Goal: Task Accomplishment & Management: Manage account settings

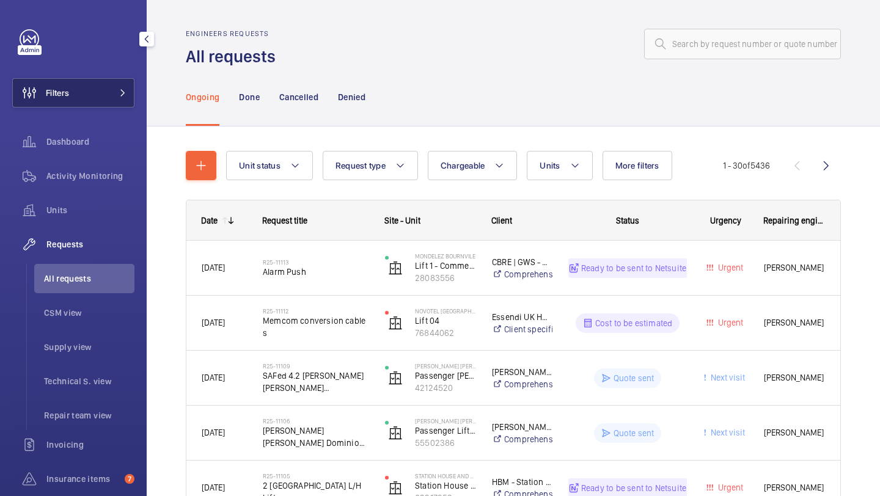
click at [90, 96] on button "Filters" at bounding box center [73, 92] width 122 height 29
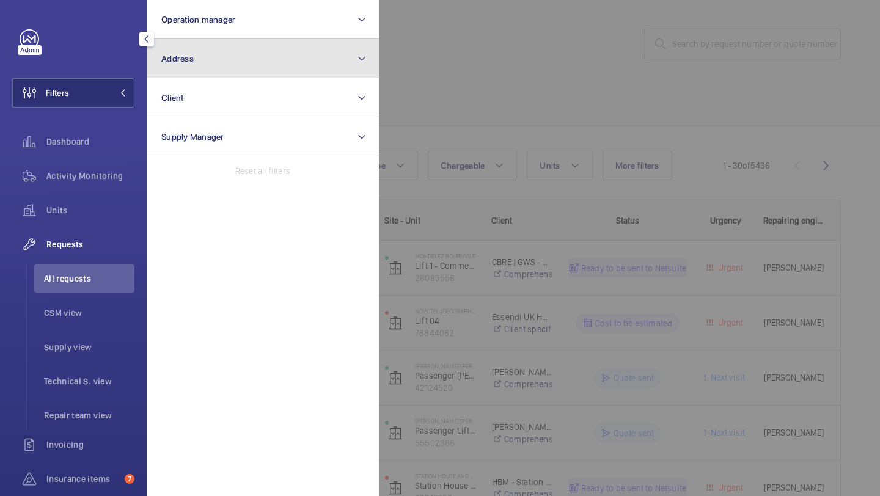
click at [180, 64] on button "Address" at bounding box center [263, 58] width 232 height 39
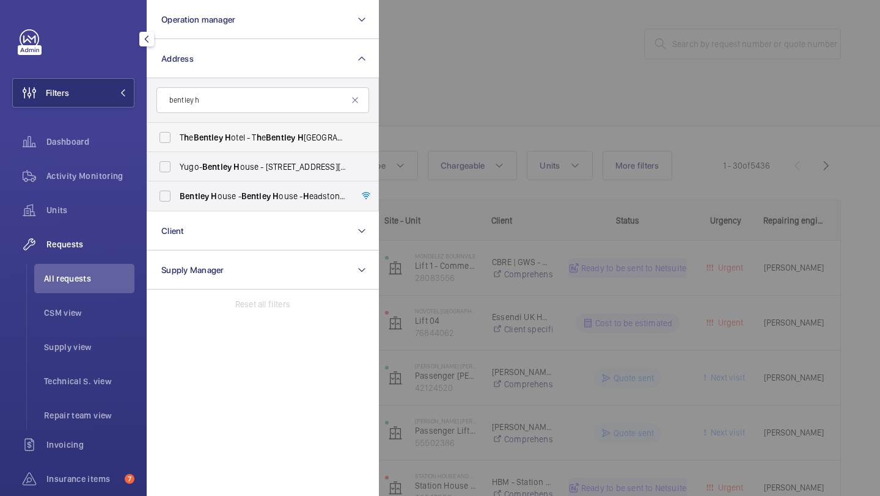
type input "bentley h"
click at [243, 139] on span "T h e Bentley H otel - T h e Bentley H otel London, LONDON SW7 4JX" at bounding box center [264, 137] width 168 height 12
click at [177, 139] on input "T h e Bentley H otel - T h e Bentley H otel London, LONDON SW7 4JX" at bounding box center [165, 137] width 24 height 24
checkbox input "true"
click at [495, 96] on div at bounding box center [819, 248] width 880 height 496
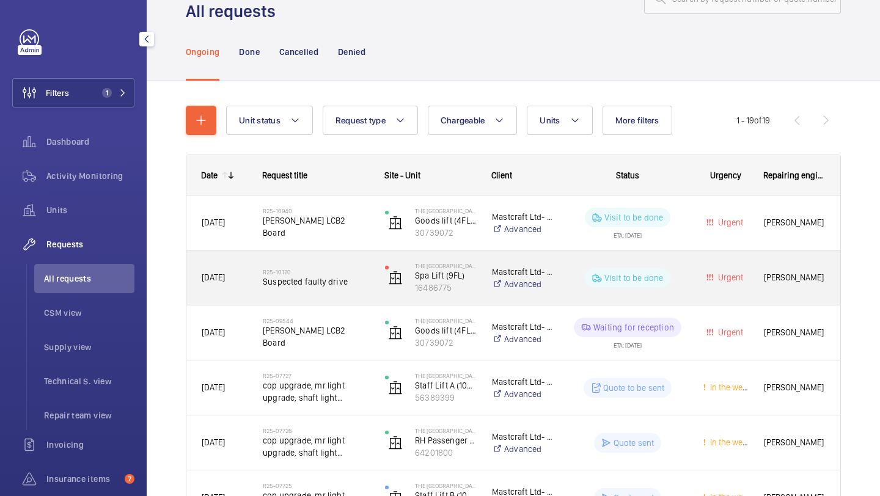
scroll to position [48, 0]
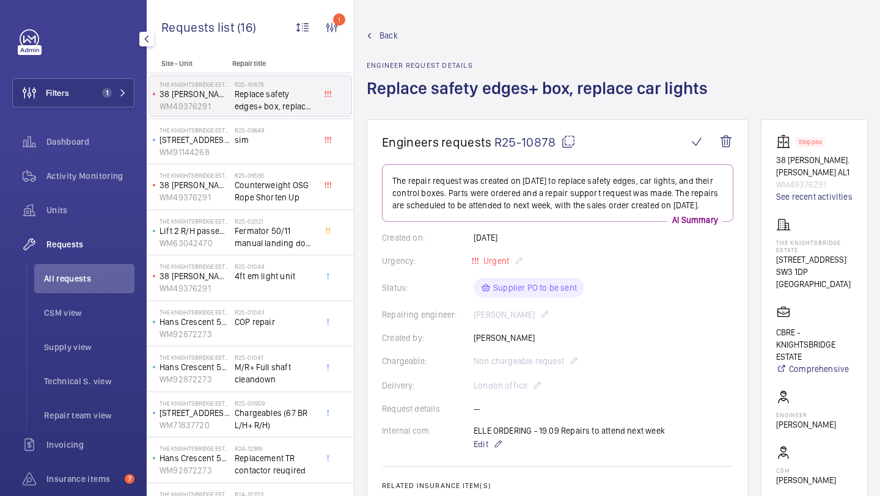
scroll to position [401, 0]
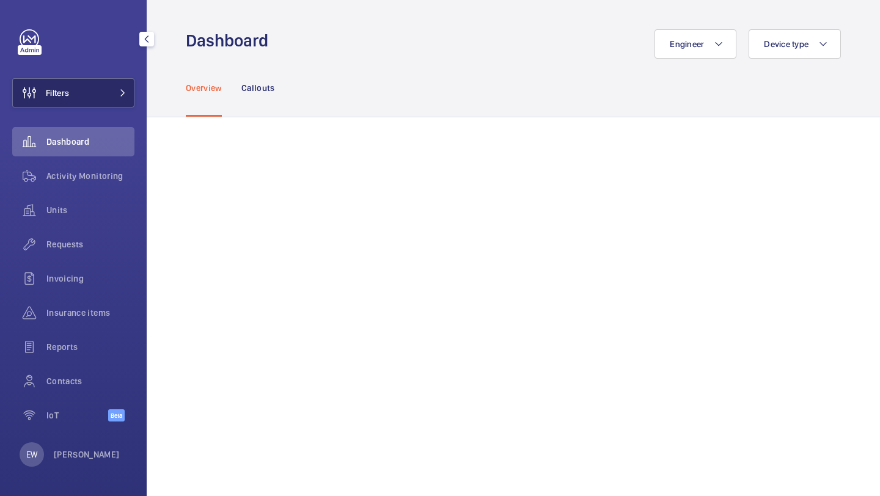
click at [94, 102] on button "Filters" at bounding box center [73, 92] width 122 height 29
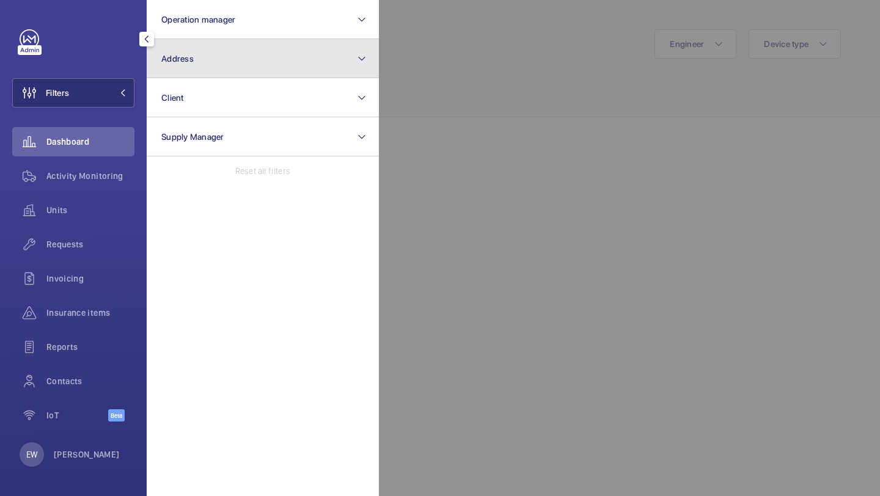
click at [180, 54] on span "Address" at bounding box center [177, 59] width 32 height 10
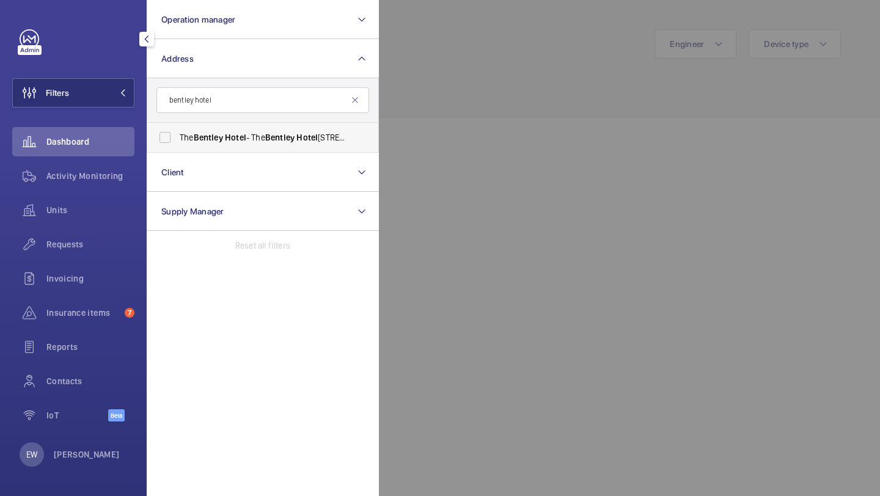
type input "bentley hotel"
click at [246, 145] on label "The Bentley Hotel - The Bentley Hotel London, LONDON SW7 4JX" at bounding box center [253, 137] width 213 height 29
click at [177, 145] on input "The Bentley Hotel - The Bentley Hotel London, LONDON SW7 4JX" at bounding box center [165, 137] width 24 height 24
checkbox input "true"
click at [113, 200] on div "Units" at bounding box center [73, 210] width 122 height 29
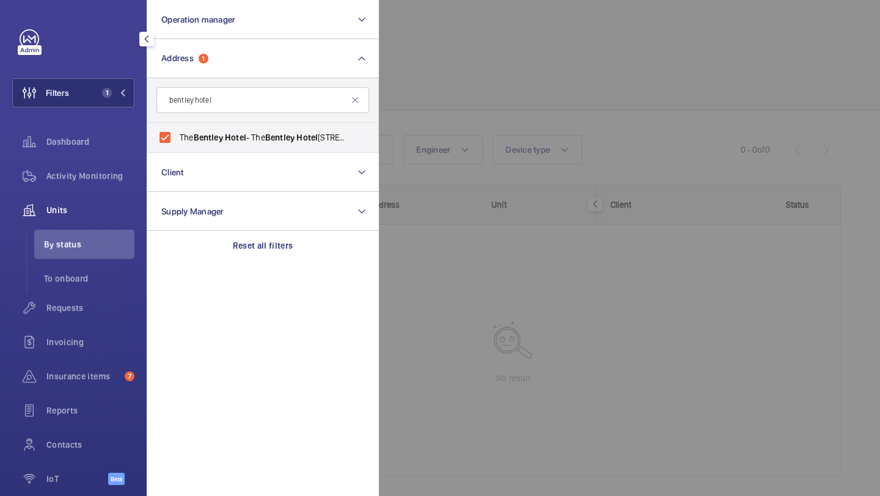
click at [544, 112] on div at bounding box center [819, 248] width 880 height 496
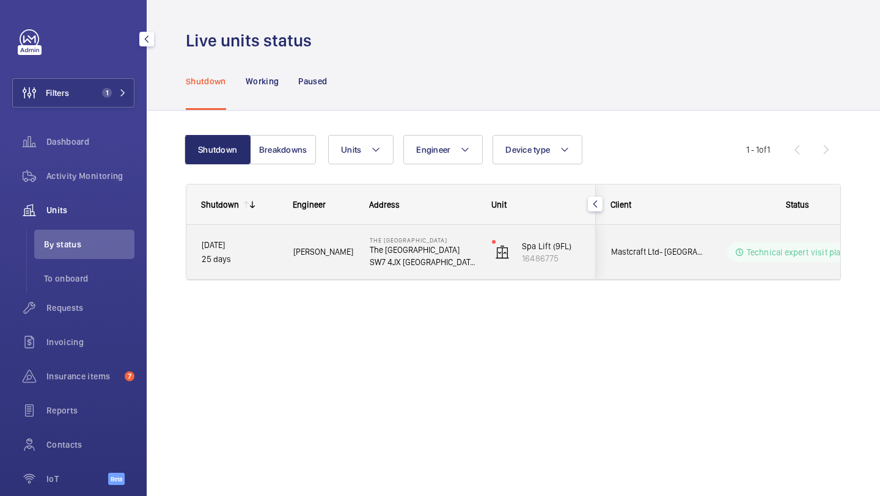
click at [695, 247] on span "Mastcraft Ltd- [GEOGRAPHIC_DATA]" at bounding box center [658, 252] width 94 height 14
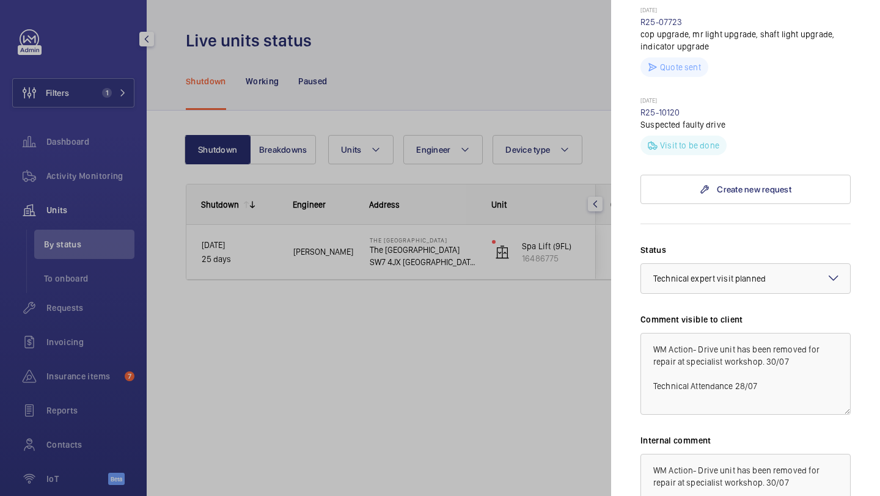
scroll to position [529, 0]
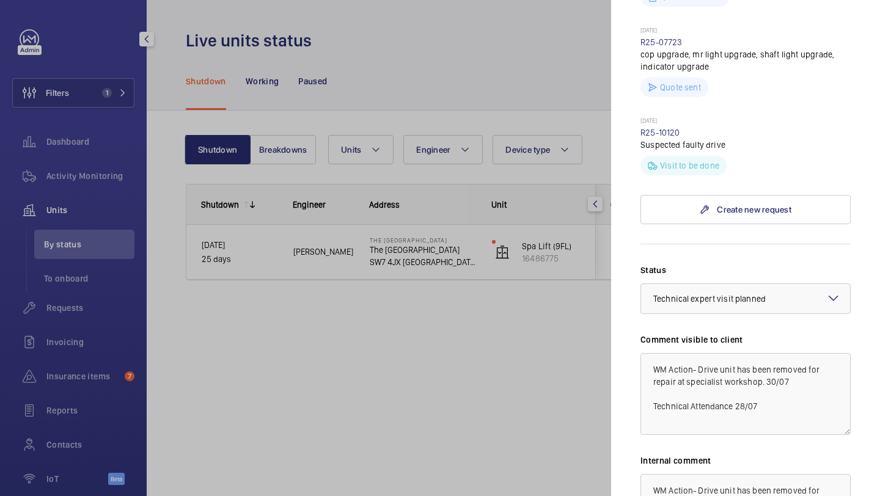
click at [759, 166] on div "Stopped unit The Bentley Hotel The Bentley Hotel London SW7 4JX LONDON Mastcraf…" at bounding box center [746, 87] width 210 height 1174
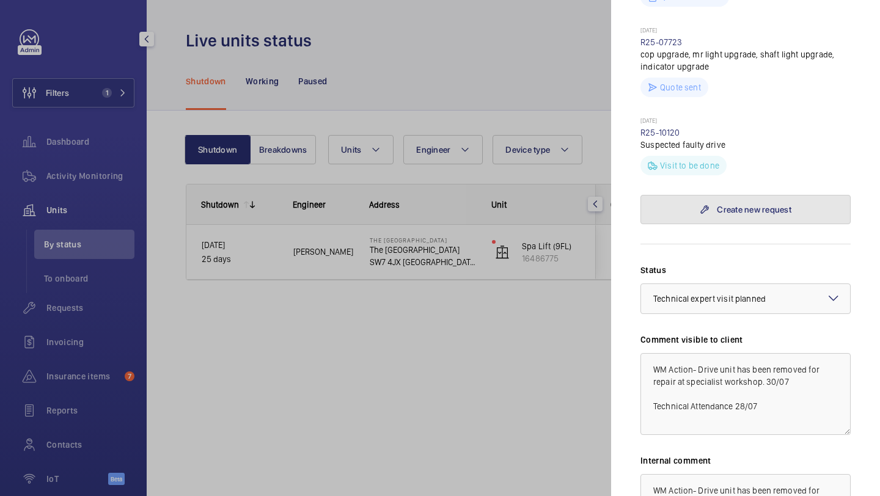
click at [755, 195] on link "Create new request" at bounding box center [746, 209] width 210 height 29
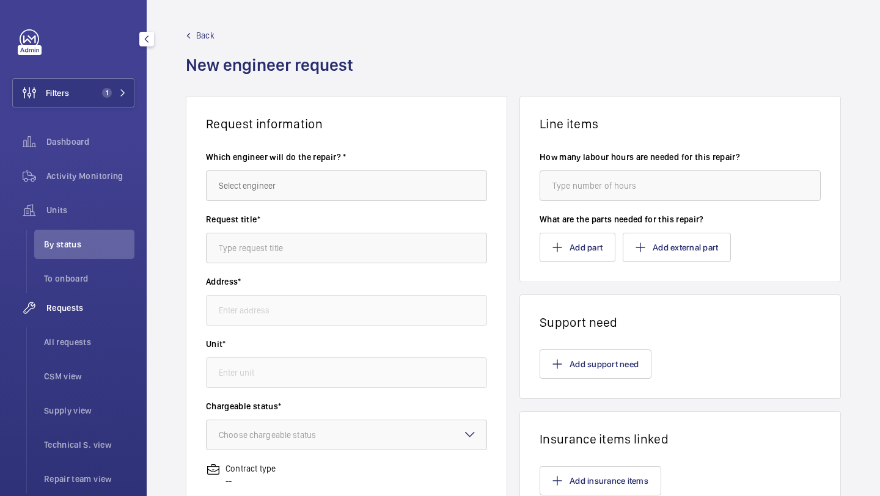
type input "The Bentley Hotel The Bentley Hotel London, SW7 4JX LONDON"
type input "16486775 - Spa Lift (9FL)"
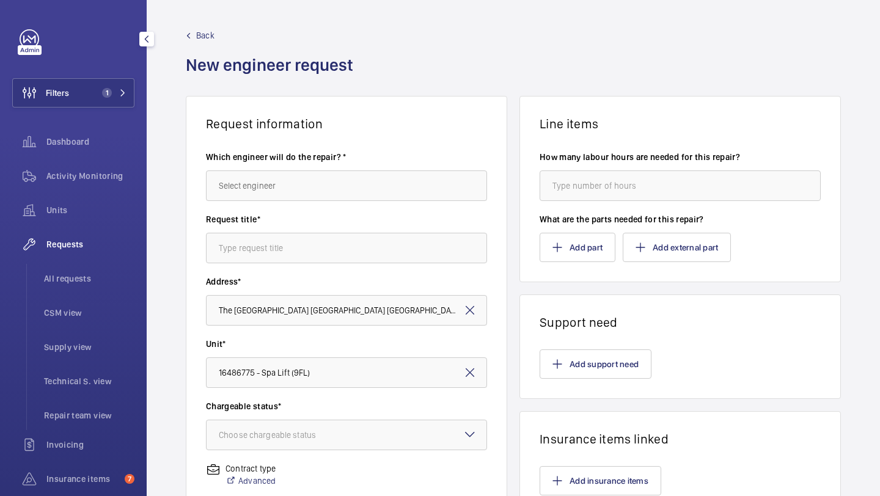
click at [391, 165] on wm-front-autocomplete-dropdown-select "Which engineer will do the repair? *" at bounding box center [346, 176] width 281 height 50
click at [383, 169] on wm-front-autocomplete-dropdown-select "Which engineer will do the repair? *" at bounding box center [346, 176] width 281 height 50
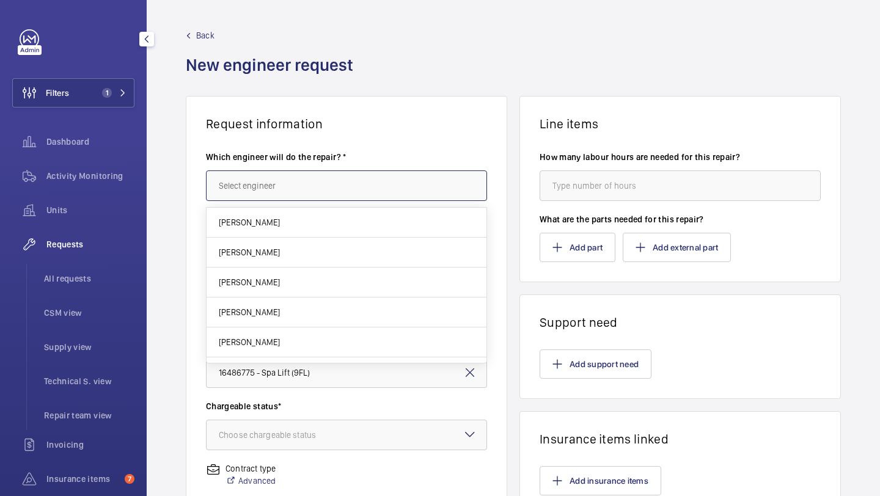
click at [383, 171] on input "text" at bounding box center [346, 186] width 281 height 31
type input "e"
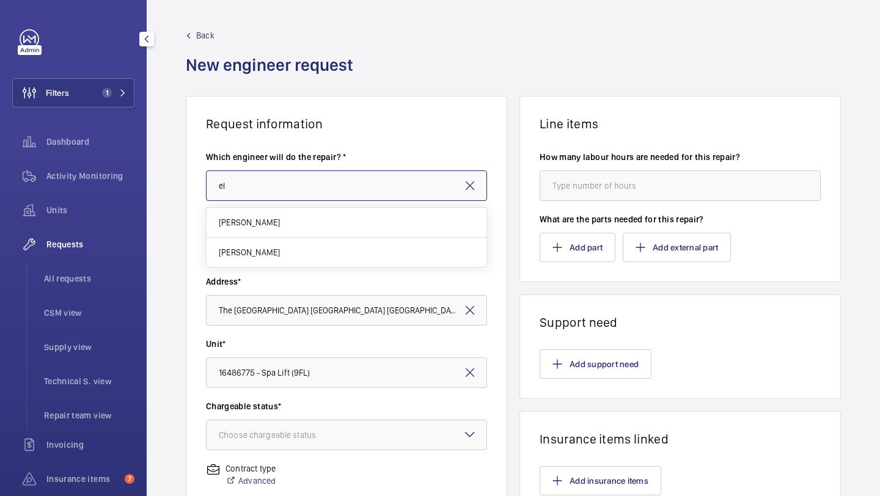
type input "e"
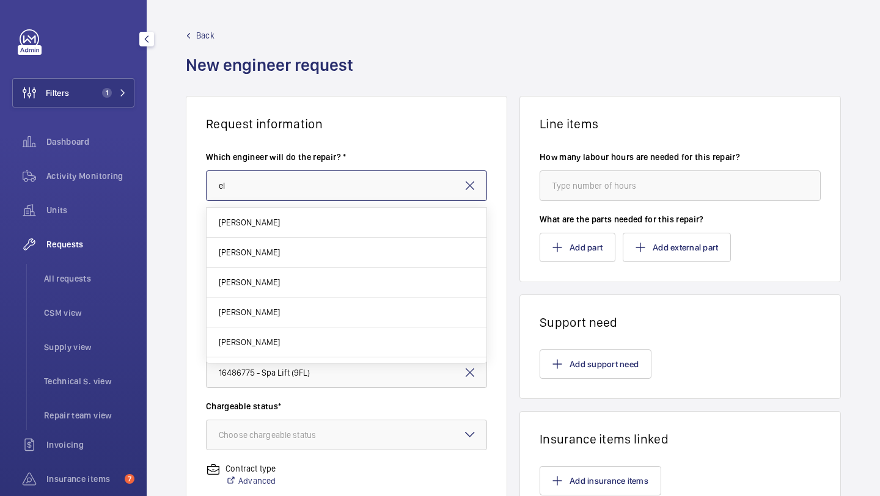
type input "e"
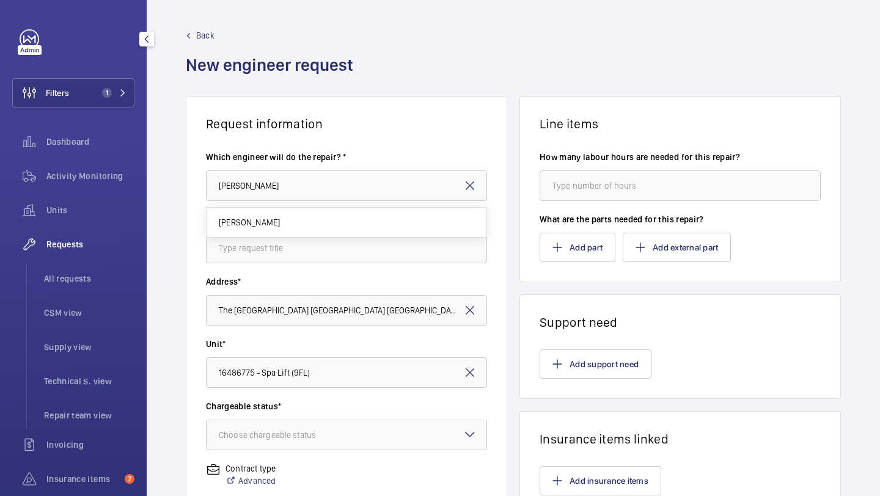
click at [374, 226] on mat-option "[PERSON_NAME]" at bounding box center [347, 222] width 280 height 29
type input "[PERSON_NAME]"
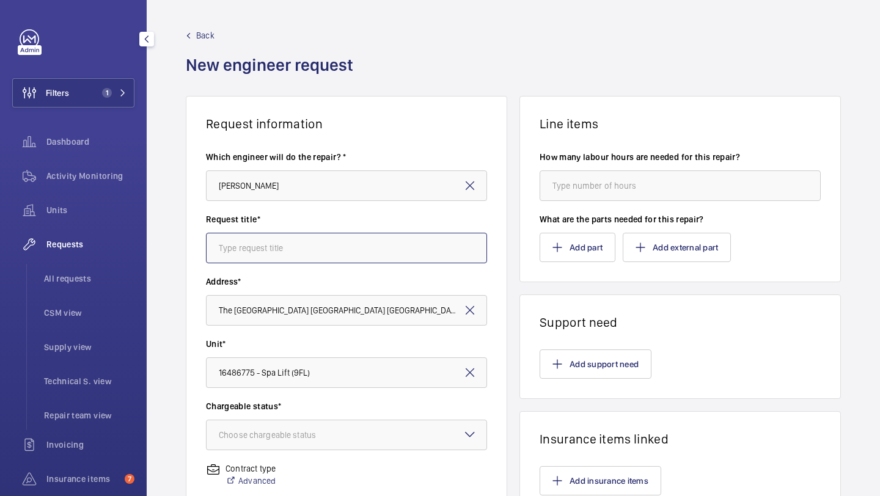
click at [358, 244] on input "text" at bounding box center [346, 248] width 281 height 31
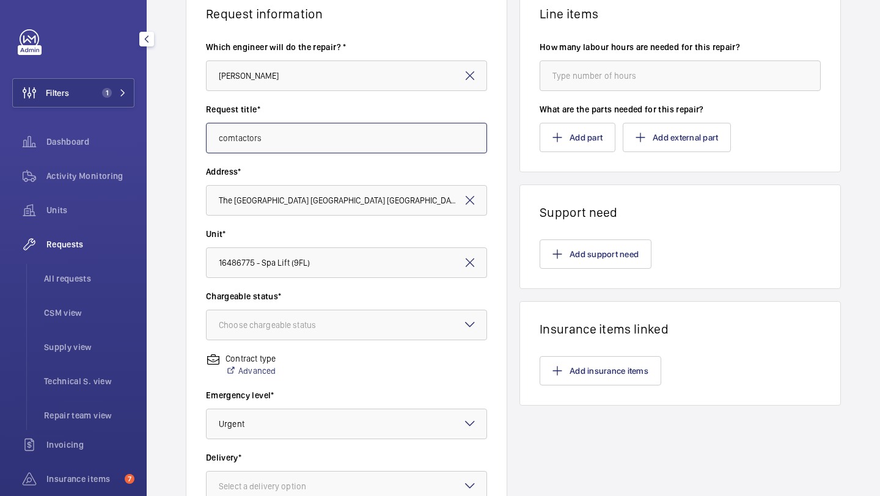
type input "comtactors"
click at [380, 309] on wm-front-input-dropdown "Chargeable status* Choose chargeable status" at bounding box center [346, 315] width 281 height 50
click at [370, 327] on div at bounding box center [347, 324] width 280 height 29
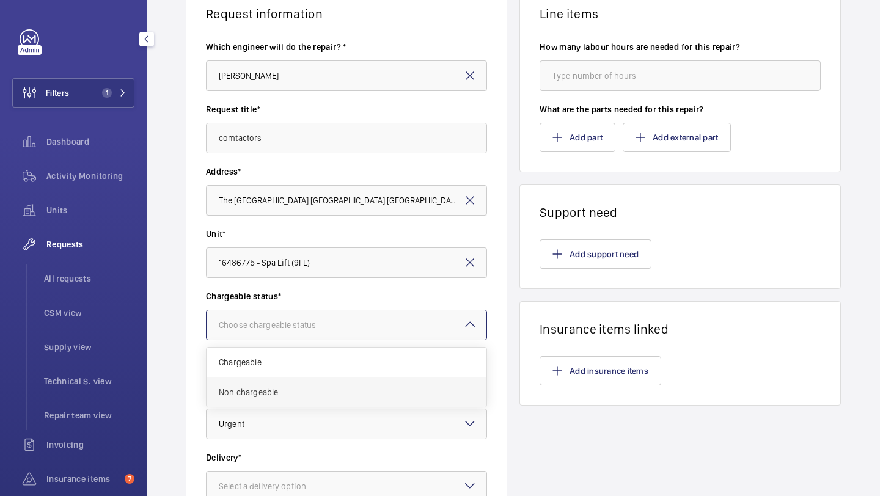
click at [338, 402] on div "Non chargeable" at bounding box center [347, 392] width 280 height 29
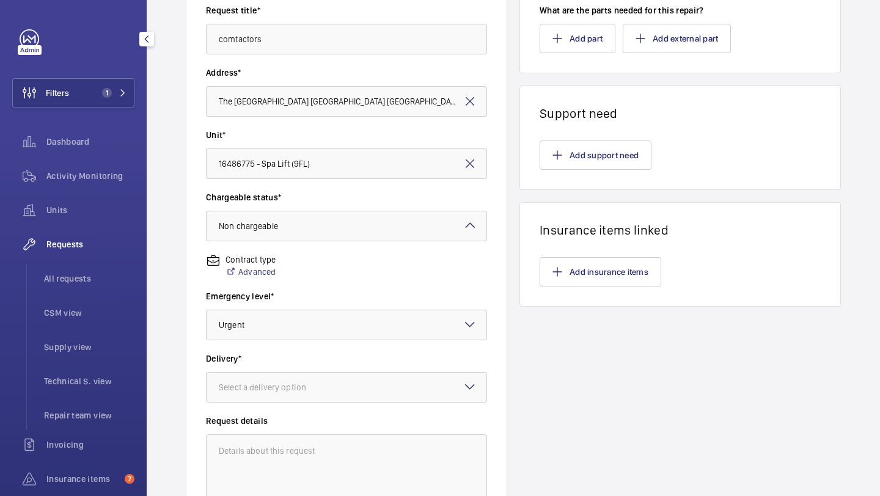
scroll to position [337, 0]
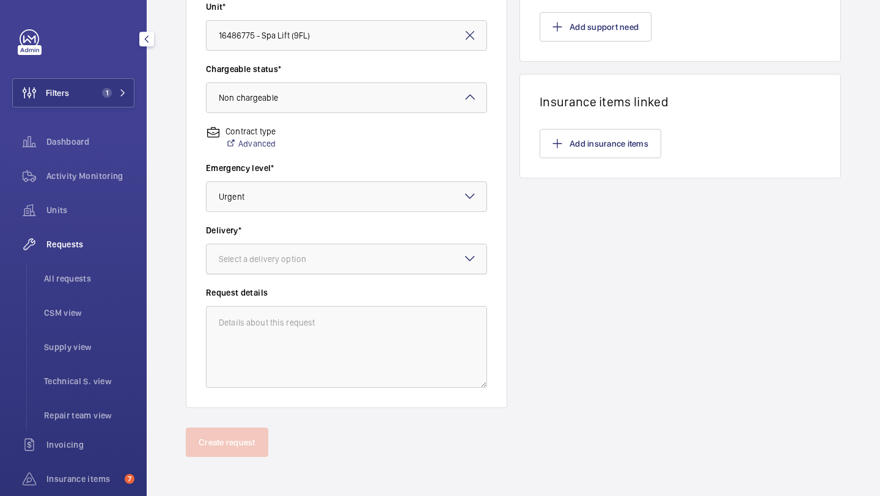
click at [345, 259] on div at bounding box center [347, 258] width 280 height 29
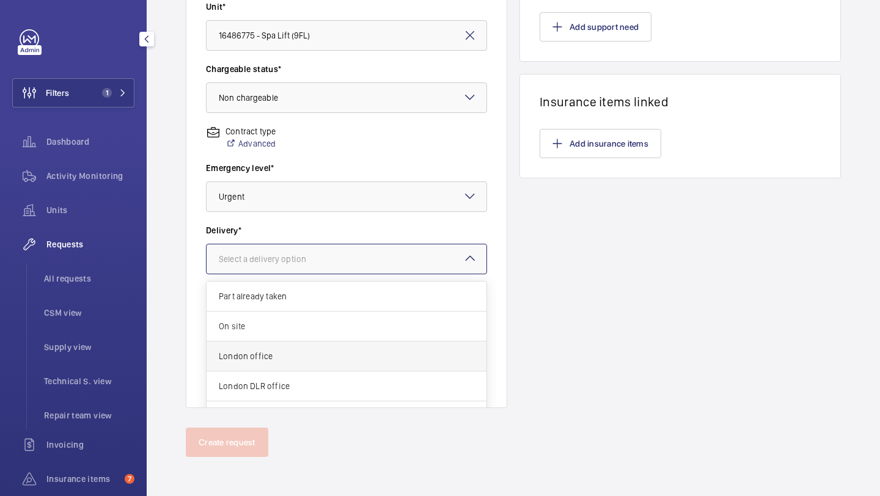
click at [312, 353] on span "London office" at bounding box center [346, 356] width 255 height 12
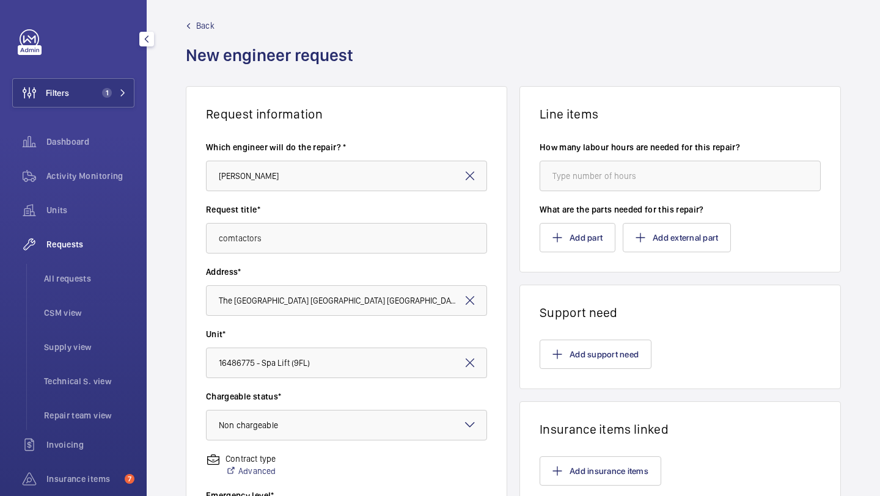
scroll to position [0, 0]
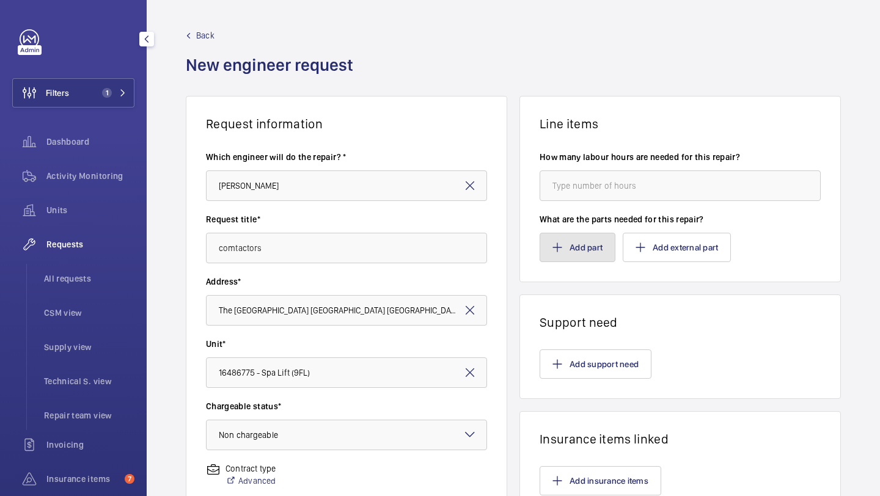
click at [574, 255] on button "Add part" at bounding box center [578, 247] width 76 height 29
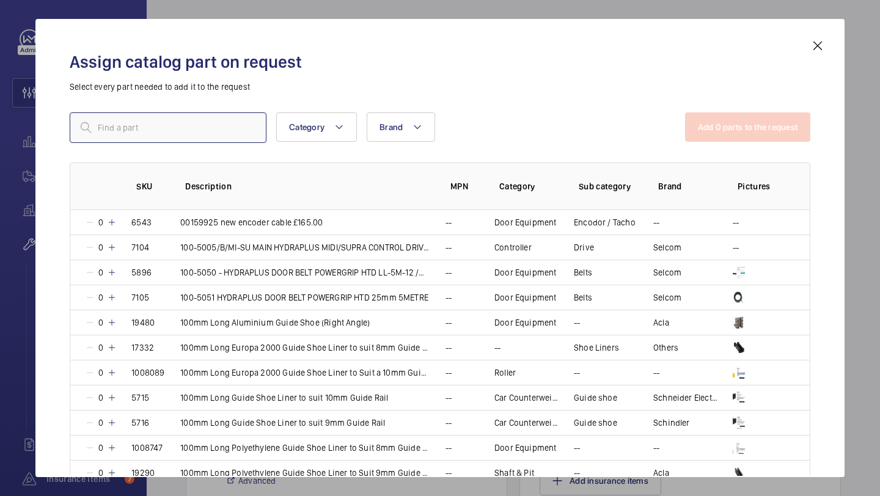
click at [221, 119] on input "text" at bounding box center [168, 127] width 197 height 31
paste input "Siemens SIRIUS 3RH2 Contactor Relay, 24 V dc Coil, 4-Pole, 10 A, 4NO, 690 V ac"
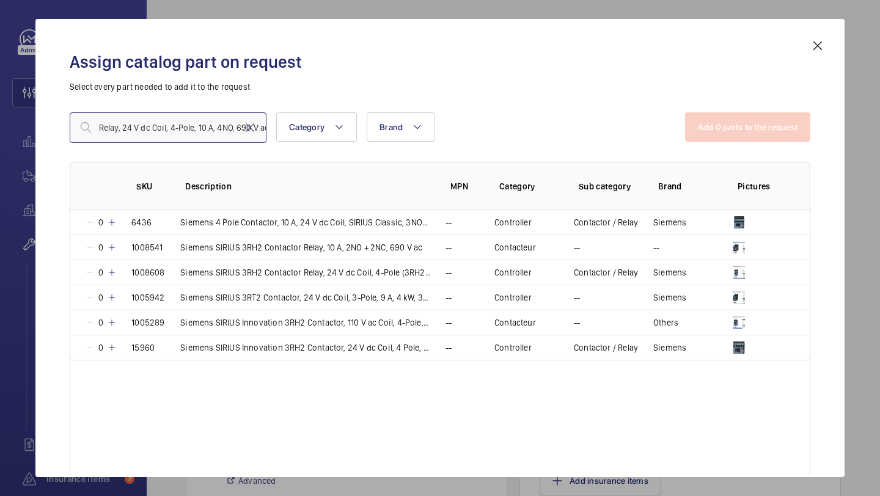
click at [225, 126] on input "Siemens SIRIUS 3RH2 Contactor Relay, 24 V dc Coil, 4-Pole, 10 A, 4NO, 690 V ac" at bounding box center [168, 127] width 197 height 31
type input "Siemens SIRIUS 3RH2 Contactor Relay, 24 V dc Coil, 4-Pole, 10 A, 4NO, 690 V ac"
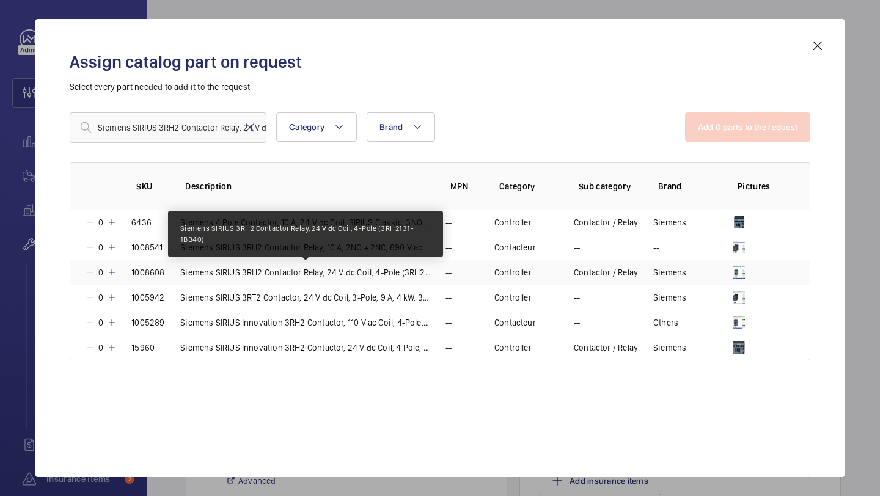
click at [408, 269] on p "Siemens SIRIUS 3RH2 Contactor Relay, 24 V dc Coil, 4-Pole (3RH2131-1BB40)" at bounding box center [305, 272] width 251 height 12
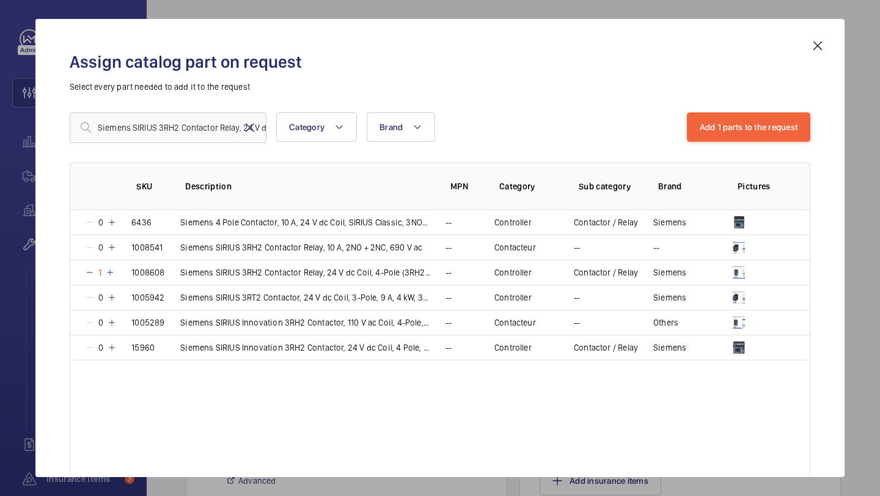
click at [248, 127] on mat-icon at bounding box center [250, 127] width 15 height 15
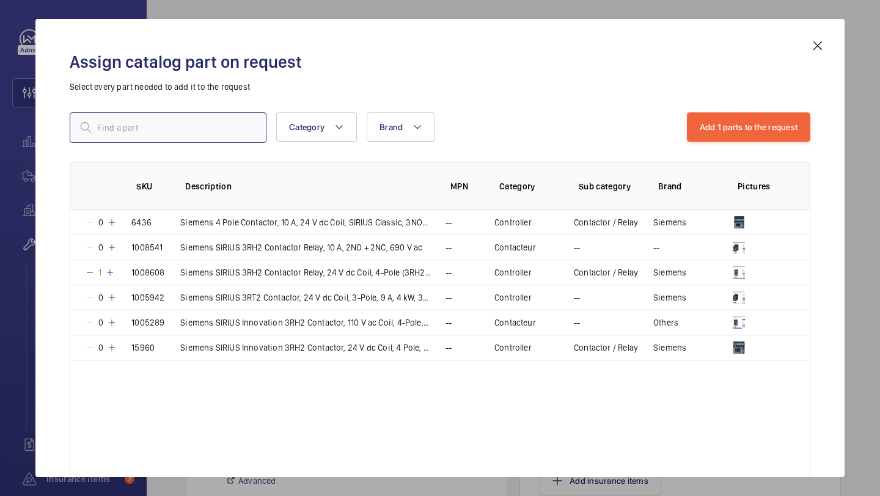
paste input "Siemens SIRIUS 3RH2 Contactor Relay, 110 V ac Coil, 4-Pole, 10 A, 4NO, 690 V ac"
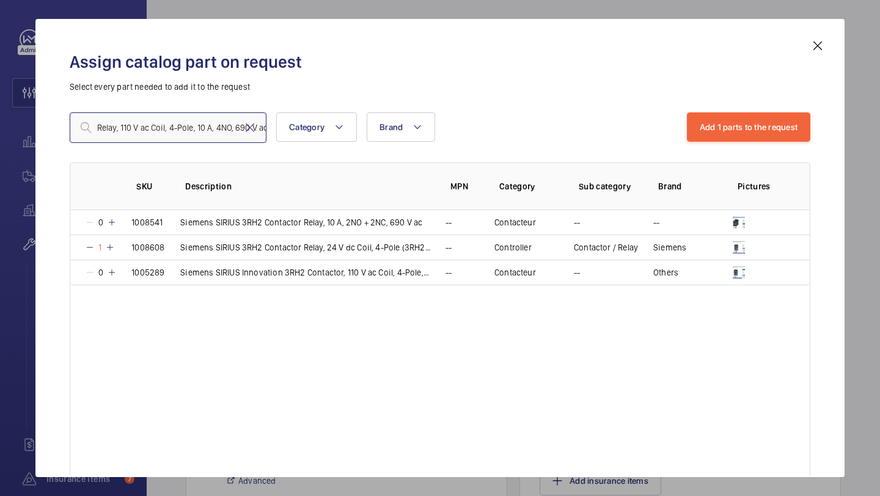
type input "Siemens SIRIUS 3RH2 Contactor Relay, 110 V ac Coil, 4-Pole, 10 A, 4NO, 690 V ac"
click at [112, 271] on mat-icon at bounding box center [112, 273] width 10 height 10
click at [250, 122] on mat-icon at bounding box center [250, 127] width 15 height 15
paste input "Siemens Auxiliary Contact, 4 Contact, 2NO + 2NC, Snap-On, Sirius Innovation 3RH2"
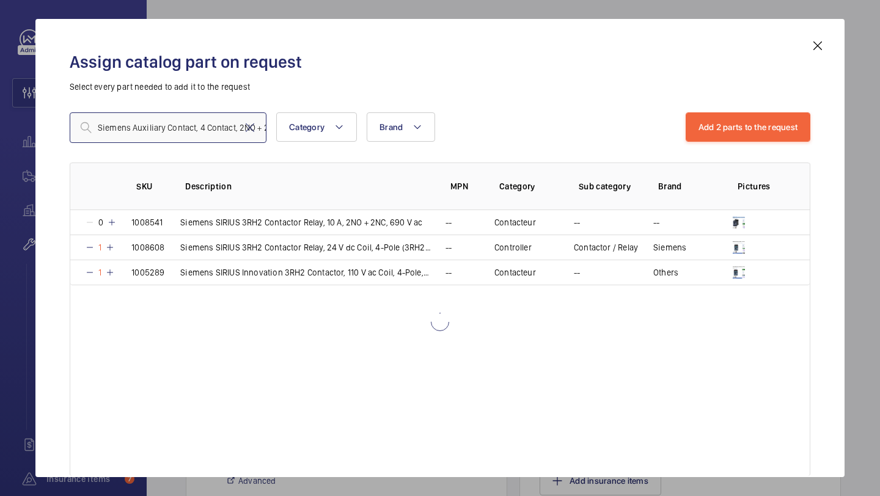
scroll to position [0, 137]
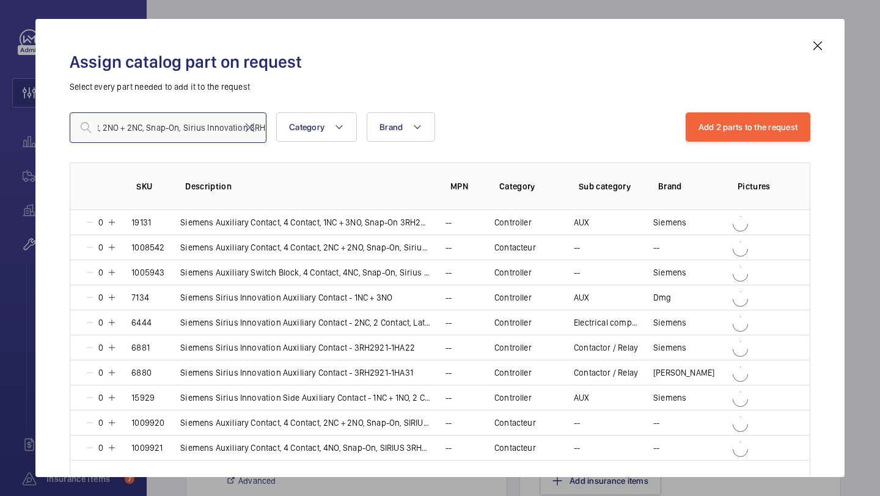
type input "Siemens Auxiliary Contact, 4 Contact, 2NO + 2NC, Snap-On, Sirius Innovation 3RH2"
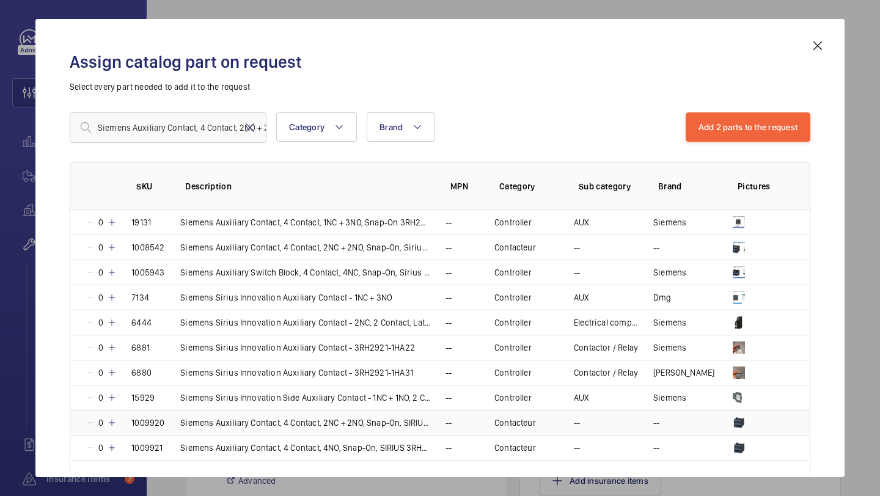
click at [113, 423] on mat-icon at bounding box center [112, 423] width 10 height 10
click at [248, 128] on mat-icon at bounding box center [250, 127] width 15 height 15
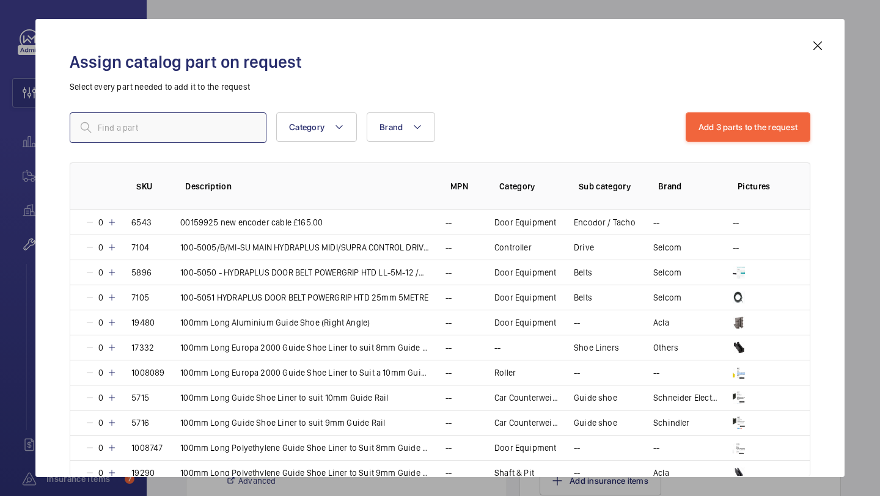
click at [242, 127] on input "text" at bounding box center [168, 127] width 197 height 31
paste input "Siemens SIRIUS Surge Suppressor for use with SIRIUS Contactors, 24 → 48 V ac, 2…"
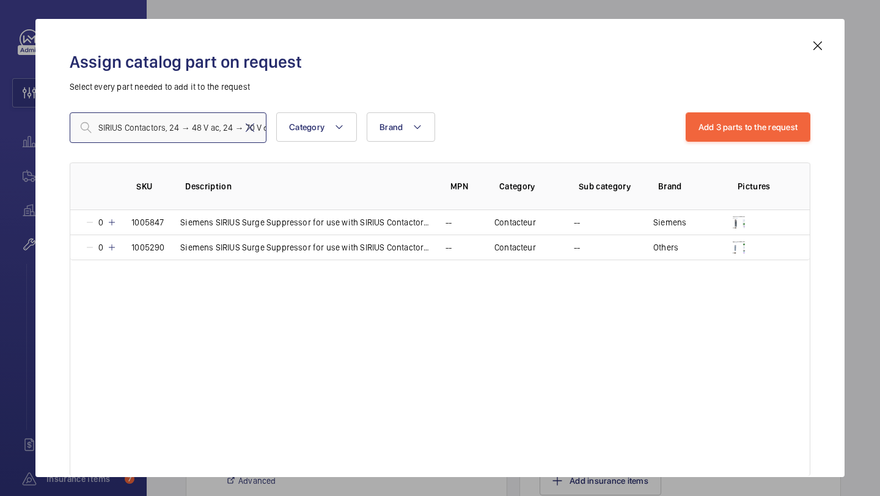
type input "Siemens SIRIUS Surge Suppressor for use with SIRIUS Contactors, 24 → 48 V ac, 2…"
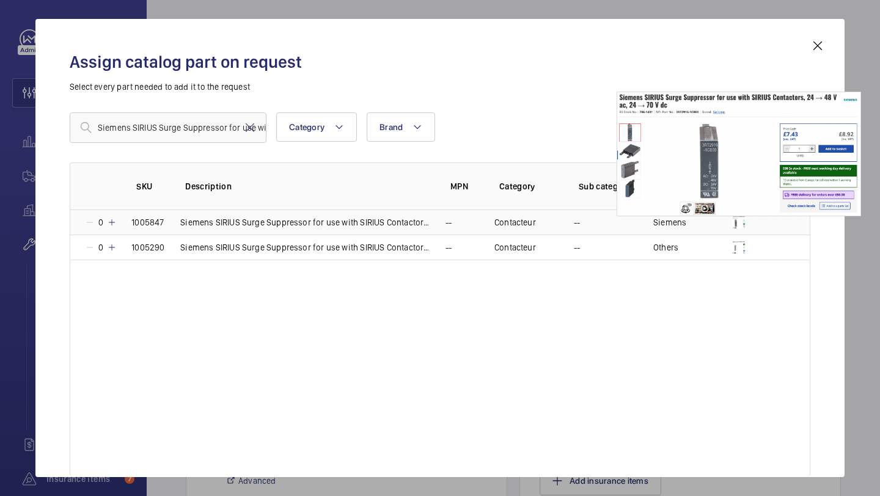
click at [737, 222] on img at bounding box center [739, 222] width 12 height 12
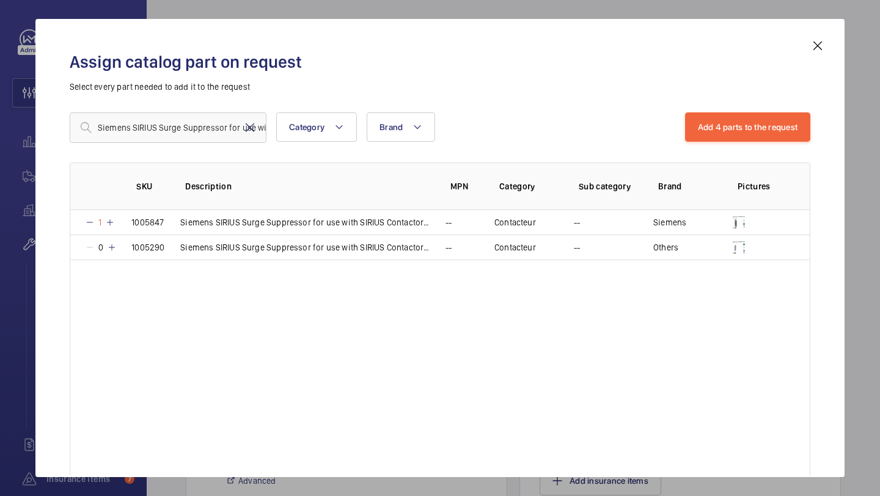
click at [251, 127] on mat-icon at bounding box center [250, 127] width 15 height 15
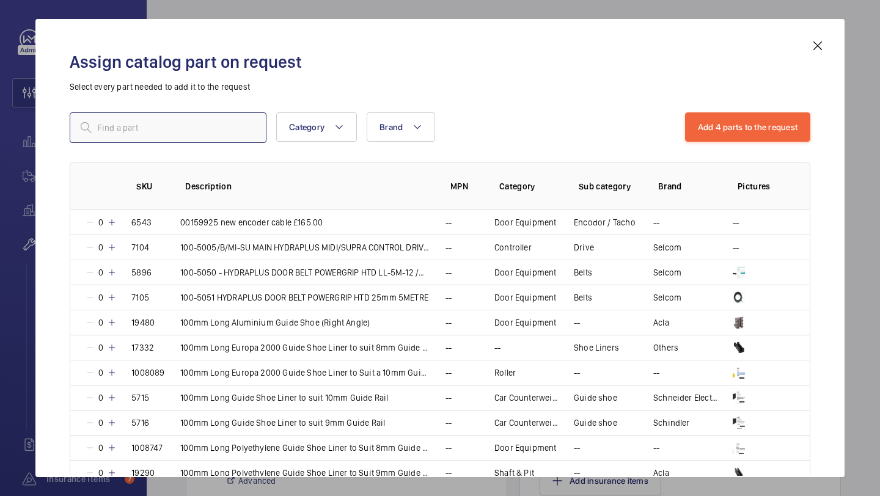
click at [216, 139] on input "text" at bounding box center [168, 127] width 197 height 31
paste input "Siemens SIRIUS Surge Suppressor for use with SIRIUS Contactors"
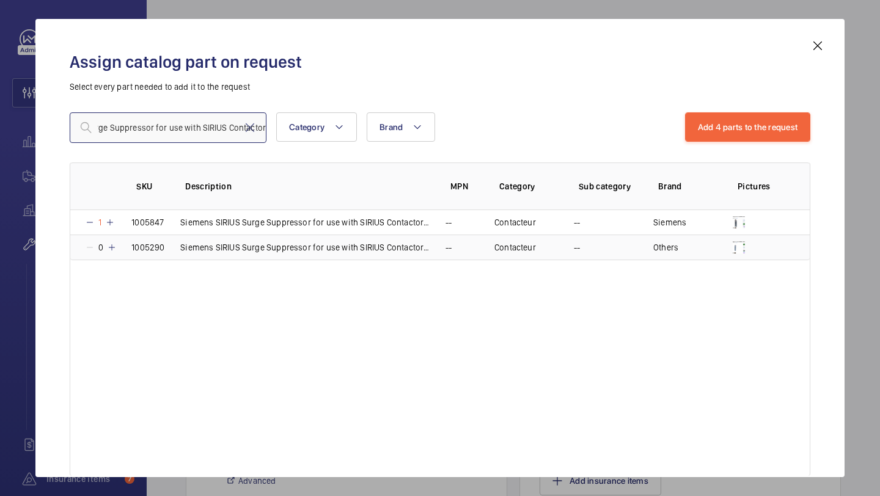
type input "Siemens SIRIUS Surge Suppressor for use with SIRIUS Contactors"
click at [114, 247] on mat-icon at bounding box center [112, 248] width 10 height 10
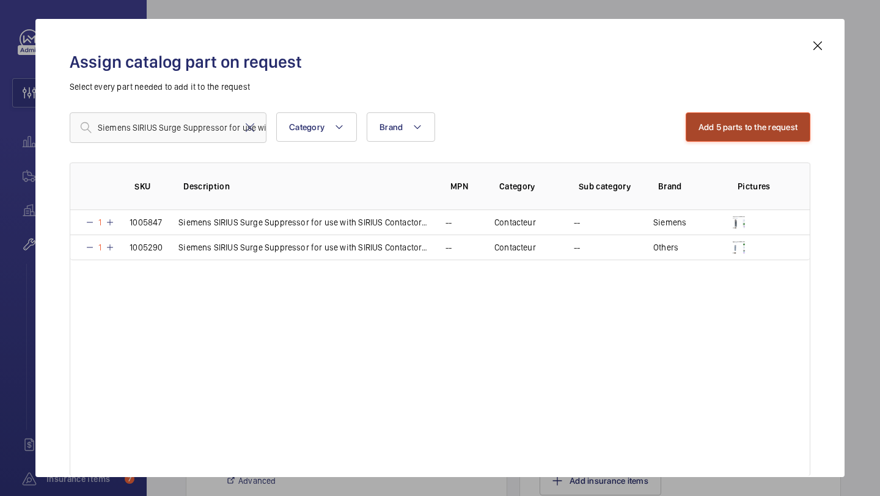
click at [734, 120] on button "Add 5 parts to the request" at bounding box center [748, 126] width 125 height 29
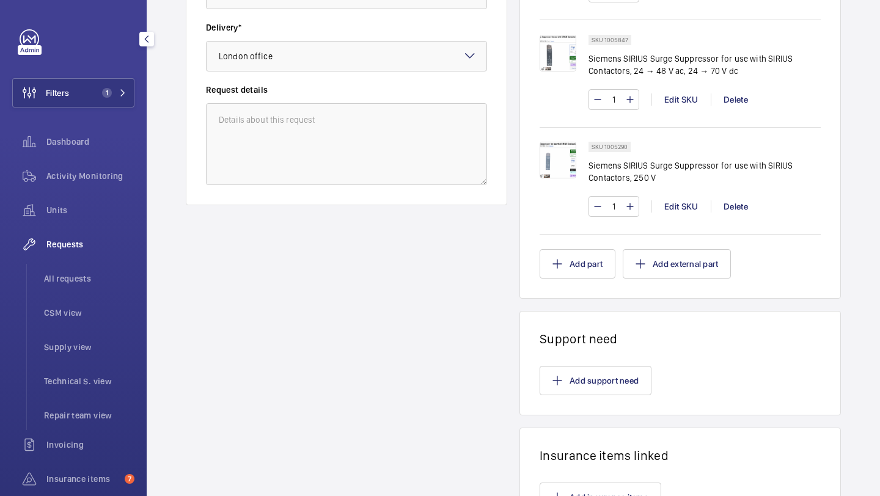
scroll to position [664, 0]
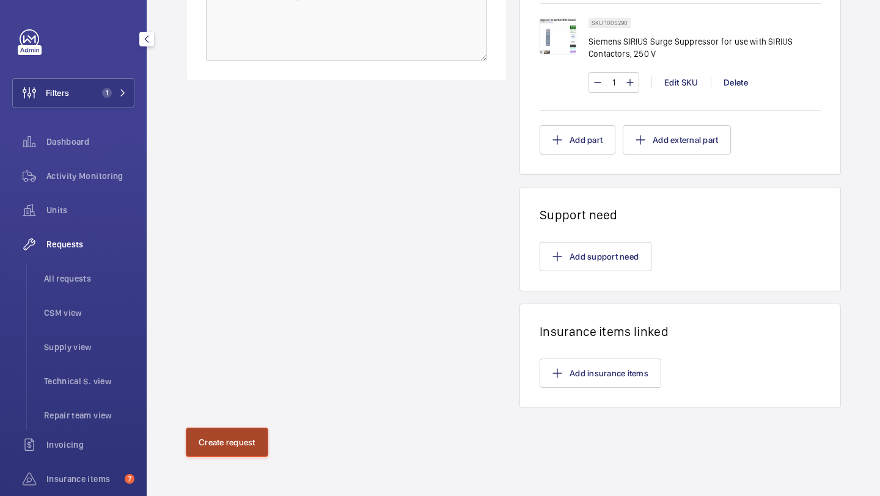
click at [243, 436] on button "Create request" at bounding box center [227, 442] width 83 height 29
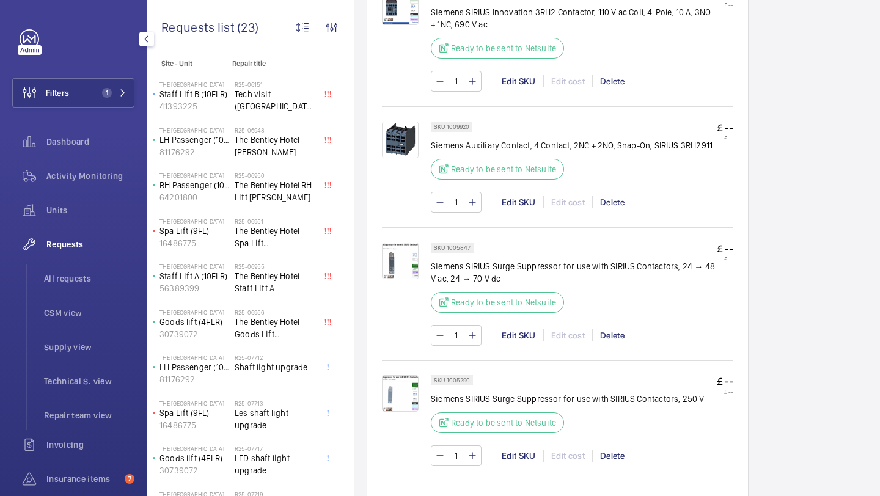
scroll to position [620, 0]
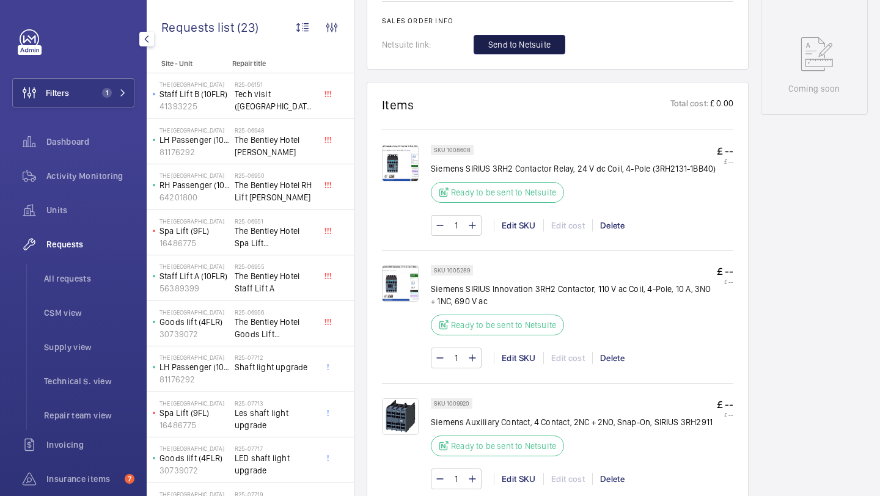
click at [525, 39] on span "Send to Netsuite" at bounding box center [519, 45] width 62 height 12
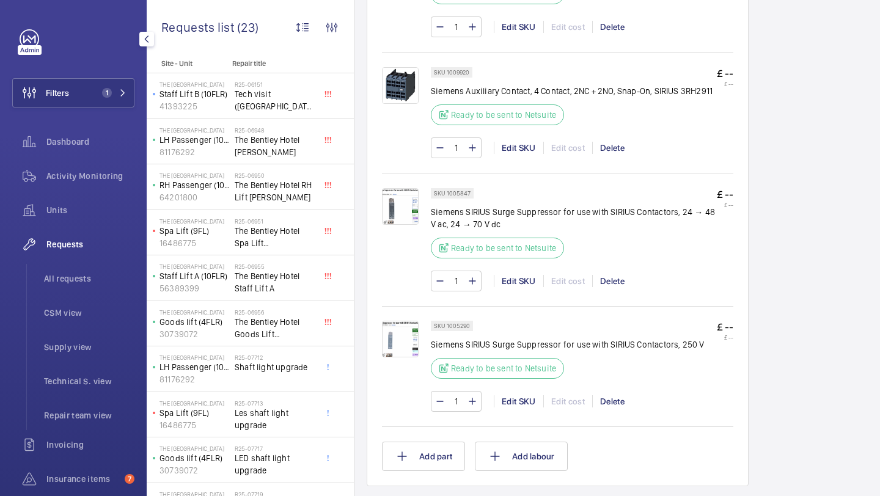
scroll to position [1034, 0]
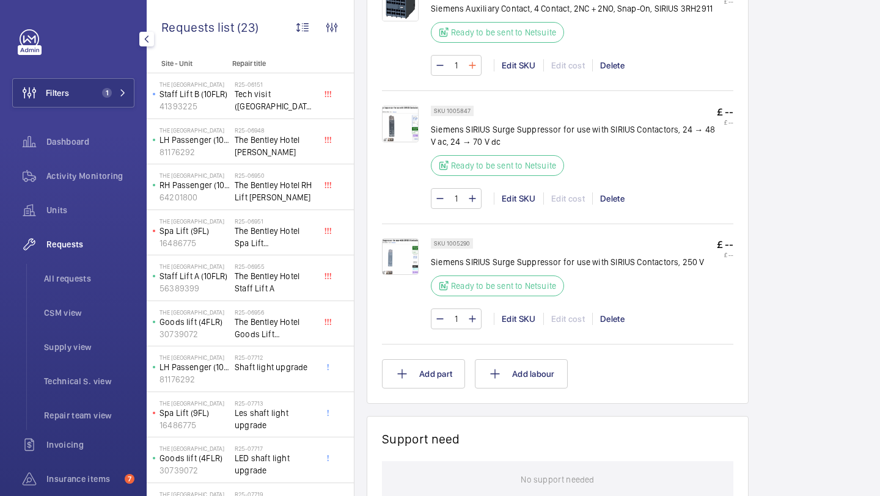
click at [471, 58] on mat-icon at bounding box center [473, 65] width 10 height 15
type input "2"
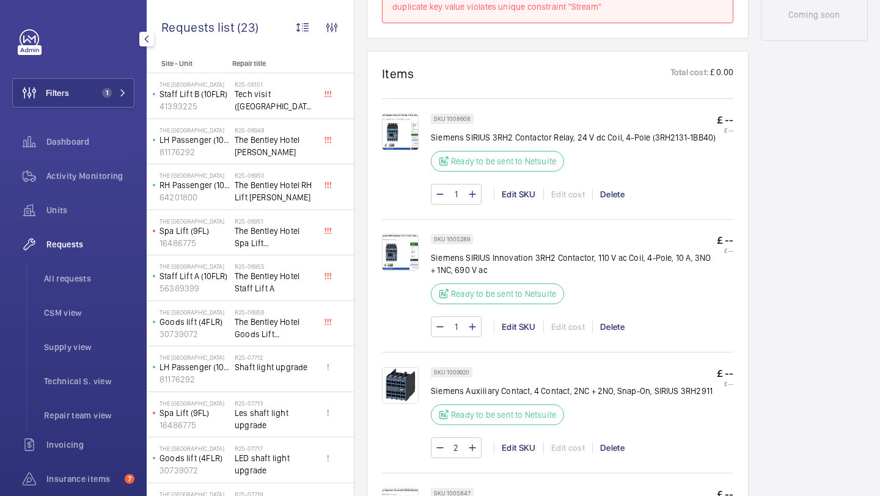
scroll to position [554, 0]
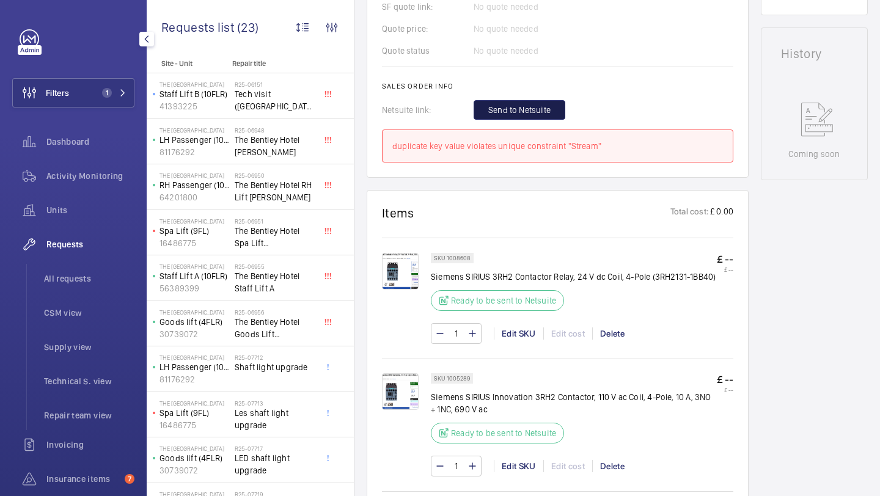
click at [527, 100] on button "Send to Netsuite" at bounding box center [520, 110] width 92 height 20
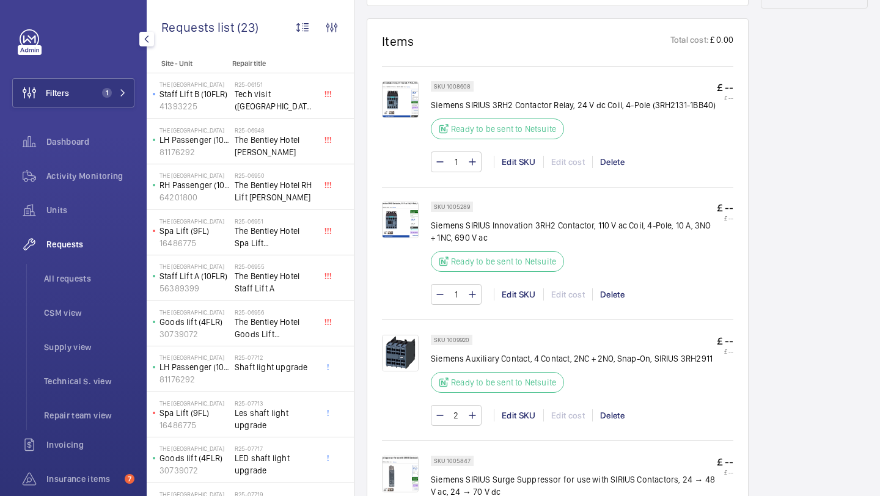
scroll to position [479, 0]
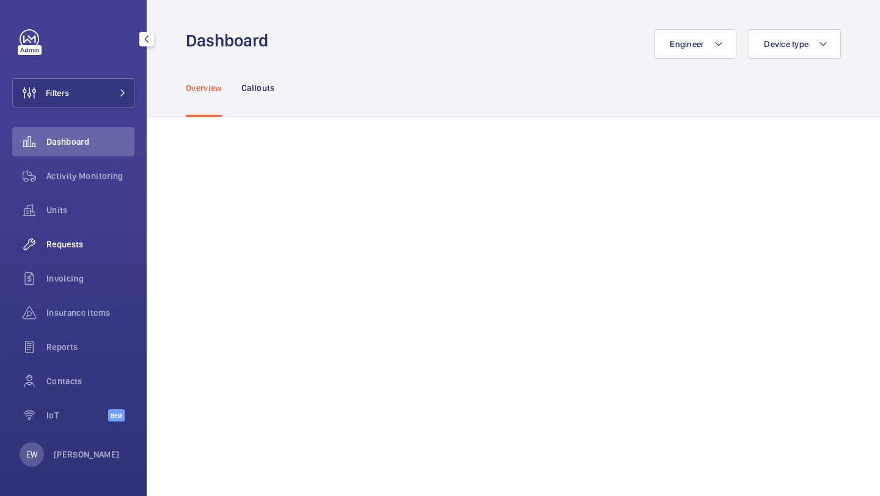
click at [84, 235] on div "Requests" at bounding box center [73, 244] width 122 height 29
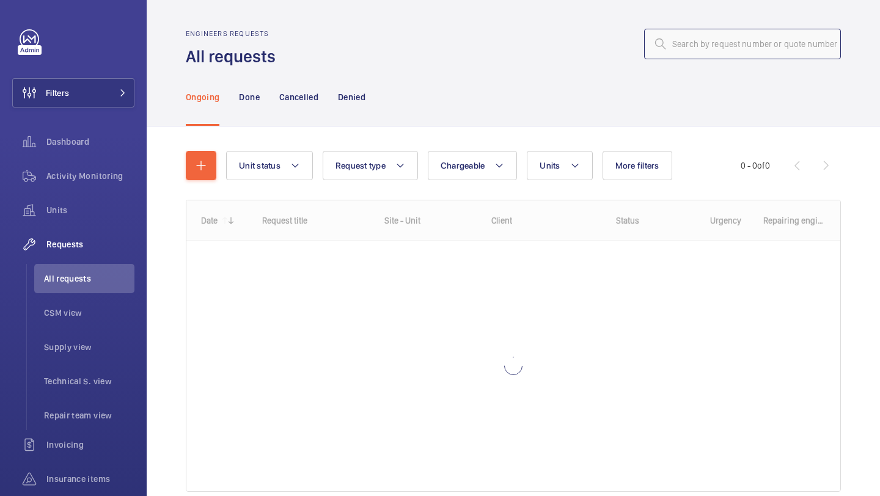
click at [673, 49] on input "text" at bounding box center [742, 44] width 197 height 31
paste input "R2507758"
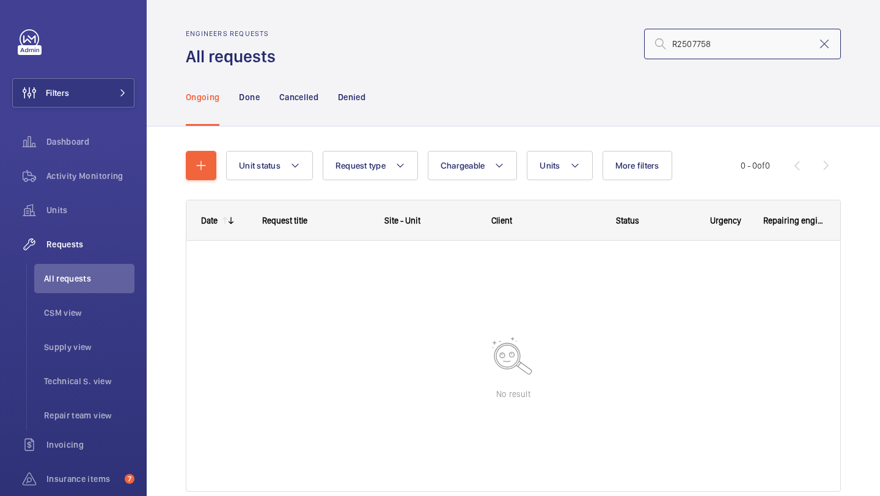
click at [687, 45] on input "R2507758" at bounding box center [742, 44] width 197 height 31
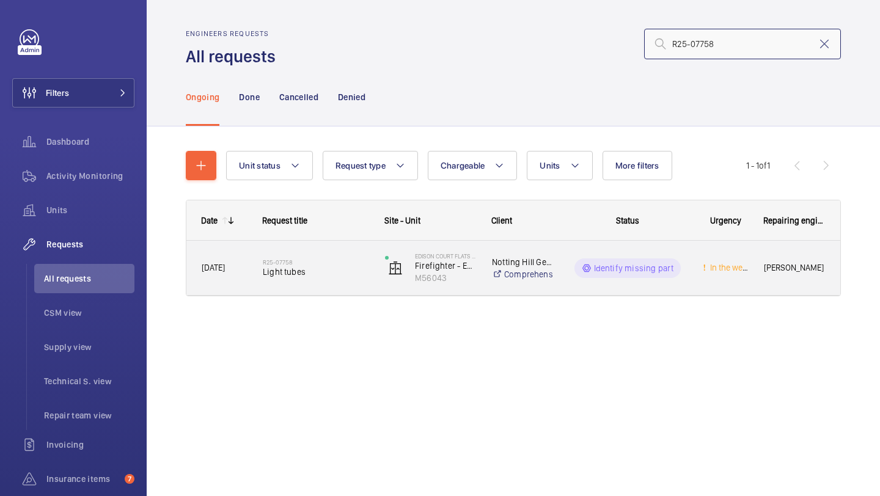
type input "R25-07758"
click at [367, 283] on div "R25-07758 Light tubes" at bounding box center [316, 268] width 106 height 35
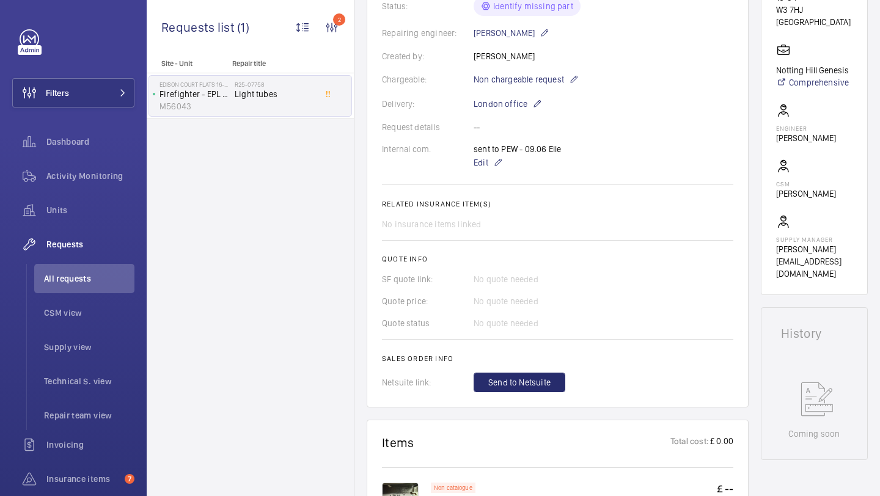
scroll to position [131, 0]
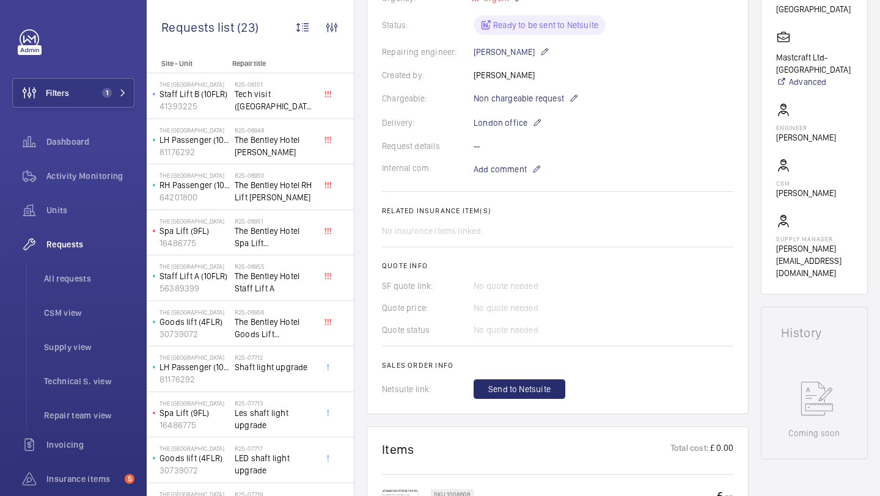
scroll to position [449, 0]
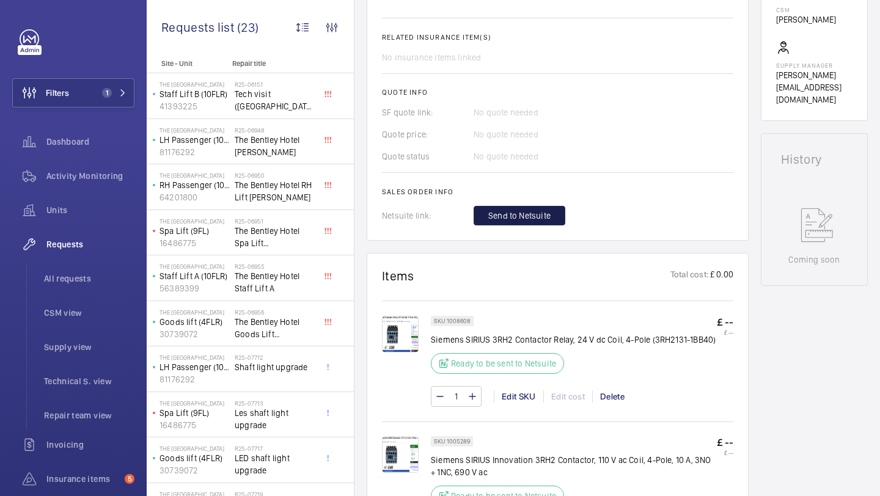
click at [537, 221] on span "Send to Netsuite" at bounding box center [519, 216] width 62 height 12
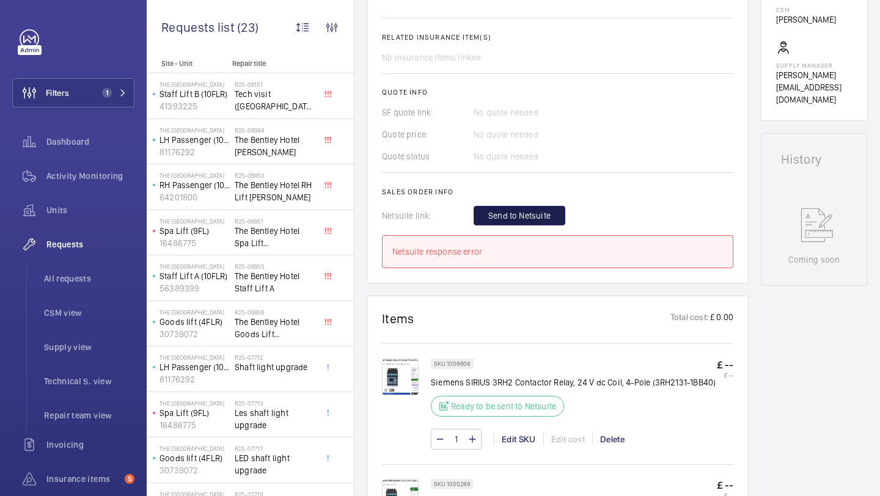
click at [537, 221] on span "Send to Netsuite" at bounding box center [519, 216] width 62 height 12
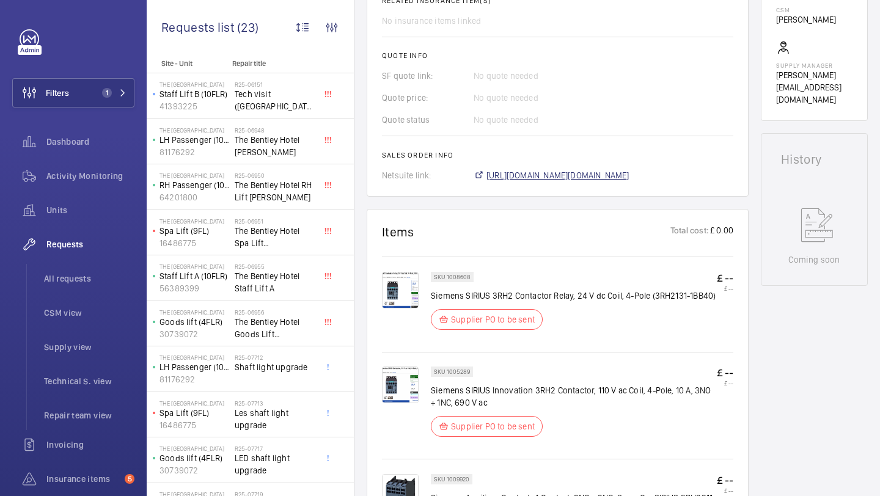
scroll to position [461, 0]
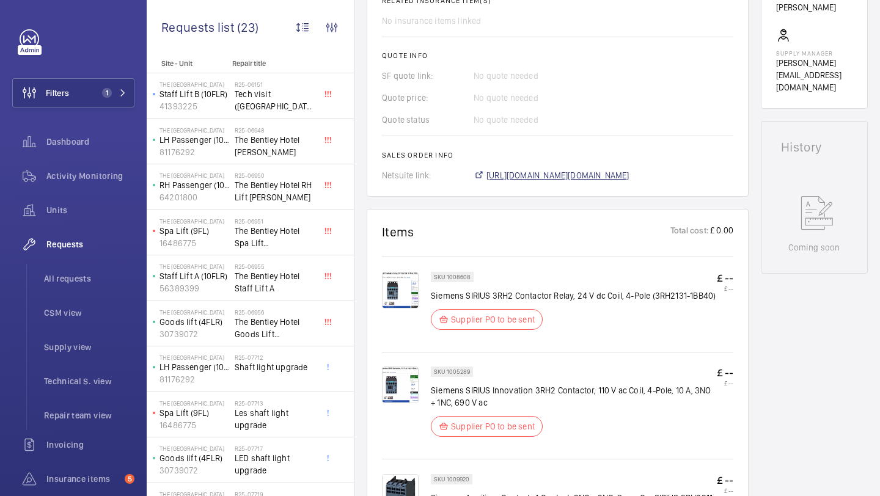
click at [532, 171] on span "https://6461500.app.netsuite.com/app/accounting/transactions/salesord.nl?id=292…" at bounding box center [558, 175] width 143 height 12
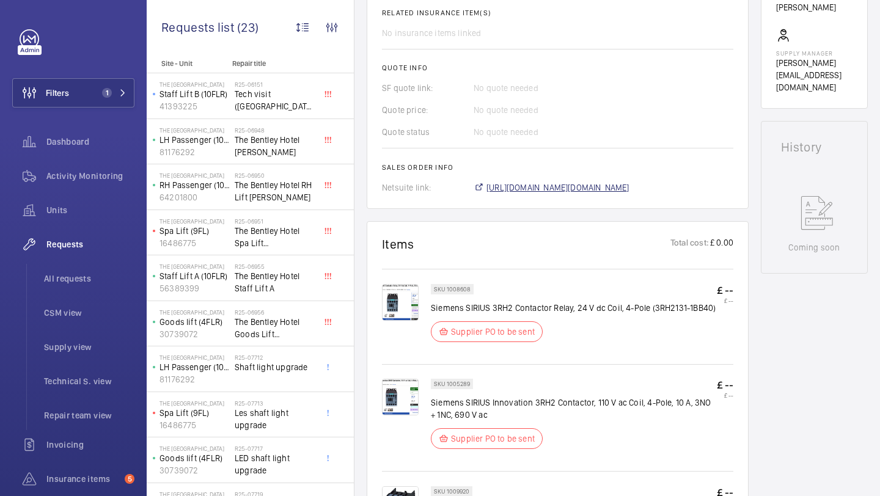
scroll to position [473, 0]
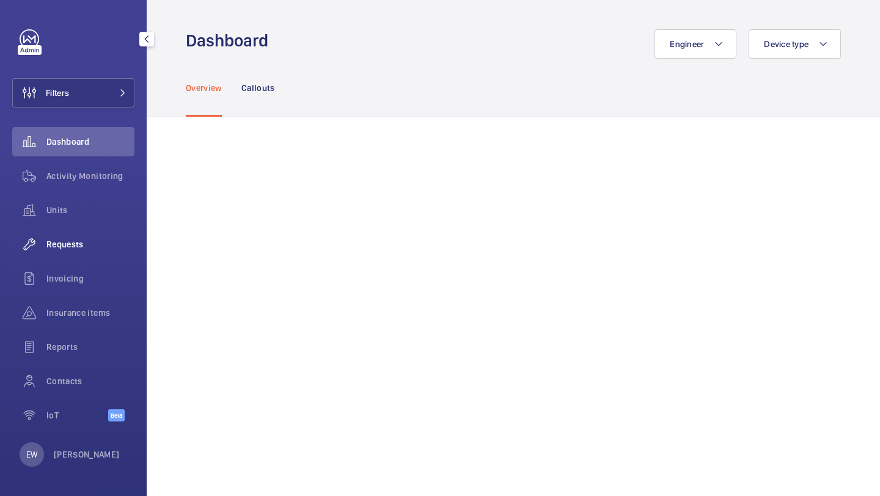
click at [116, 241] on span "Requests" at bounding box center [90, 244] width 88 height 12
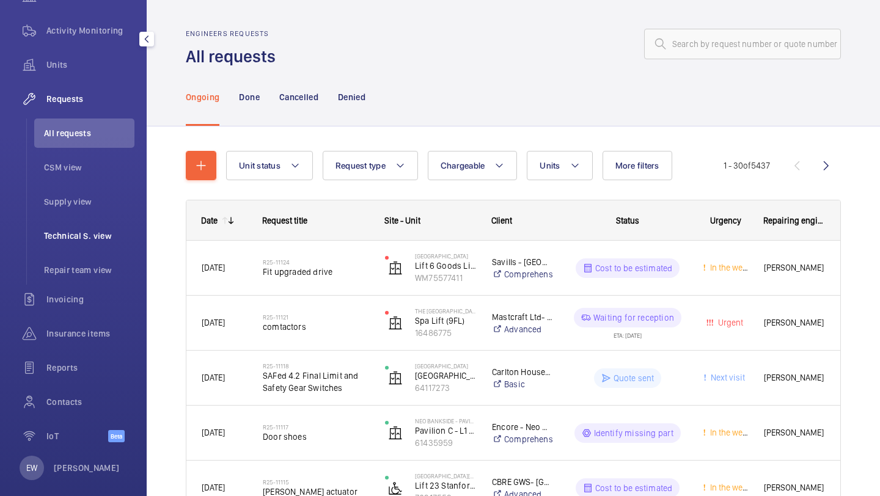
scroll to position [147, 0]
click at [84, 348] on div "Insurance items" at bounding box center [73, 334] width 122 height 34
click at [84, 345] on div "Insurance items" at bounding box center [73, 331] width 122 height 29
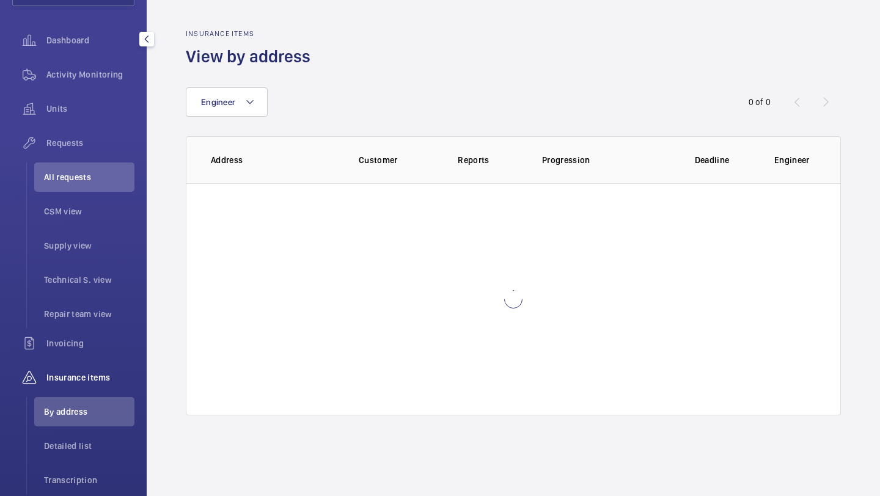
scroll to position [90, 0]
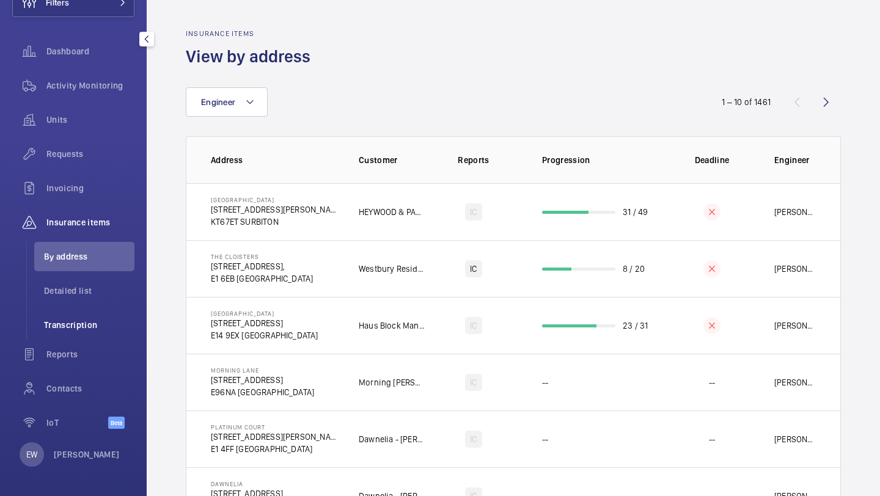
click at [99, 322] on span "Transcription" at bounding box center [89, 325] width 90 height 12
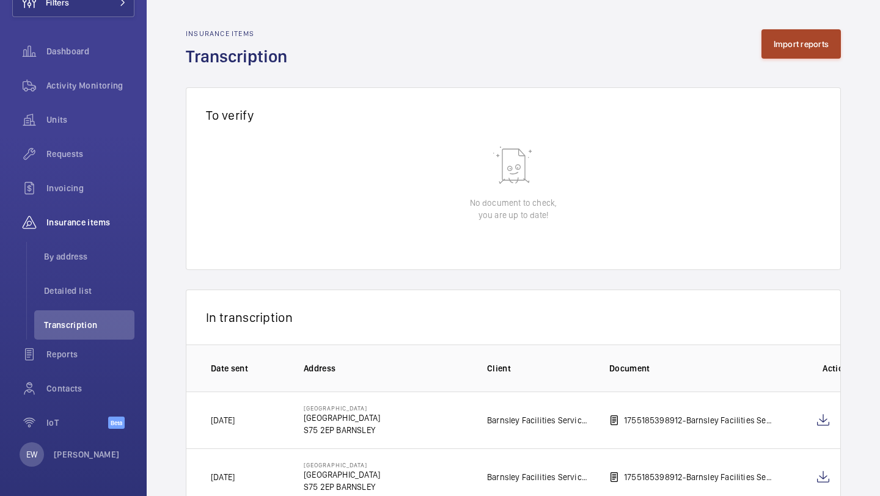
click at [784, 42] on button "Import reports" at bounding box center [802, 43] width 80 height 29
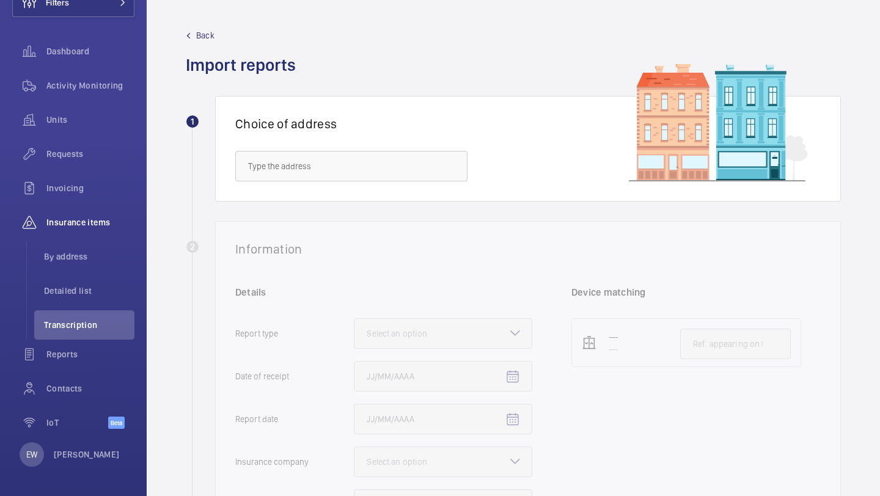
click at [441, 119] on h1 "Choice of address" at bounding box center [528, 123] width 586 height 15
click at [401, 163] on input "text" at bounding box center [351, 166] width 232 height 31
click at [320, 200] on span "25a Talbot Road - 25a Talbot Road, LONDON W2 5JF" at bounding box center [284, 203] width 72 height 12
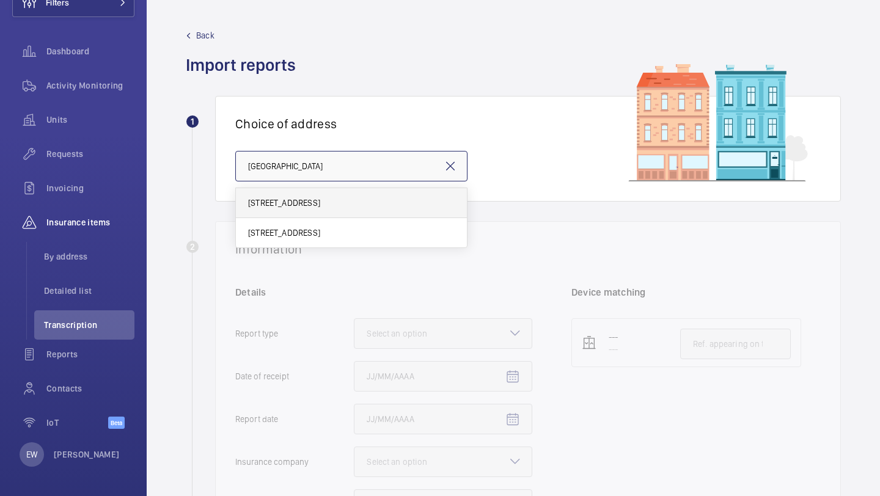
type input "25a Talbot Road - 25a Talbot Road, LONDON W2 5JF"
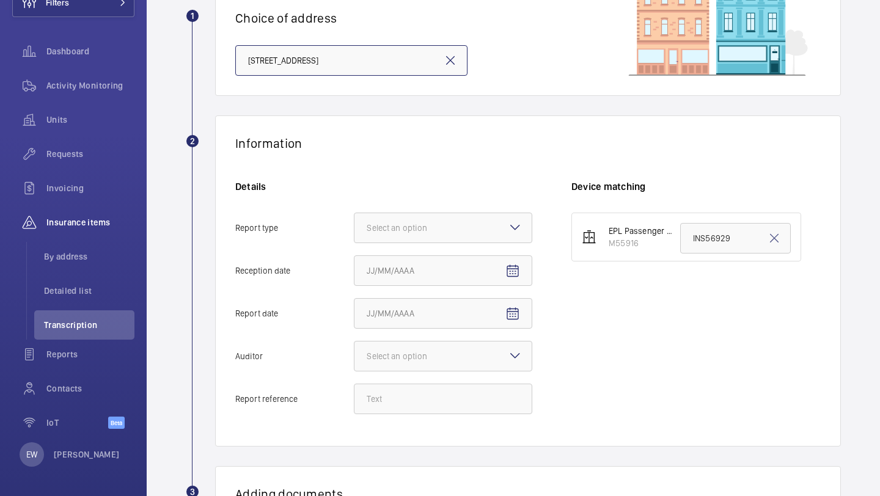
scroll to position [114, 0]
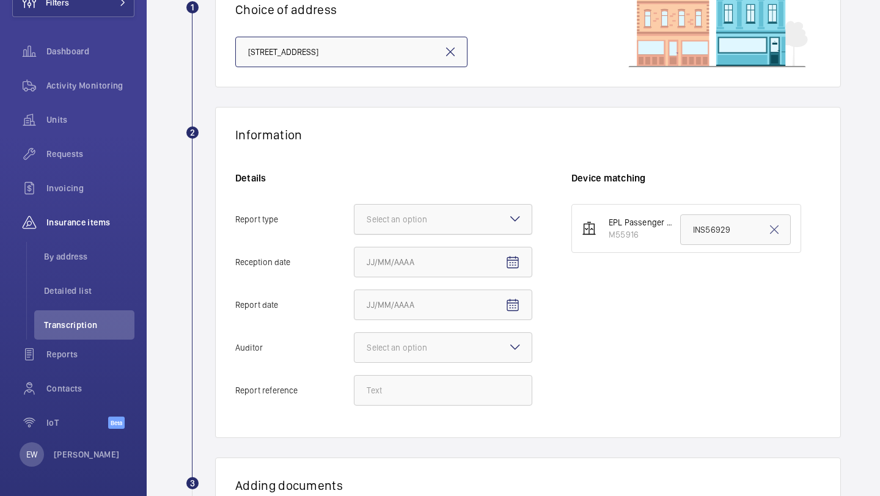
click at [427, 214] on div "Select an option" at bounding box center [412, 219] width 91 height 12
click at [354, 214] on input "Report type Select an option" at bounding box center [354, 219] width 0 height 29
click at [422, 253] on span "Insurance company" at bounding box center [443, 257] width 153 height 12
click at [354, 234] on input "Report type Select an option Insurance company Consultant" at bounding box center [354, 219] width 0 height 29
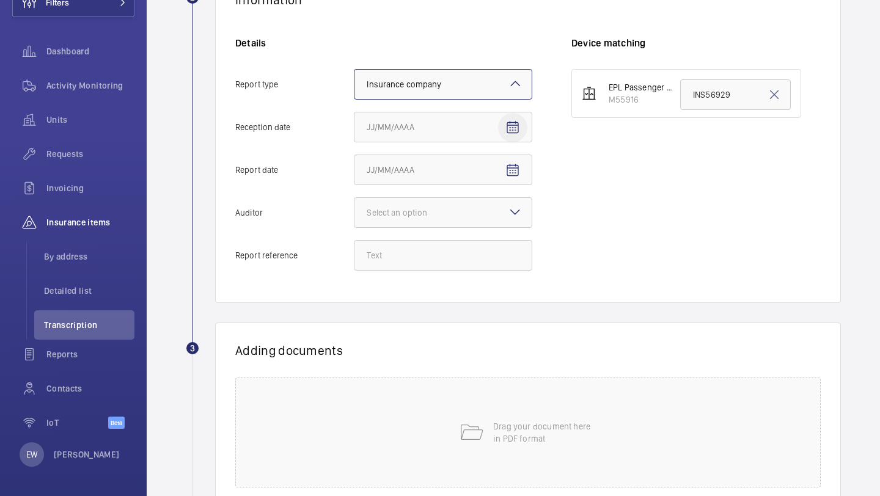
click at [512, 121] on mat-icon "Open calendar" at bounding box center [512, 127] width 15 height 15
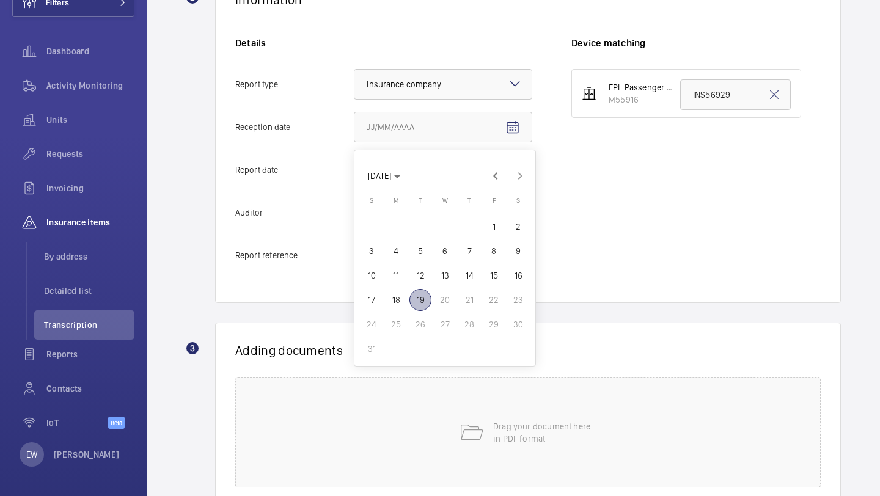
click at [417, 308] on span "19" at bounding box center [421, 300] width 22 height 22
type input "8/19/2025"
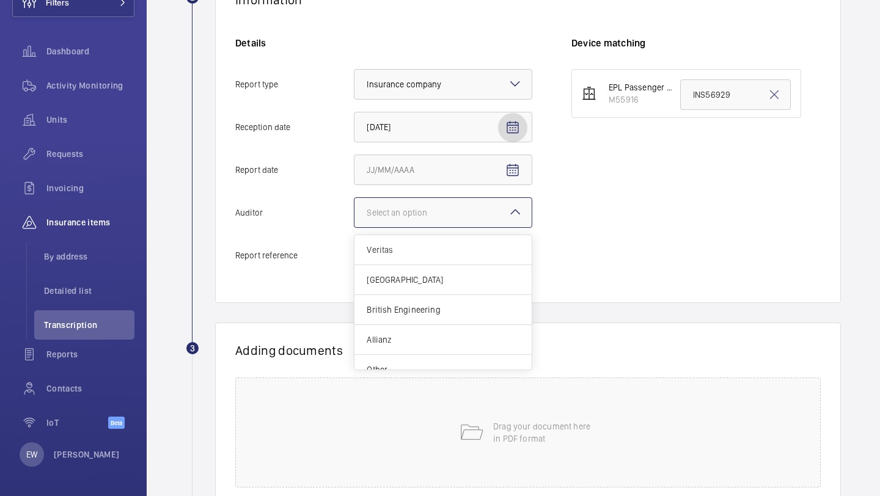
click at [494, 211] on div at bounding box center [442, 212] width 177 height 29
click at [354, 211] on input "Auditor Select an option Veritas Zurich British Engineering Allianz Other" at bounding box center [354, 212] width 0 height 29
click at [443, 168] on input "Report date" at bounding box center [443, 170] width 178 height 31
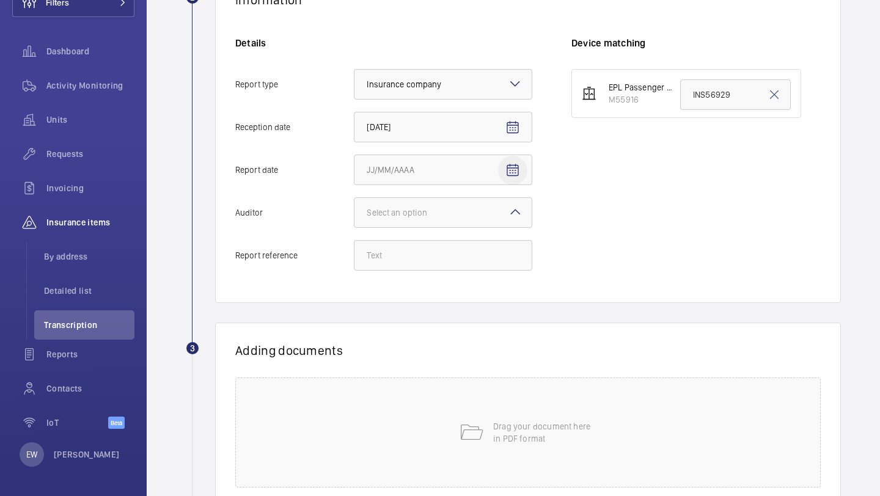
click at [499, 161] on span "Open calendar" at bounding box center [512, 170] width 29 height 29
click at [423, 342] on span "19" at bounding box center [421, 343] width 22 height 22
type input "8/19/2025"
click at [449, 218] on div "Select an option" at bounding box center [412, 213] width 91 height 12
click at [354, 218] on input "Auditor Select an option" at bounding box center [354, 212] width 0 height 29
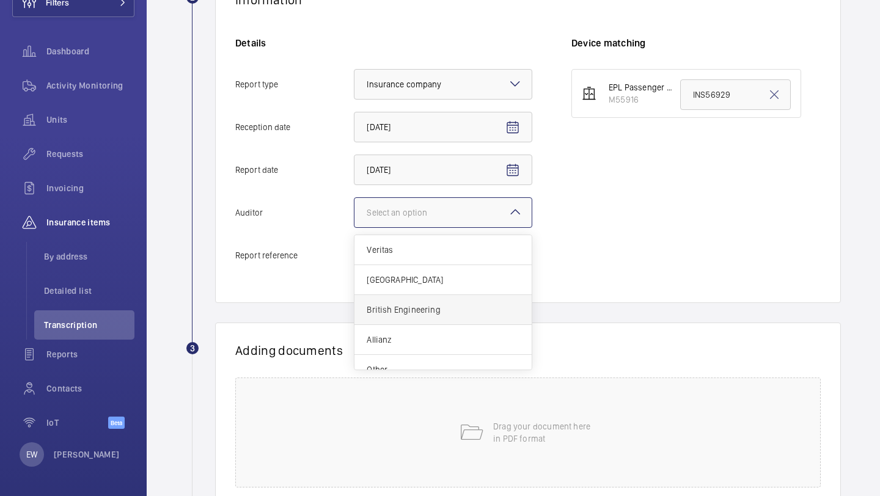
scroll to position [15, 0]
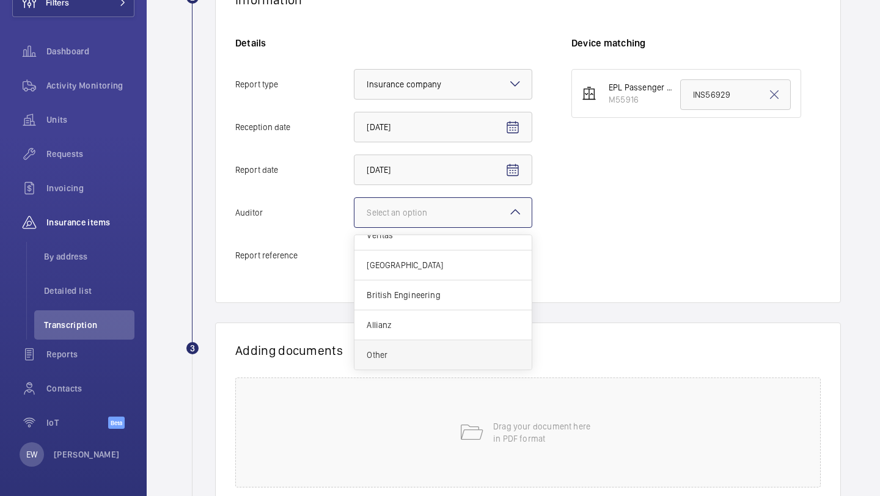
click at [407, 352] on span "Other" at bounding box center [443, 355] width 153 height 12
click at [354, 227] on input "Auditor Select an option Veritas Zurich British Engineering Allianz Other" at bounding box center [354, 212] width 0 height 29
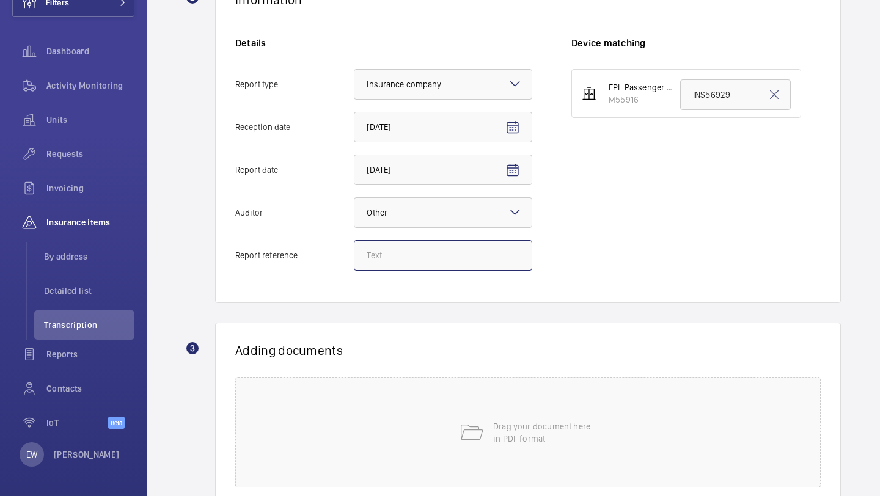
click at [462, 255] on input "Report reference" at bounding box center [443, 255] width 178 height 31
paste input "INS66382"
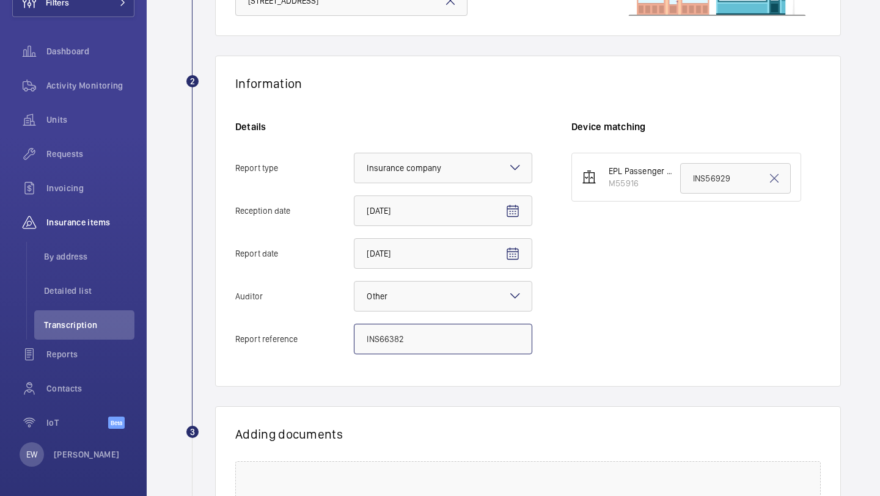
scroll to position [162, 0]
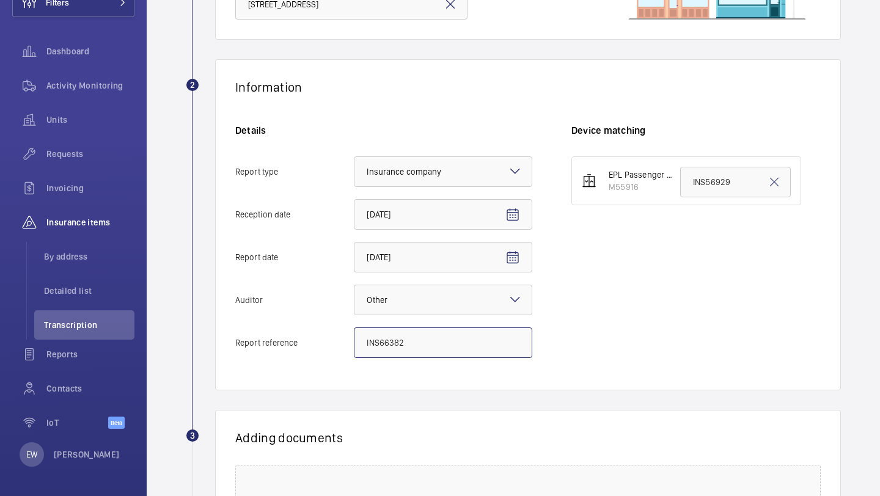
type input "INS66382"
click at [715, 194] on input "INS56929" at bounding box center [735, 182] width 111 height 31
paste input "66382"
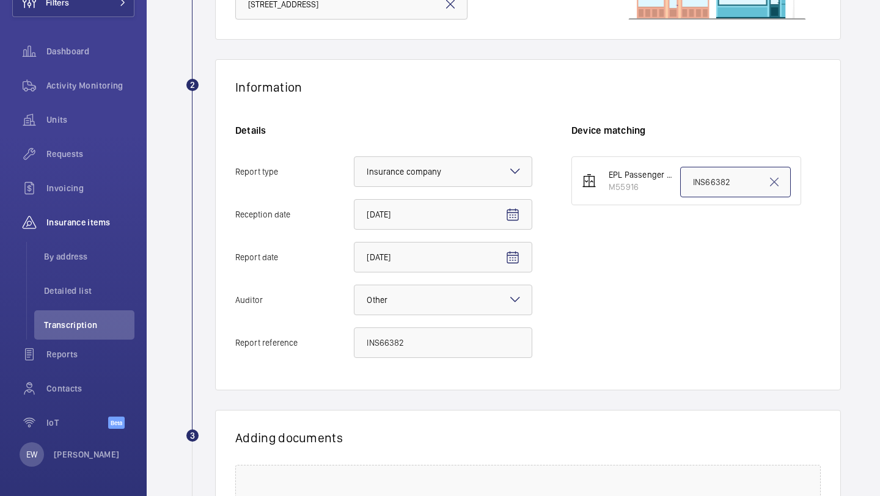
type input "INS66382"
click at [707, 226] on div "EPL Passenger Lift M55916 INS66382" at bounding box center [695, 263] width 249 height 214
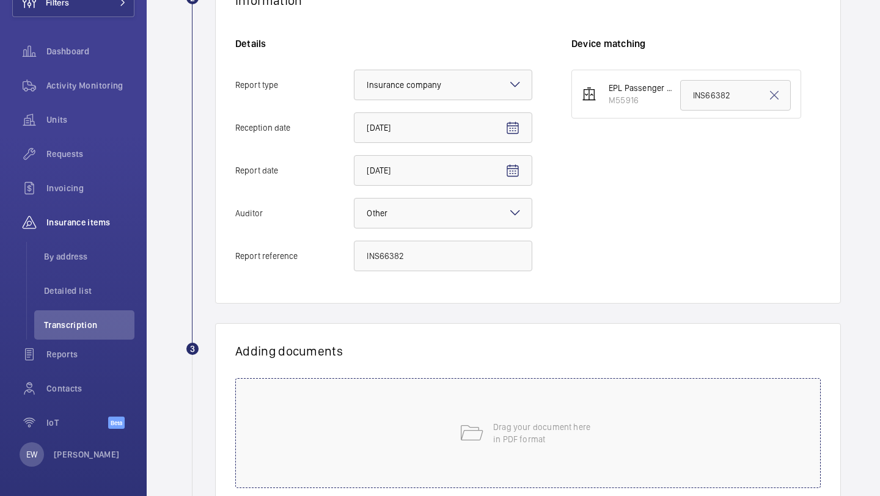
scroll to position [339, 0]
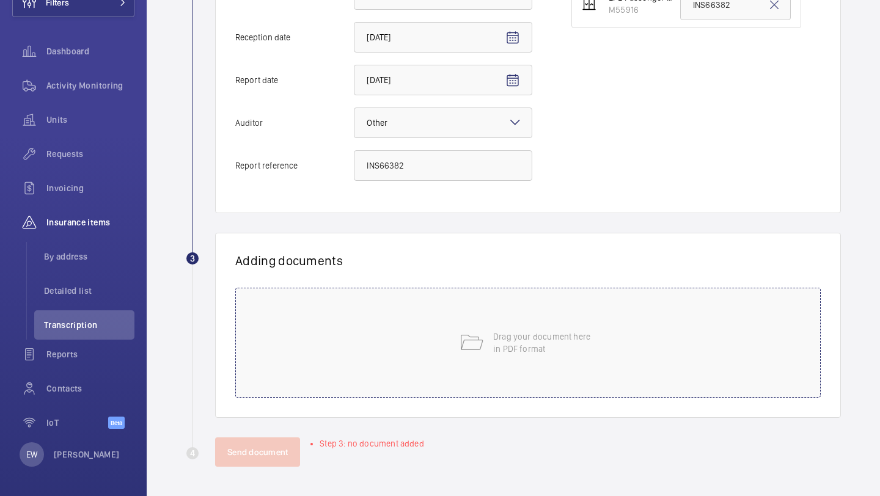
click at [507, 337] on p "Drag your document here in PDF format" at bounding box center [545, 343] width 104 height 24
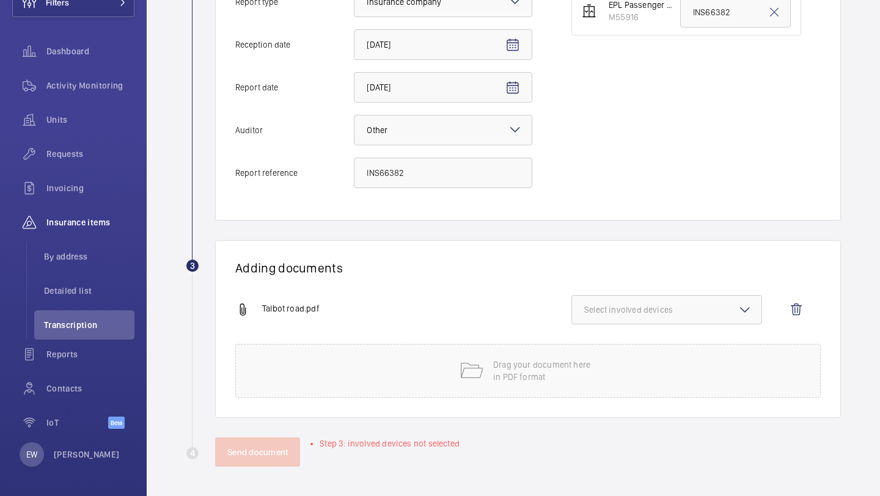
click at [656, 315] on span "Select involved devices" at bounding box center [666, 310] width 165 height 12
click at [635, 353] on span "M55916" at bounding box center [667, 348] width 127 height 12
click at [602, 353] on input "M55916" at bounding box center [590, 348] width 24 height 24
checkbox input "true"
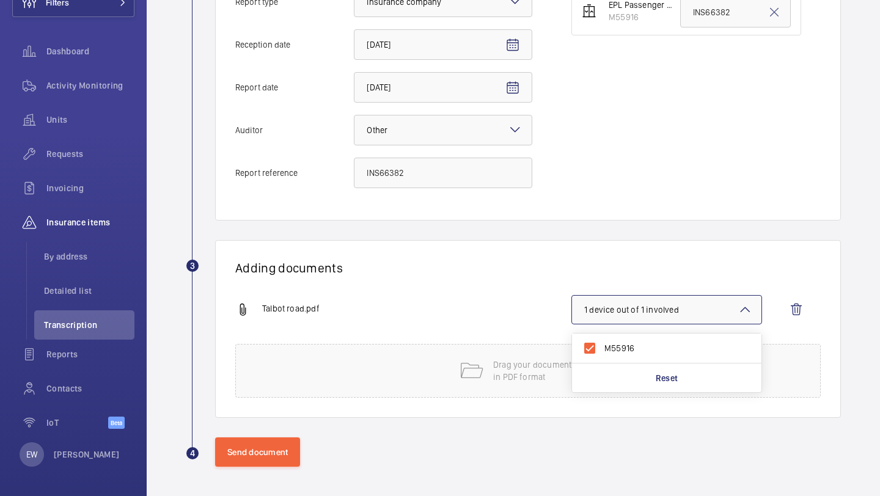
click at [520, 253] on div "Adding documents Talbot road.pdf 1 device out of 1 involved M55916 Reset Drag y…" at bounding box center [528, 329] width 626 height 178
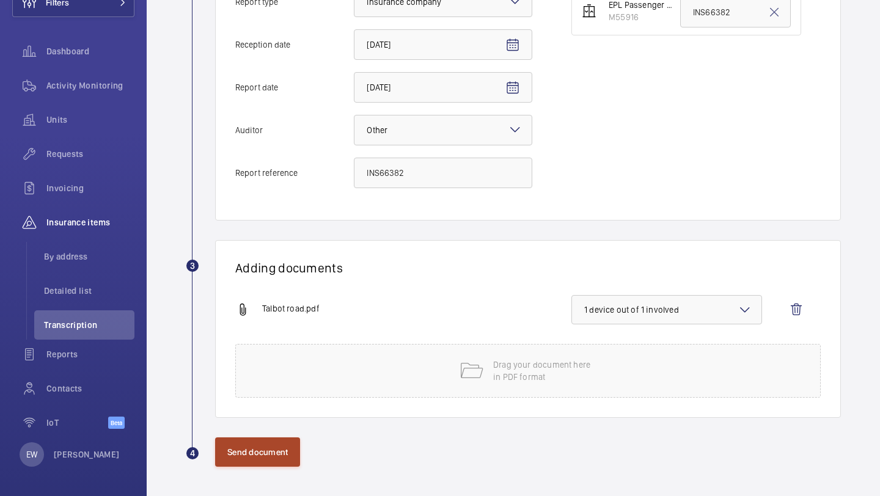
click at [264, 447] on button "Send document" at bounding box center [257, 452] width 85 height 29
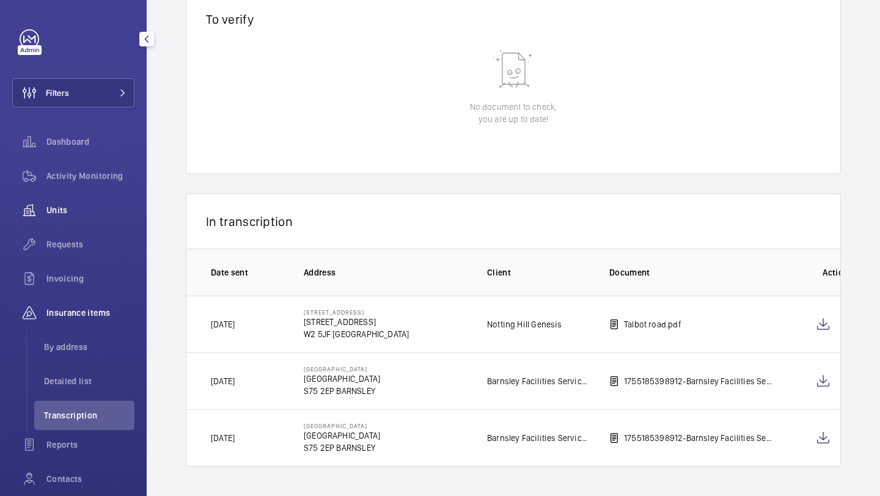
click at [78, 245] on span "Requests" at bounding box center [90, 244] width 88 height 12
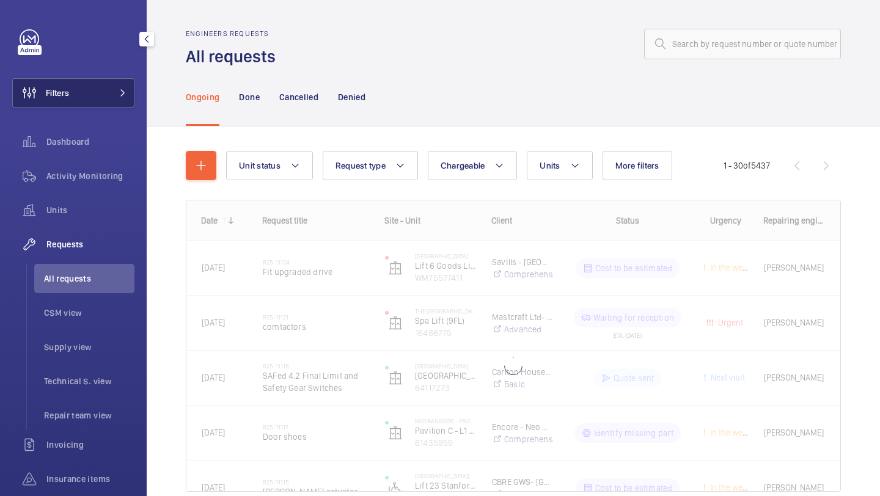
click at [104, 89] on button "Filters" at bounding box center [73, 92] width 122 height 29
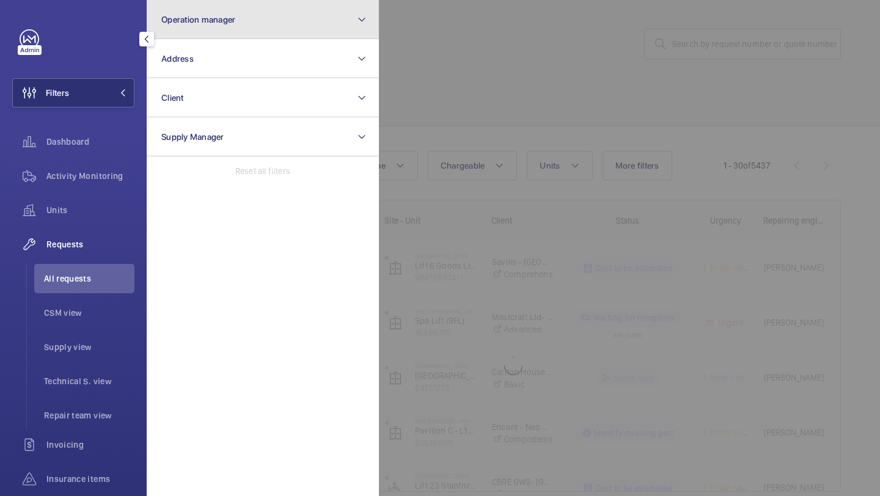
click at [194, 29] on button "Operation manager" at bounding box center [263, 19] width 232 height 39
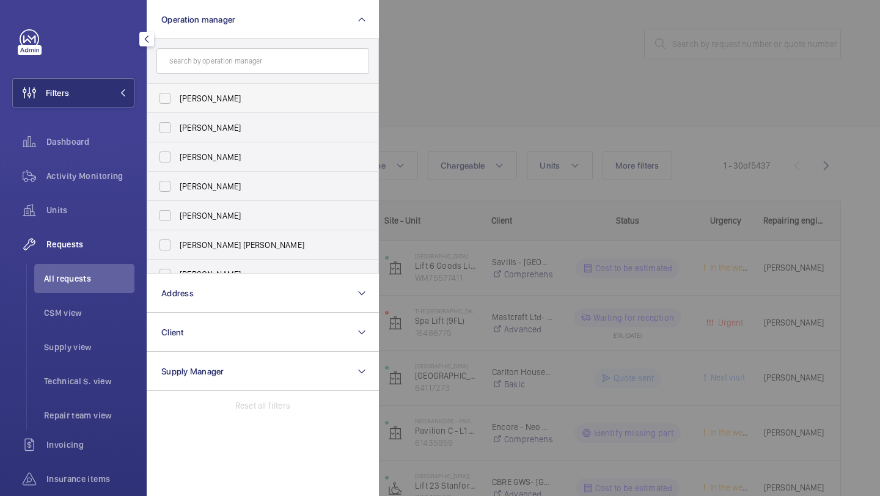
click at [205, 94] on span "[PERSON_NAME]" at bounding box center [264, 98] width 168 height 12
click at [177, 94] on input "[PERSON_NAME]" at bounding box center [165, 98] width 24 height 24
checkbox input "true"
click at [479, 122] on div at bounding box center [819, 248] width 880 height 496
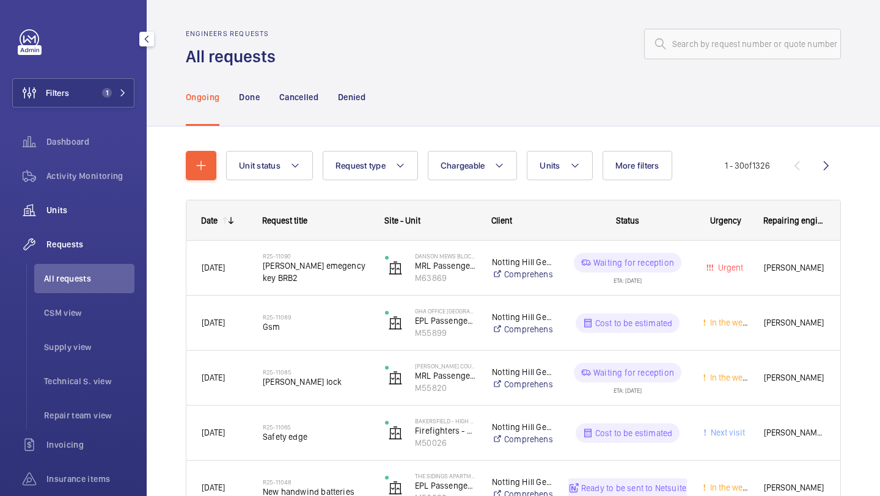
click at [107, 210] on span "Units" at bounding box center [90, 210] width 88 height 12
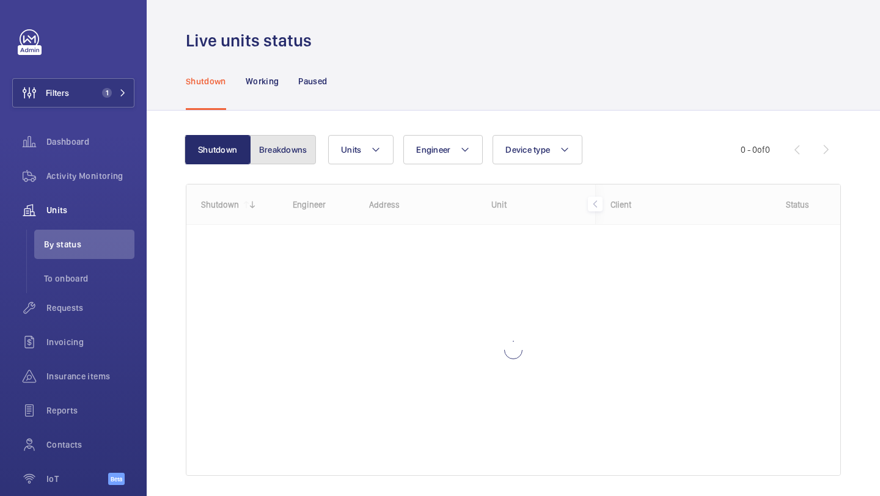
click at [283, 157] on button "Breakdowns" at bounding box center [283, 149] width 66 height 29
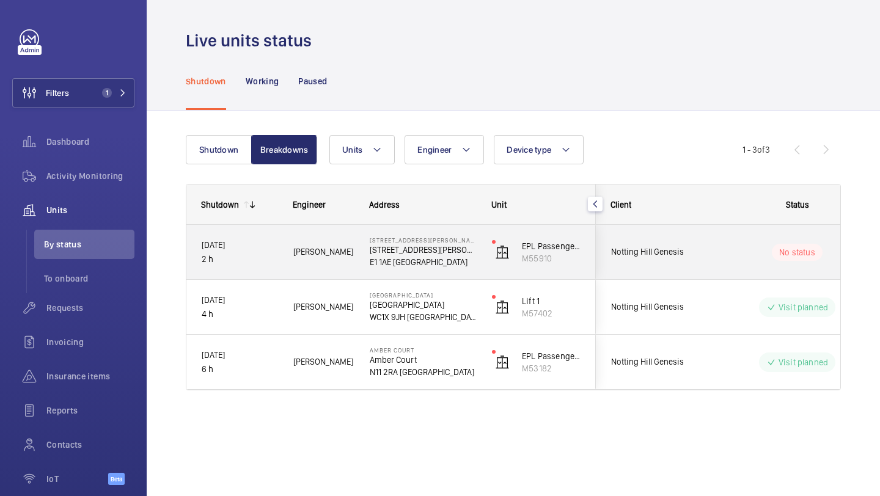
click at [608, 253] on div "Notting Hill Genesis" at bounding box center [651, 252] width 109 height 39
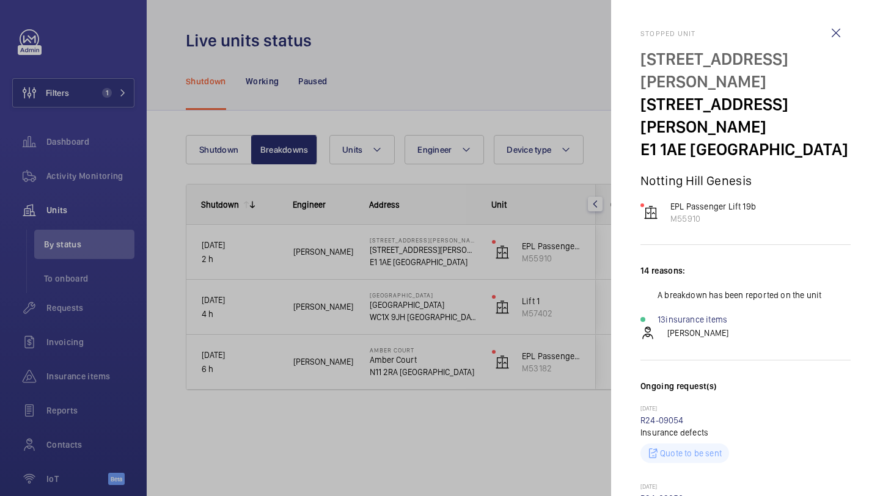
drag, startPoint x: 688, startPoint y: 104, endPoint x: 629, endPoint y: 105, distance: 59.3
click at [628, 105] on mat-sidenav "Stopped unit 19 Jacobs Court 19 Jacobs Court E1 1AE LONDON Notting Hill Genesis…" at bounding box center [745, 248] width 269 height 496
click at [695, 138] on p "E1 1AE LONDON" at bounding box center [746, 149] width 210 height 23
drag, startPoint x: 686, startPoint y: 104, endPoint x: 639, endPoint y: 106, distance: 47.7
click at [637, 105] on mat-sidenav "Stopped unit 19 Jacobs Court 19 Jacobs Court E1 1AE LONDON Notting Hill Genesis…" at bounding box center [745, 248] width 269 height 496
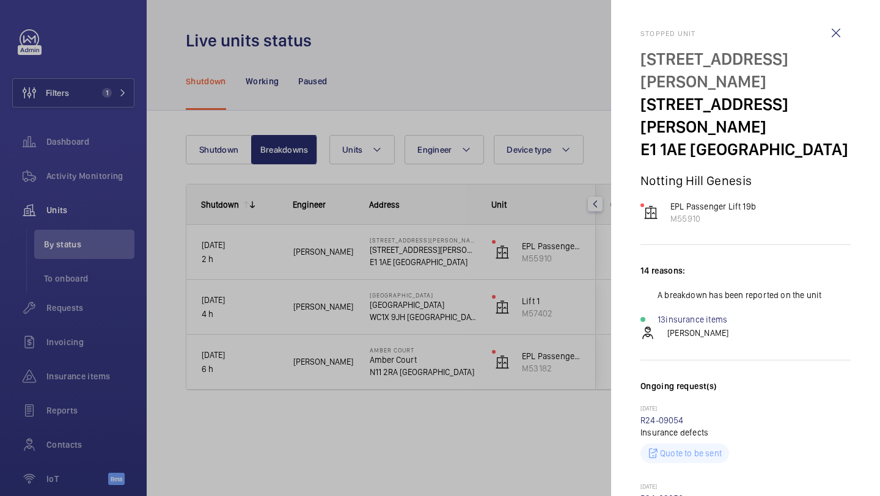
copy p "E1 1AE"
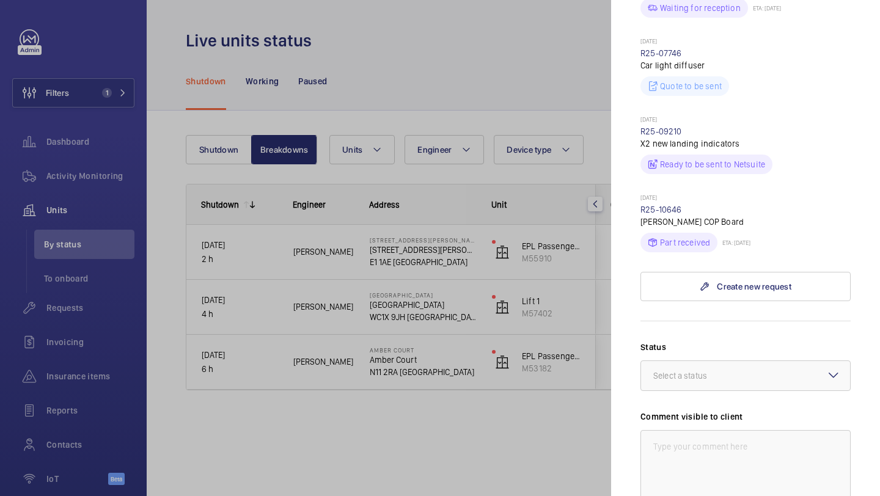
scroll to position [559, 0]
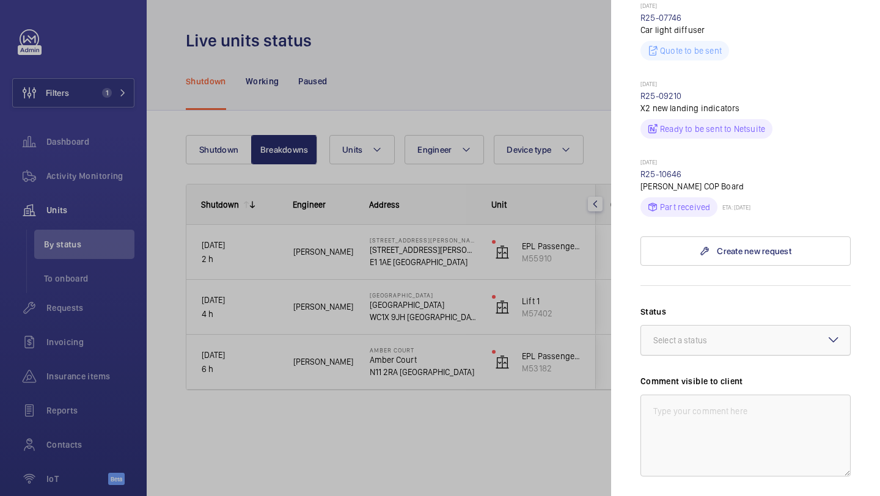
click at [704, 326] on div at bounding box center [745, 340] width 209 height 29
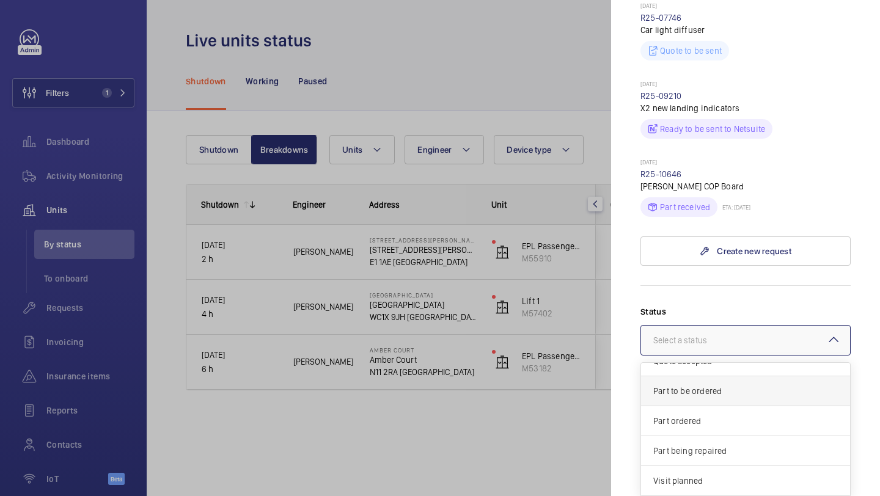
scroll to position [102, 0]
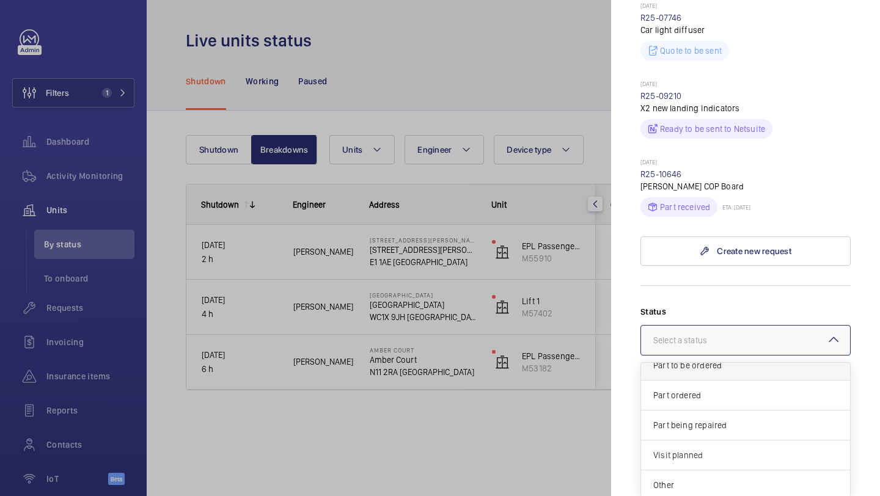
click at [697, 449] on span "Visit planned" at bounding box center [745, 455] width 185 height 12
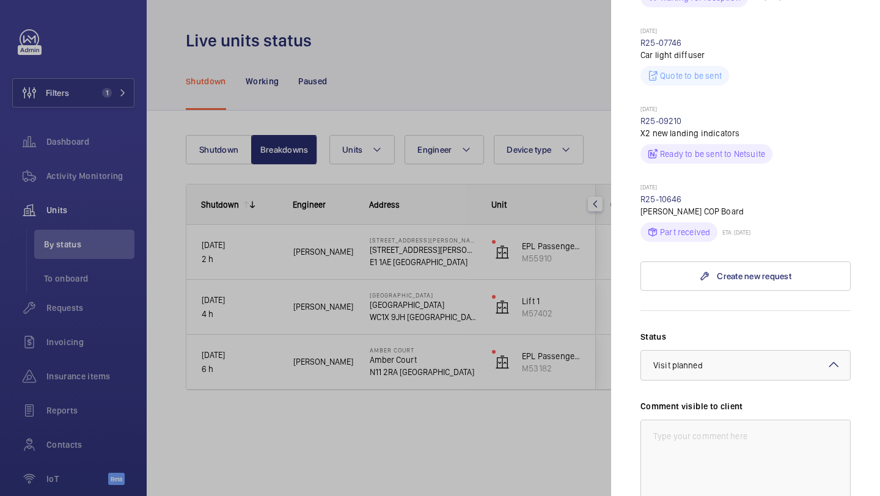
scroll to position [733, 0]
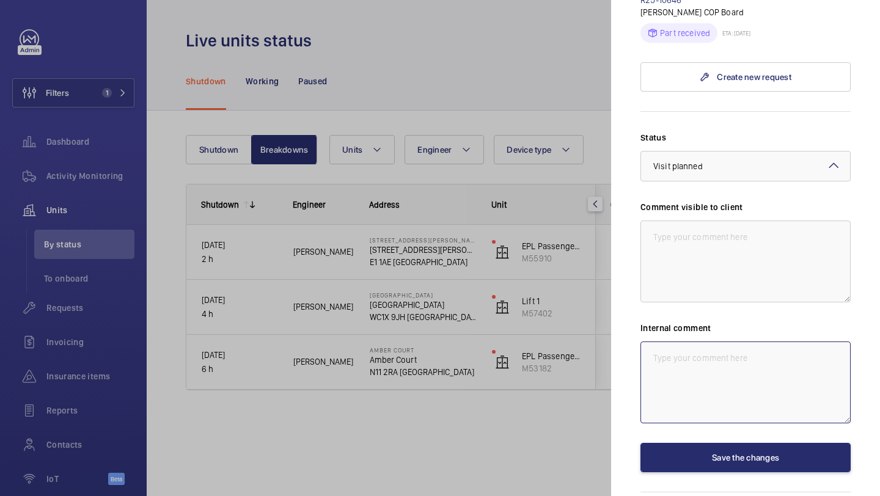
click at [709, 342] on textarea at bounding box center [746, 383] width 210 height 82
type textarea "Assigned to Michael Burns"
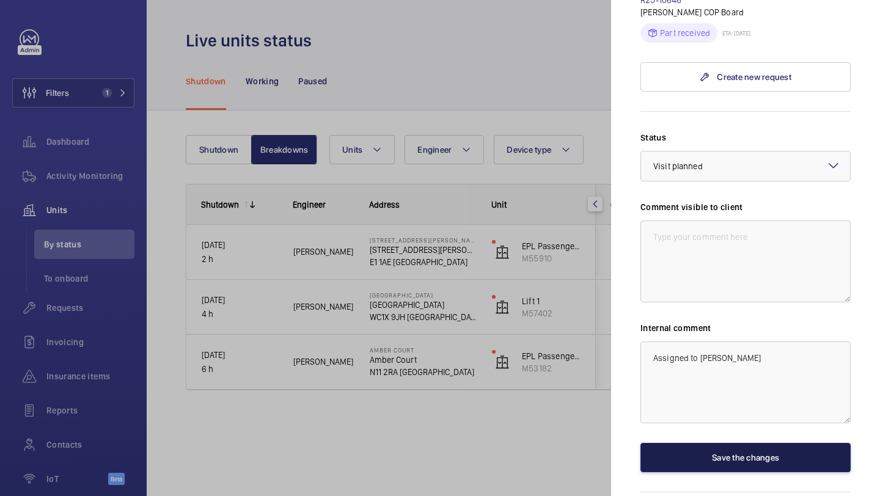
click at [735, 443] on button "Save the changes" at bounding box center [746, 457] width 210 height 29
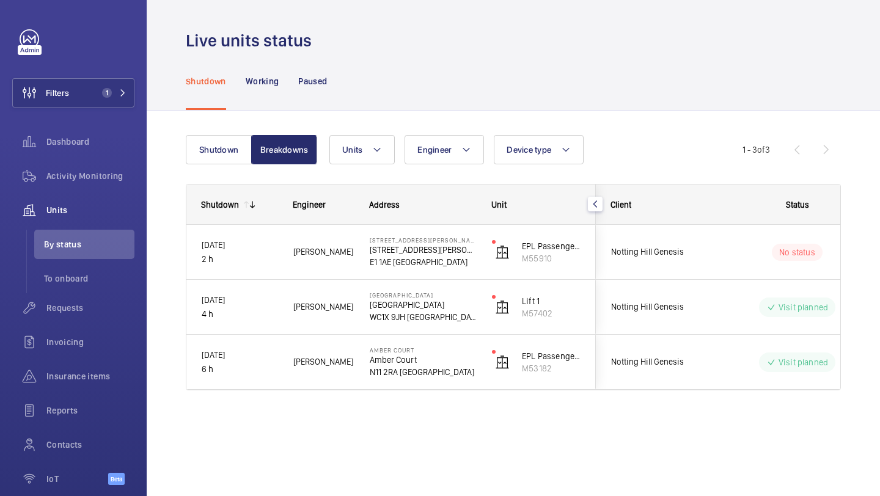
scroll to position [0, 0]
click at [218, 151] on button "Shutdown" at bounding box center [219, 149] width 66 height 29
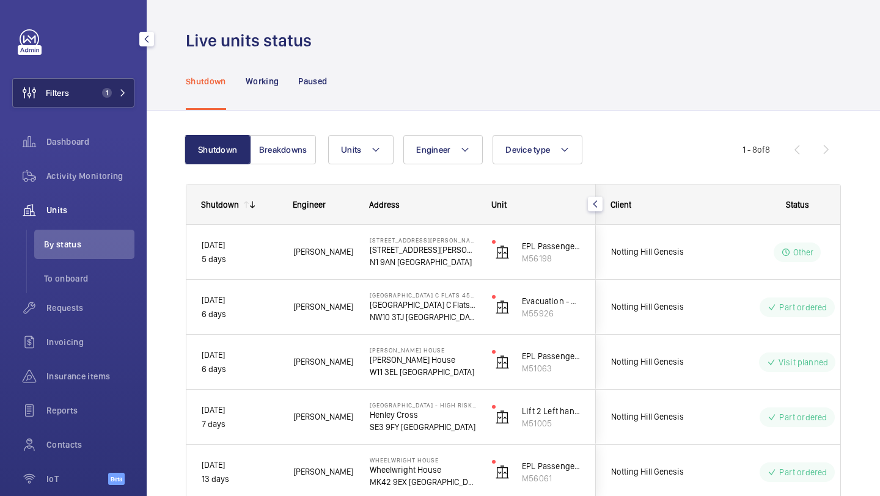
click at [83, 103] on button "Filters 1" at bounding box center [73, 92] width 122 height 29
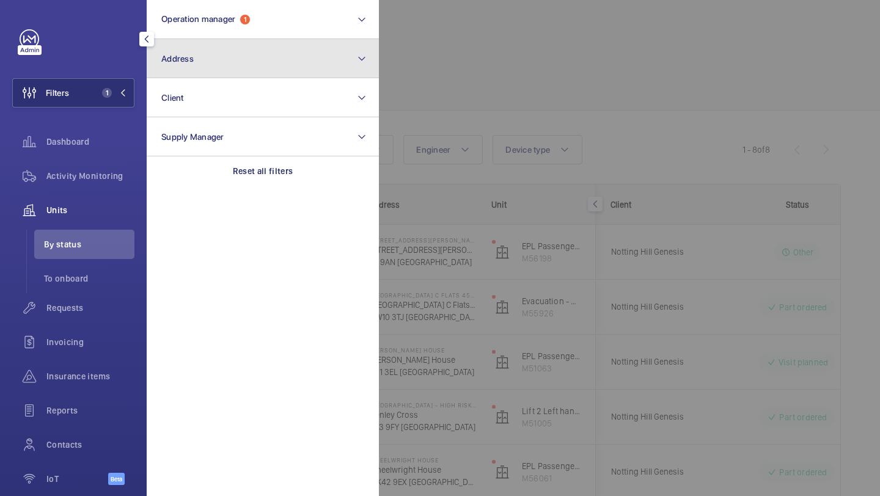
click at [198, 57] on button "Address" at bounding box center [263, 58] width 232 height 39
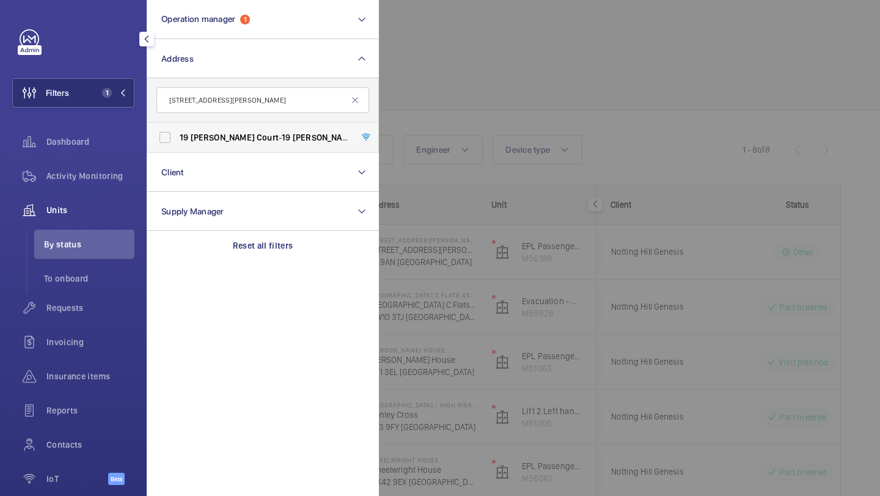
type input "19 jacobs court"
click at [257, 134] on span "Court" at bounding box center [268, 138] width 22 height 10
click at [177, 134] on input "19 Jacobs Court - 19 Jacobs Court , LONDON E1 1AE" at bounding box center [165, 137] width 24 height 24
checkbox input "true"
click at [484, 95] on div at bounding box center [819, 248] width 880 height 496
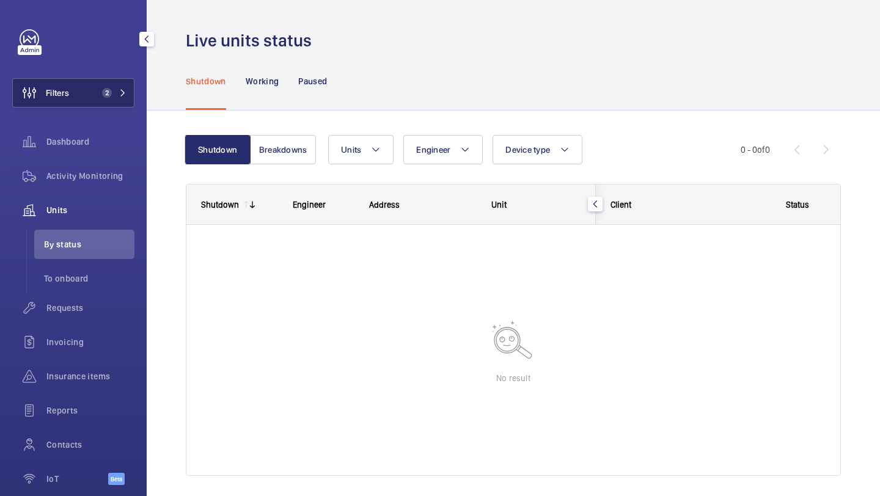
click at [95, 89] on button "Filters 2" at bounding box center [73, 92] width 122 height 29
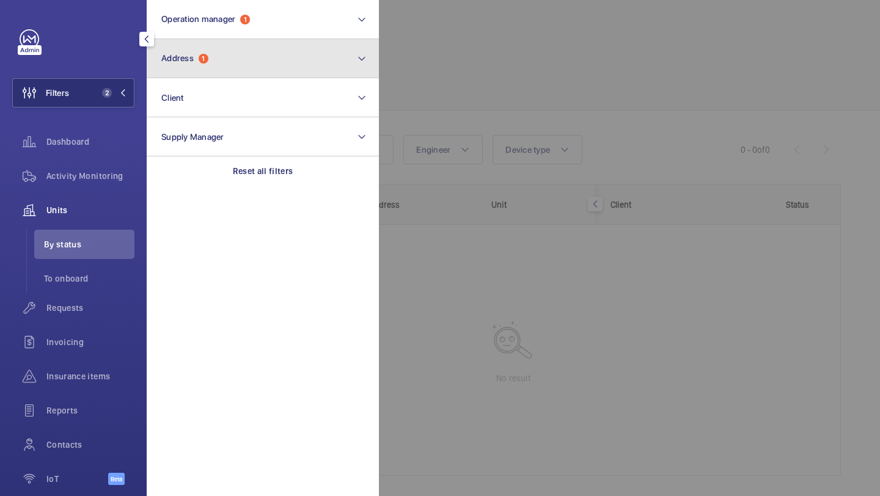
click at [210, 57] on button "Address 1" at bounding box center [263, 58] width 232 height 39
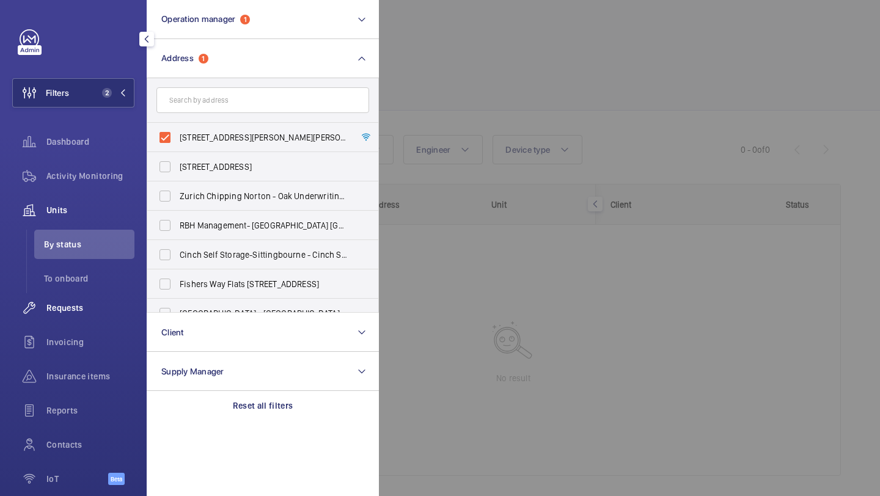
click at [95, 304] on span "Requests" at bounding box center [90, 308] width 88 height 12
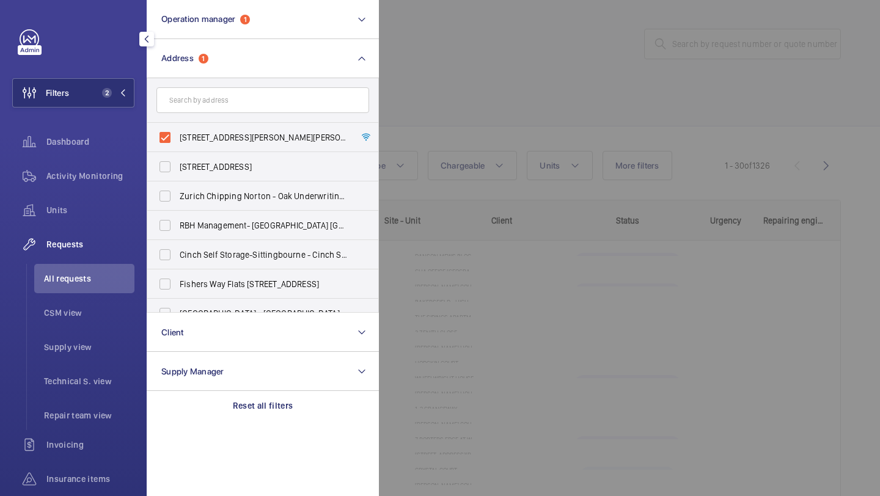
click at [520, 22] on div at bounding box center [819, 248] width 880 height 496
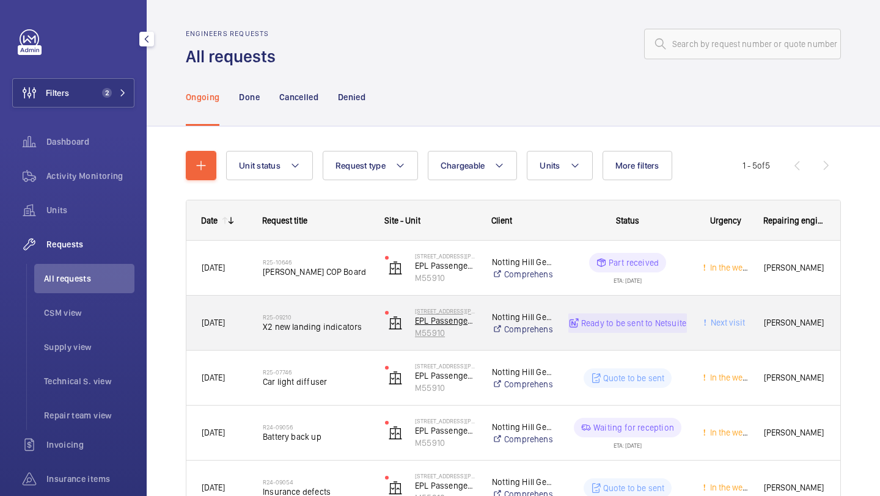
scroll to position [79, 0]
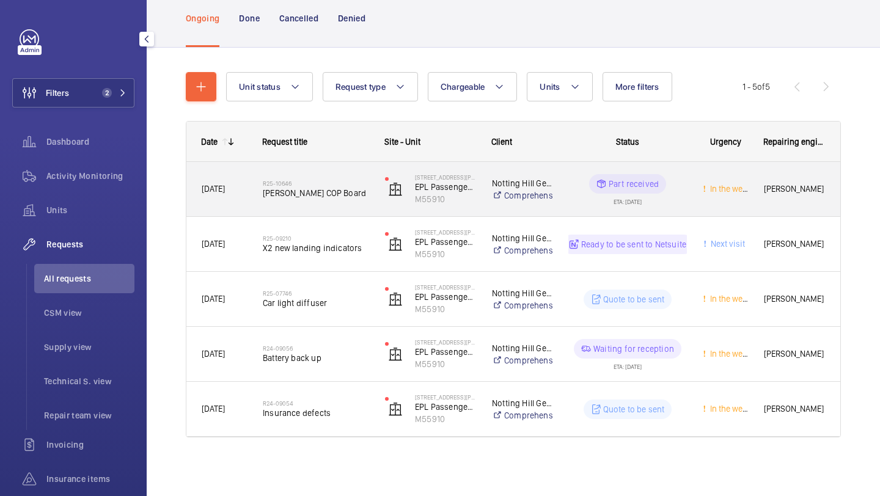
click at [353, 201] on div "R25-10646 Schindler COP Board" at bounding box center [316, 189] width 106 height 35
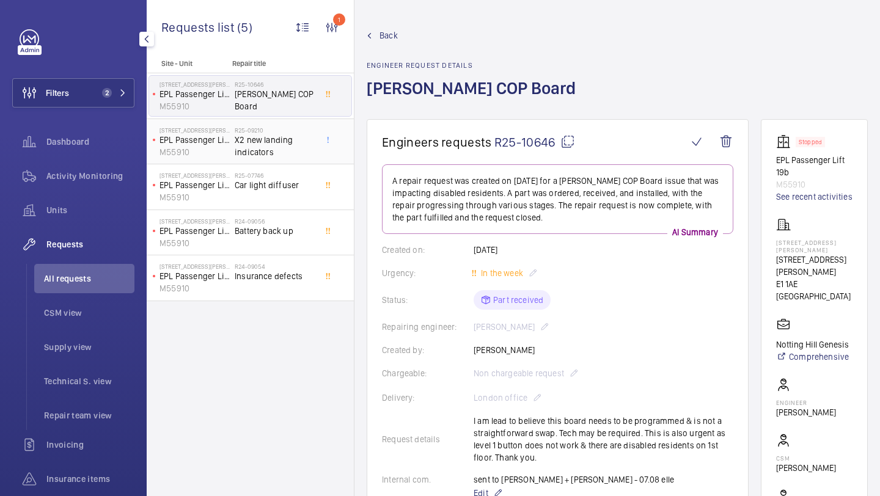
click at [271, 142] on span "X2 new landing indicators" at bounding box center [275, 146] width 81 height 24
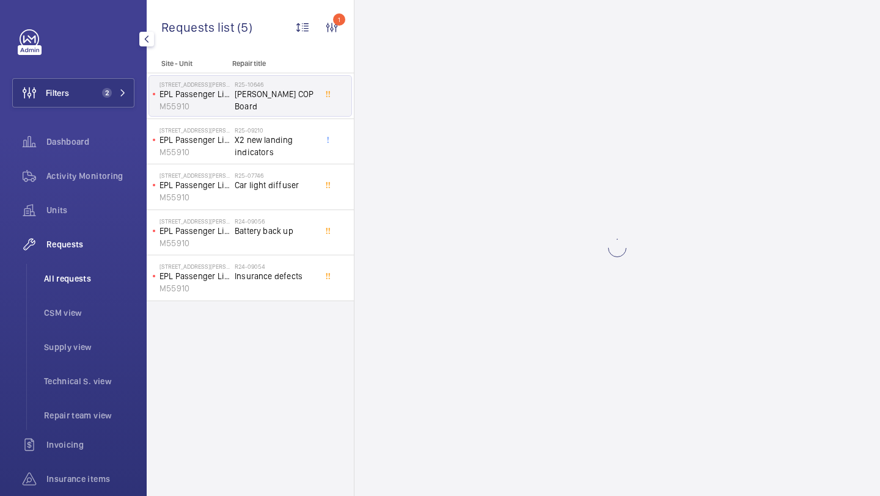
click at [77, 293] on li "All requests" at bounding box center [84, 278] width 100 height 29
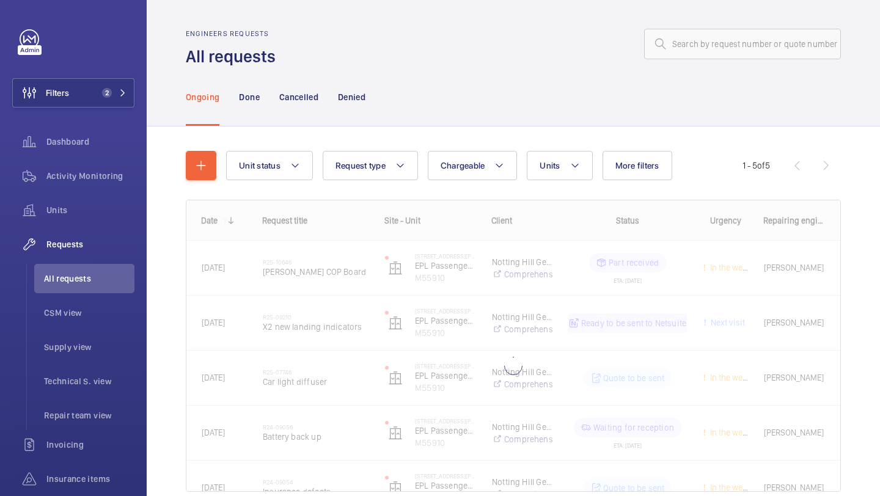
click at [475, 93] on div "Ongoing Done Cancelled Denied" at bounding box center [513, 97] width 655 height 58
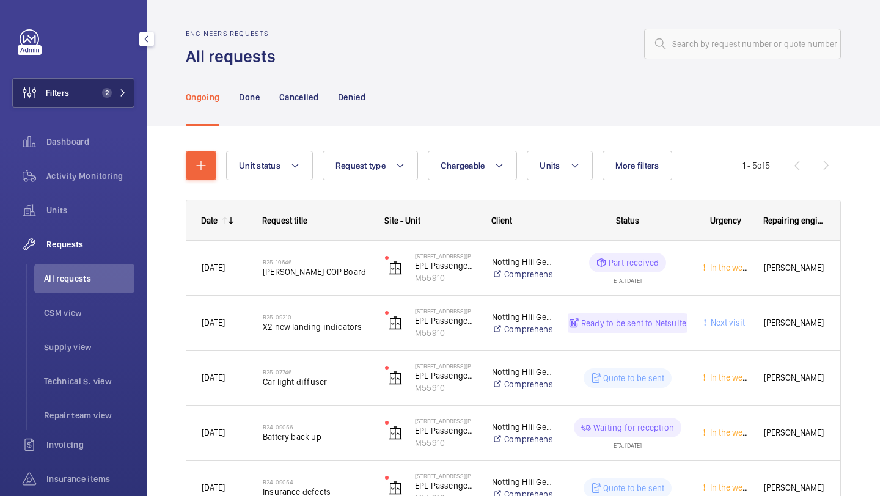
click at [108, 103] on button "Filters 2" at bounding box center [73, 92] width 122 height 29
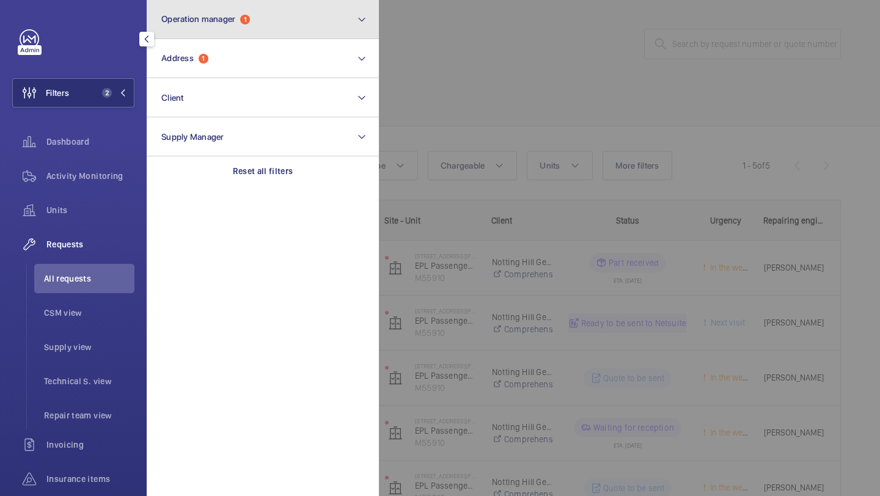
click at [216, 27] on button "Operation manager 1" at bounding box center [263, 19] width 232 height 39
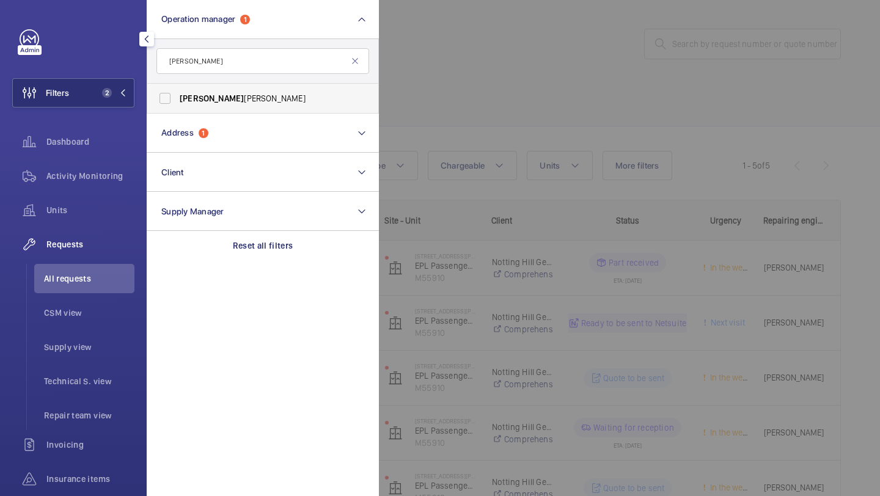
type input "alex"
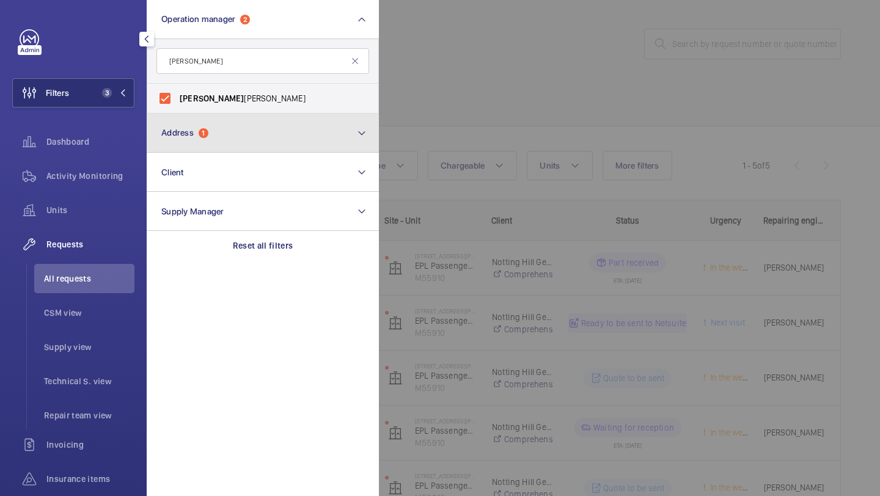
click at [205, 137] on span "1" at bounding box center [204, 133] width 10 height 10
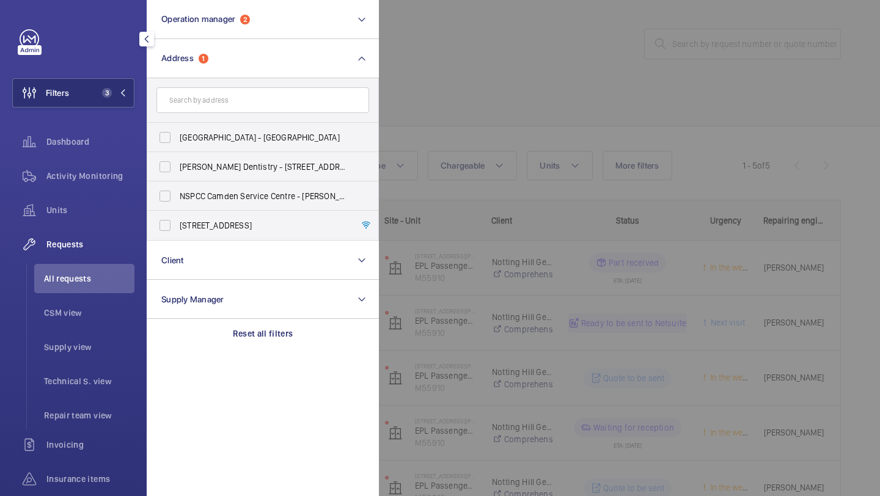
click at [410, 78] on div at bounding box center [819, 248] width 880 height 496
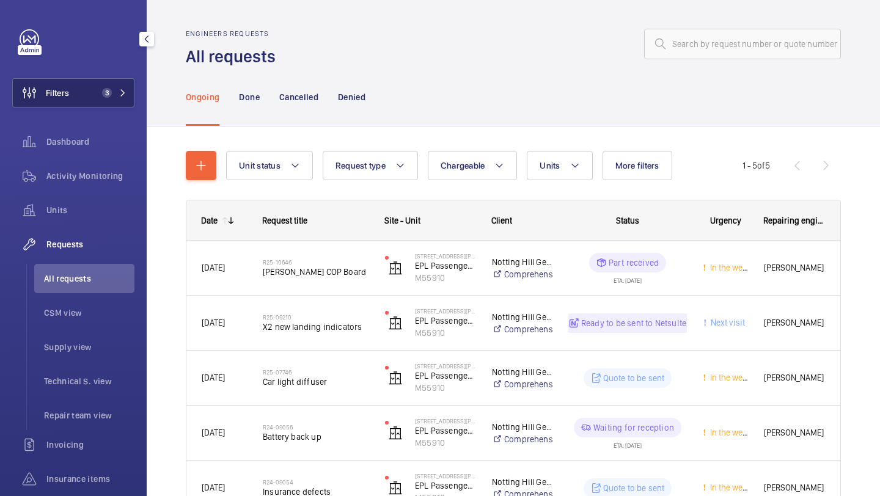
click at [103, 103] on button "Filters 3" at bounding box center [73, 92] width 122 height 29
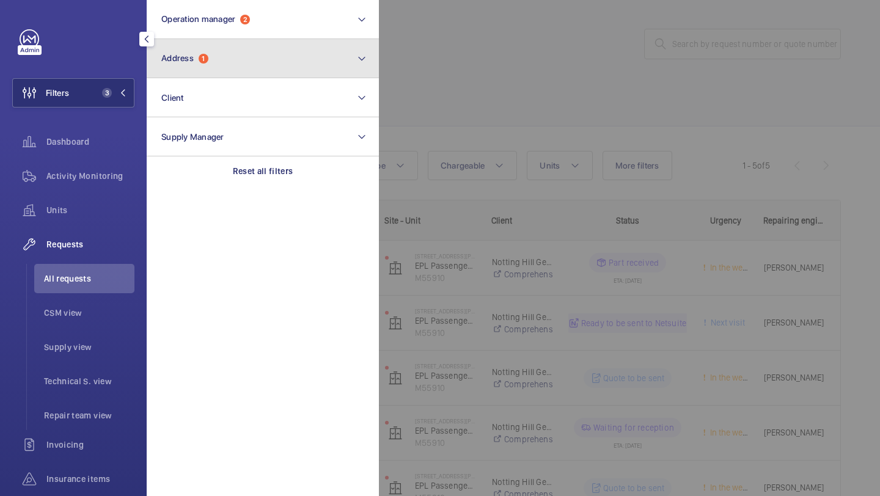
click at [218, 72] on button "Address 1" at bounding box center [263, 58] width 232 height 39
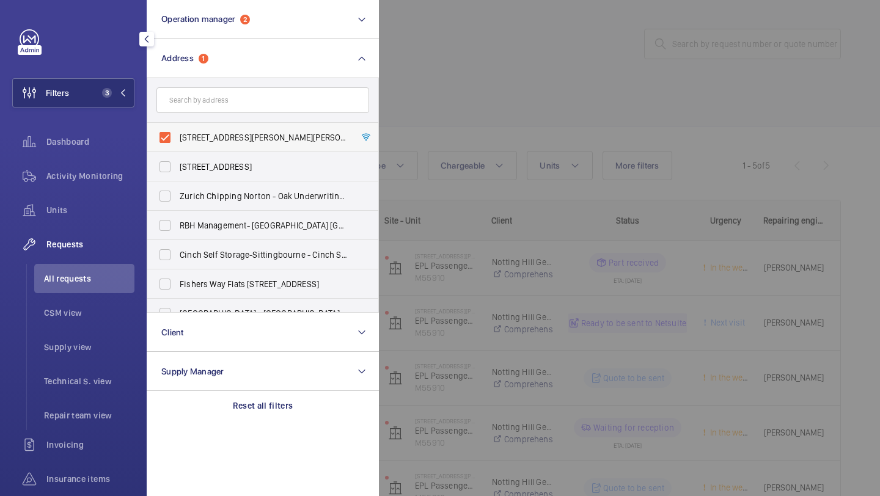
click at [206, 135] on span "19 Jacobs Court - 19 Jacobs Court, LONDON E1 1AE" at bounding box center [264, 137] width 168 height 12
click at [177, 135] on input "19 Jacobs Court - 19 Jacobs Court, LONDON E1 1AE" at bounding box center [165, 137] width 24 height 24
checkbox input "false"
click at [443, 83] on div at bounding box center [819, 248] width 880 height 496
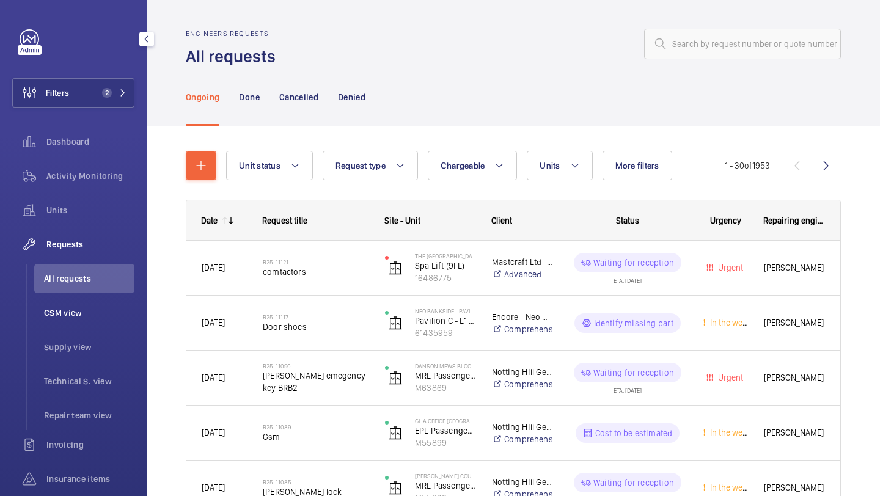
drag, startPoint x: 86, startPoint y: 213, endPoint x: 84, endPoint y: 299, distance: 86.8
click at [84, 307] on nav "Dashboard Activity Monitoring Units Requests All requests CSM view Supply view …" at bounding box center [73, 364] width 122 height 474
click at [84, 291] on li "All requests" at bounding box center [84, 278] width 100 height 29
click at [630, 152] on button "More filters" at bounding box center [638, 165] width 70 height 29
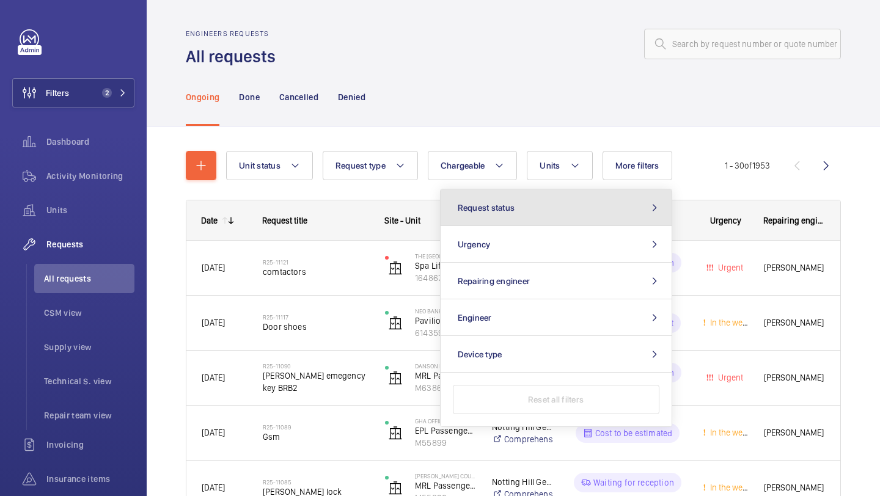
click at [556, 210] on button "Request status" at bounding box center [556, 207] width 231 height 37
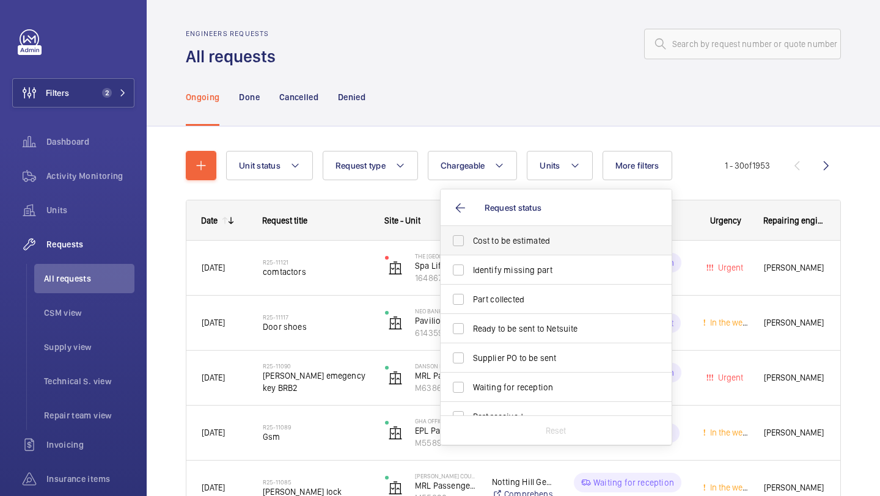
click at [540, 236] on span "Cost to be estimated" at bounding box center [557, 241] width 168 height 12
click at [471, 236] on input "Cost to be estimated" at bounding box center [458, 241] width 24 height 24
checkbox input "true"
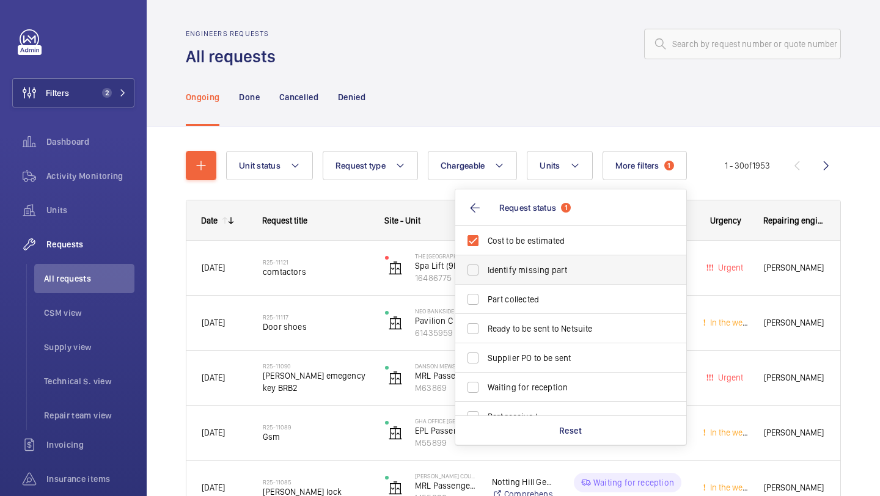
click at [538, 270] on span "Identify missing part" at bounding box center [572, 270] width 168 height 12
click at [485, 270] on input "Identify missing part" at bounding box center [473, 270] width 24 height 24
checkbox input "true"
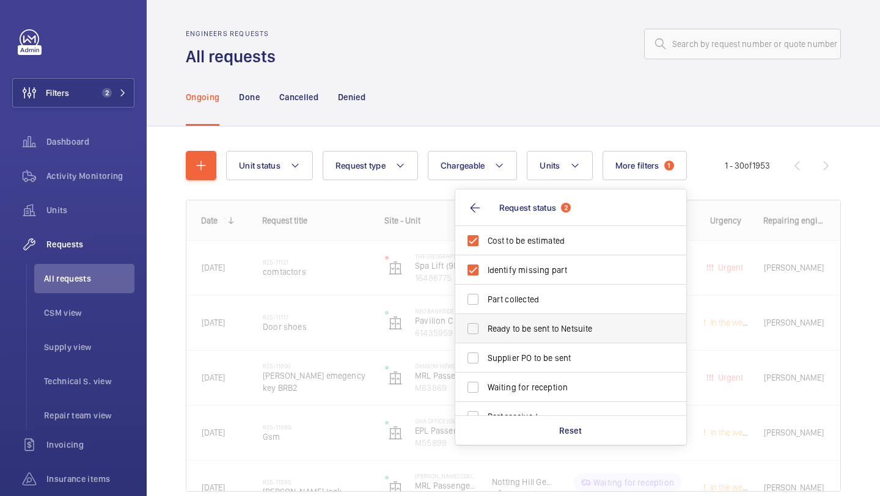
click at [525, 341] on label "Ready to be sent to Netsuite" at bounding box center [561, 328] width 213 height 29
click at [485, 341] on input "Ready to be sent to Netsuite" at bounding box center [473, 329] width 24 height 24
checkbox input "true"
click at [525, 354] on span "Supplier PO to be sent" at bounding box center [572, 358] width 168 height 12
click at [485, 354] on input "Supplier PO to be sent" at bounding box center [473, 358] width 24 height 24
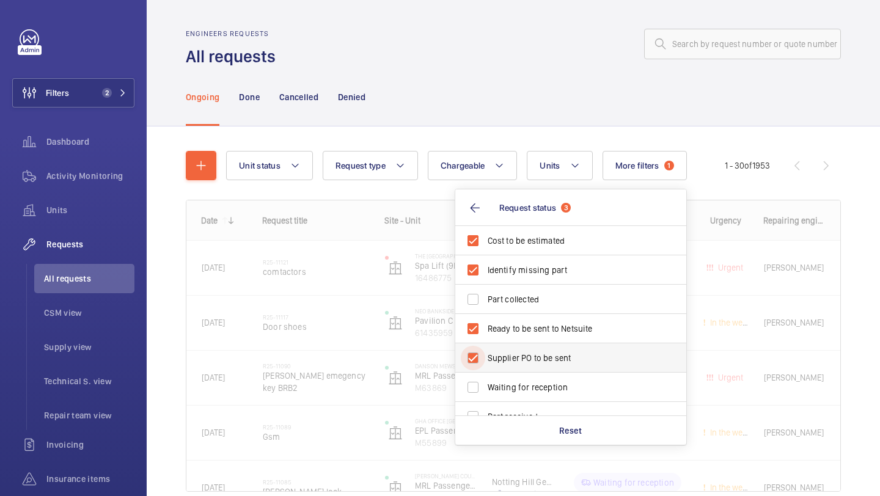
checkbox input "true"
click at [529, 38] on div at bounding box center [562, 43] width 558 height 29
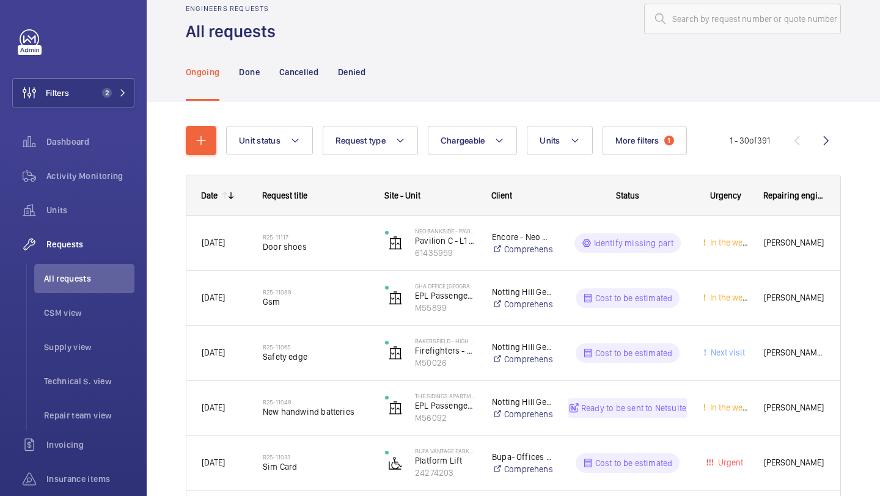
scroll to position [38, 0]
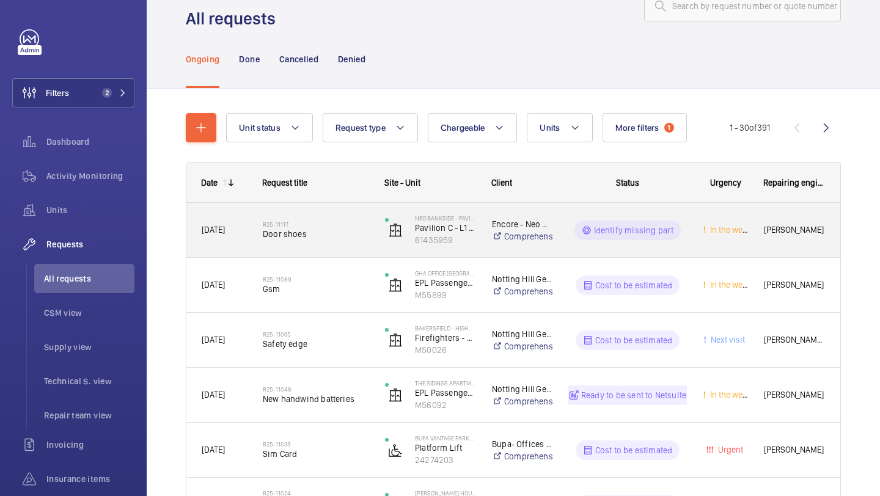
click at [296, 225] on h2 "R25-11117" at bounding box center [316, 224] width 106 height 7
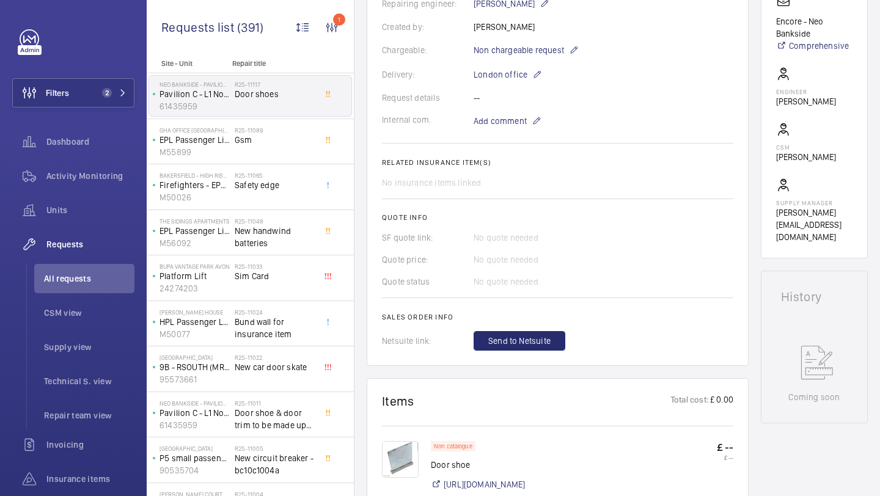
scroll to position [567, 0]
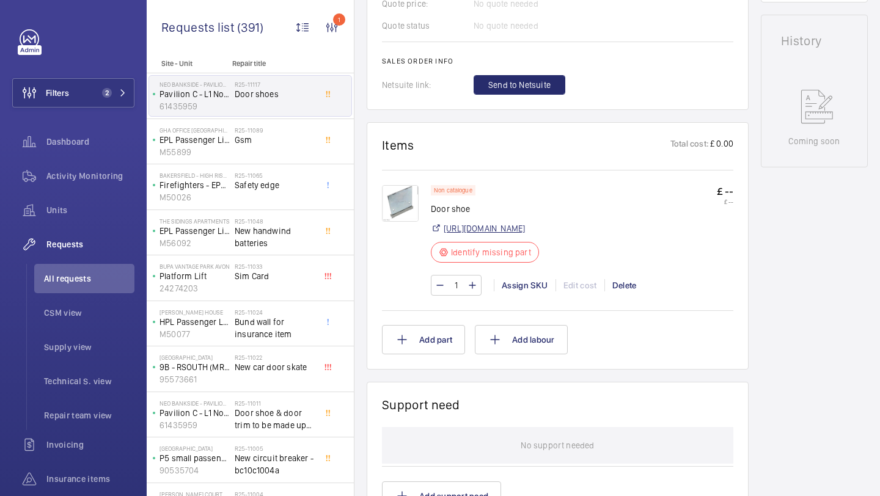
click at [525, 229] on link "https://www.davenportliftcontrol.com/thyssen/door-guide/603010540" at bounding box center [484, 228] width 81 height 12
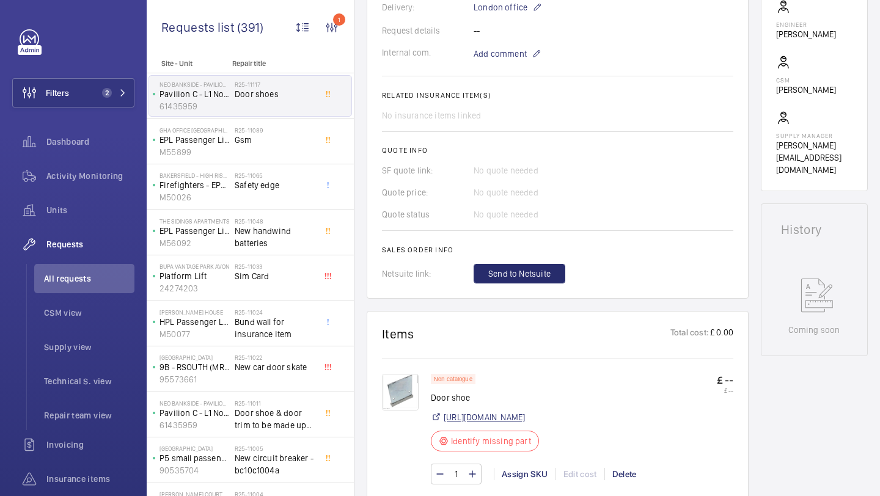
scroll to position [300, 0]
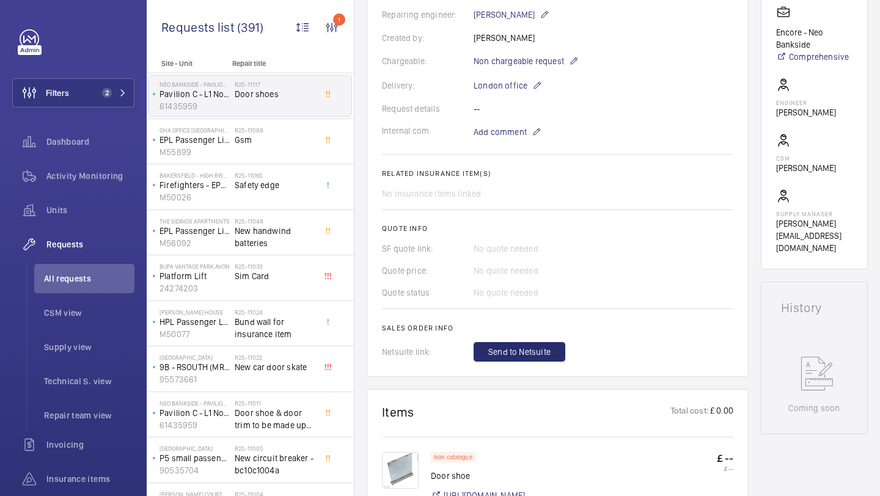
click at [500, 144] on wm-front-card-body "A repair request for a door shoe was created on 2025-08-19. An external part wa…" at bounding box center [557, 113] width 351 height 498
click at [500, 138] on span "Add comment" at bounding box center [500, 132] width 53 height 12
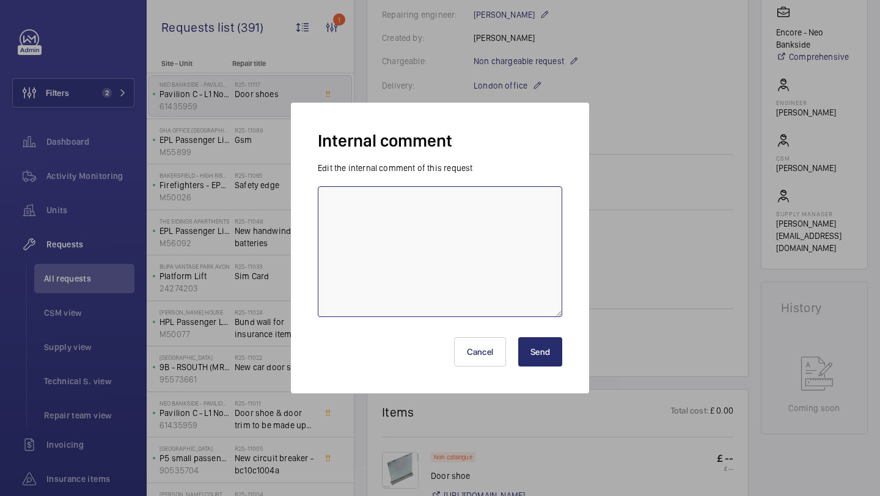
click at [443, 197] on textarea at bounding box center [440, 251] width 244 height 131
type textarea "sent to J and L - 19.08 Elle"
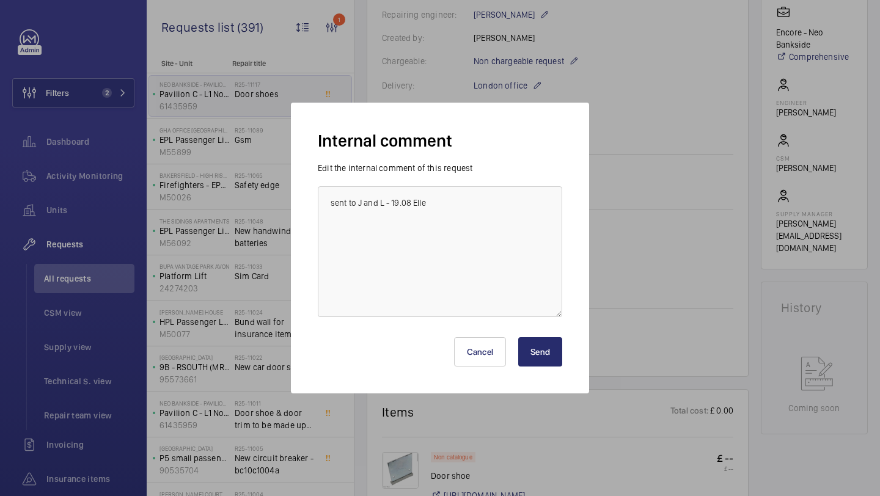
click at [535, 354] on button "Send" at bounding box center [540, 351] width 44 height 29
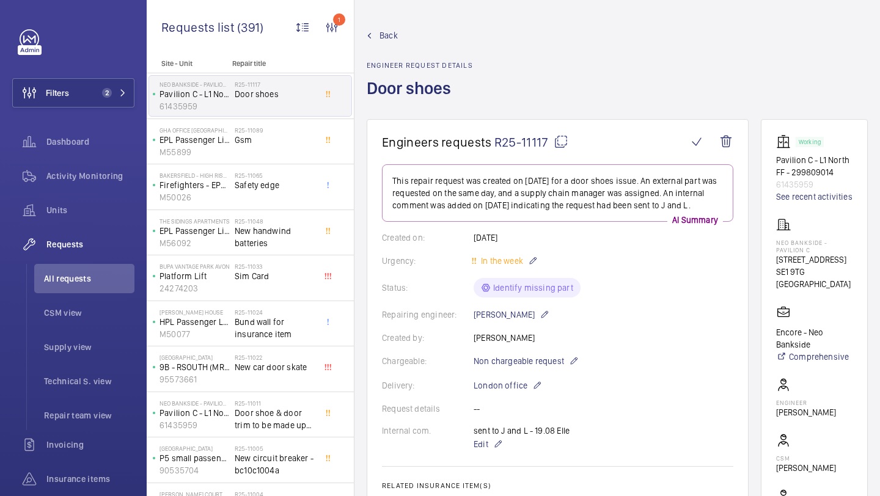
scroll to position [293, 0]
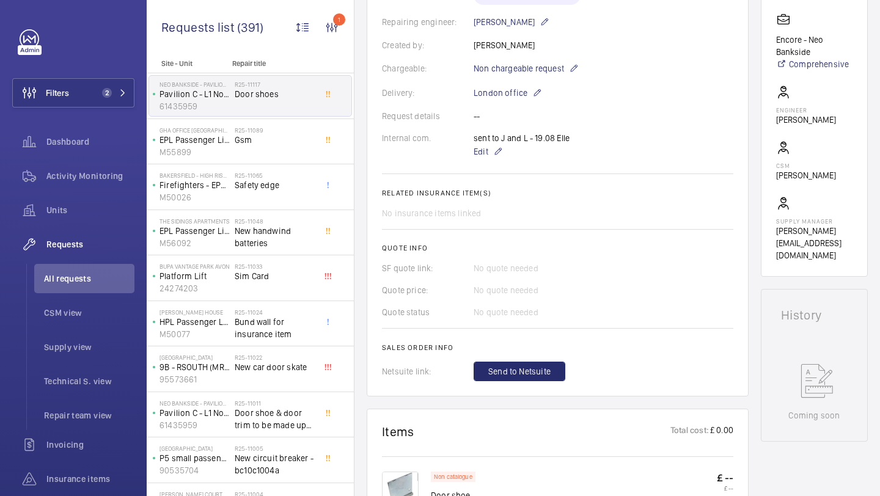
click at [302, 110] on div "R25-11117 Door shoes" at bounding box center [275, 98] width 81 height 35
click at [293, 128] on h2 "R25-11089" at bounding box center [275, 130] width 81 height 7
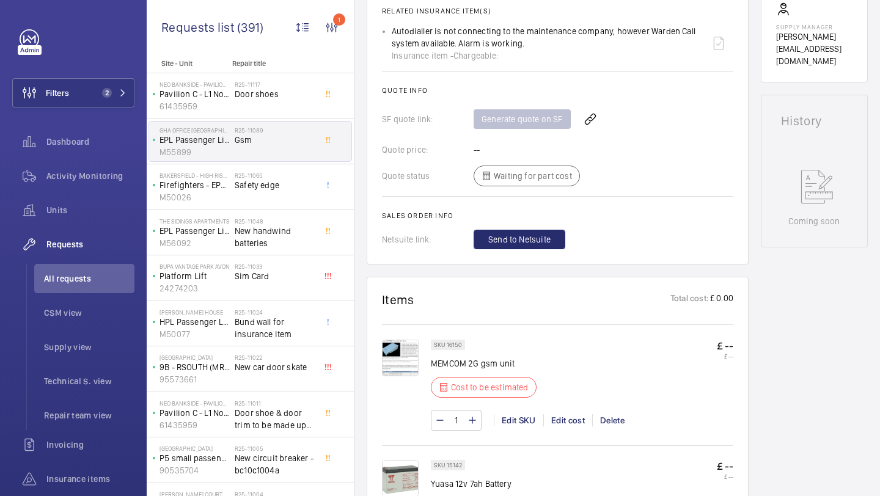
scroll to position [635, 0]
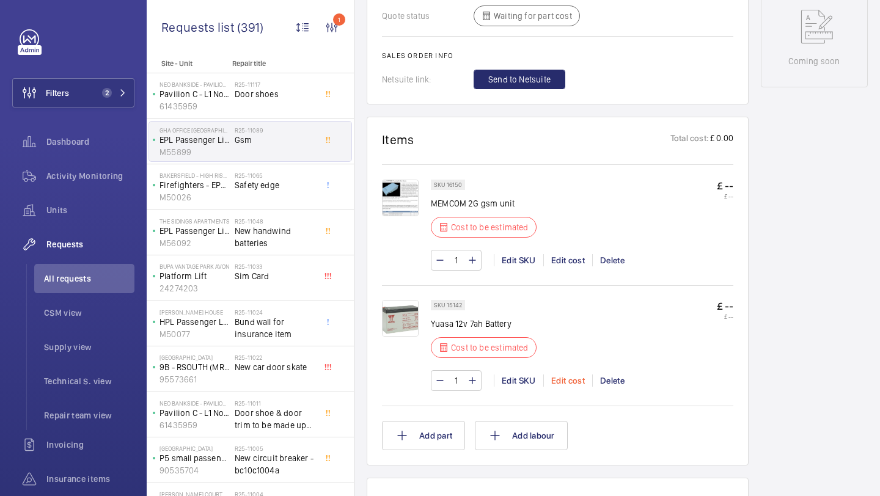
click at [577, 381] on div "Edit cost" at bounding box center [567, 381] width 49 height 12
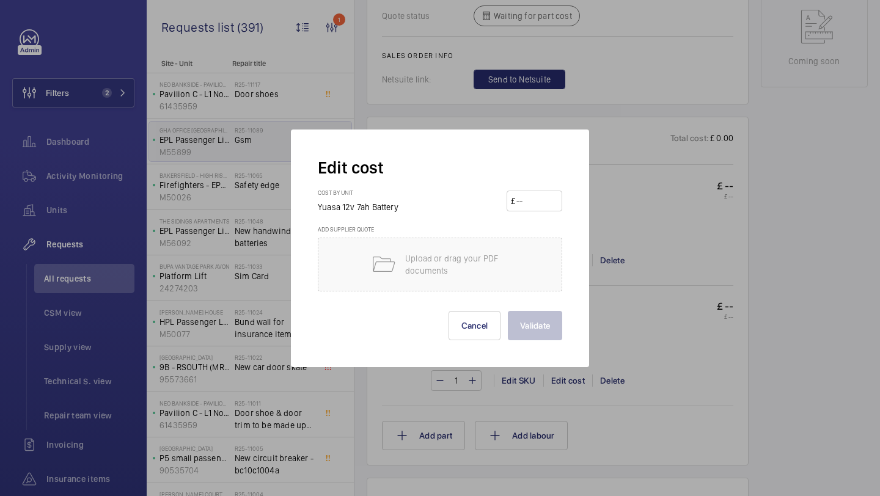
click at [537, 202] on input "number" at bounding box center [536, 201] width 43 height 20
type input "15"
click at [508, 311] on button "Validate" at bounding box center [535, 325] width 54 height 29
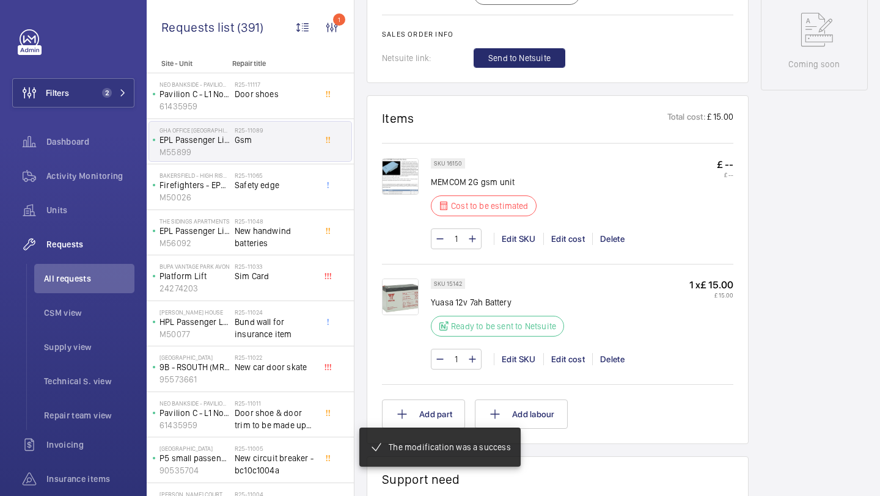
scroll to position [644, 0]
drag, startPoint x: 514, startPoint y: 194, endPoint x: 433, endPoint y: 193, distance: 81.3
click at [432, 188] on p "MEMCOM 2G gsm unit" at bounding box center [487, 182] width 113 height 12
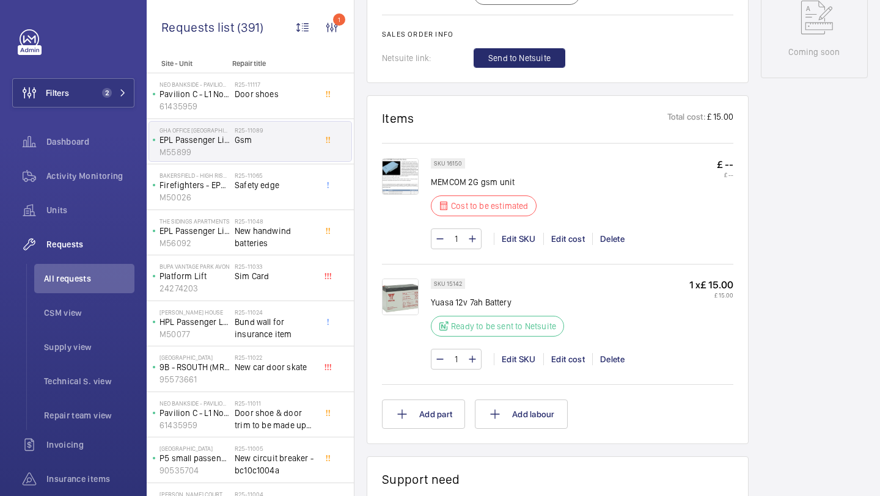
copy p "MEMCOM 2G gsm unit"
click at [559, 245] on div "Edit cost" at bounding box center [567, 239] width 49 height 12
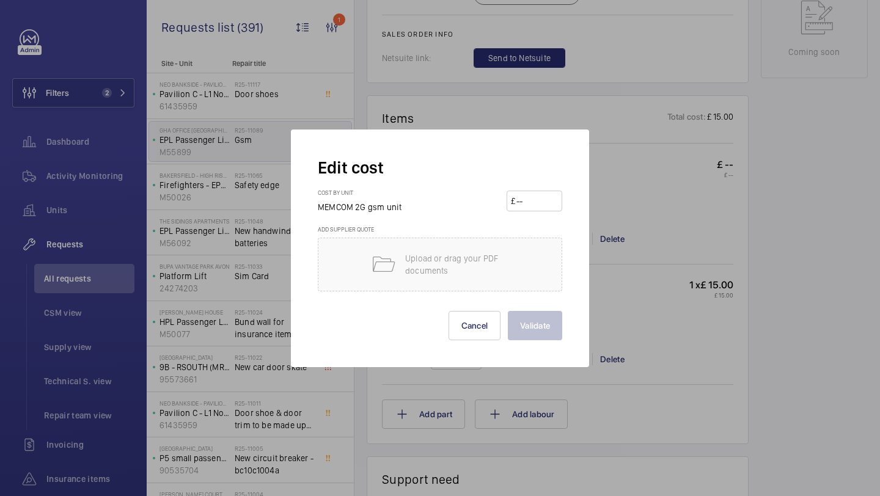
click at [527, 200] on input "number" at bounding box center [536, 201] width 43 height 20
type input "400"
click at [508, 311] on button "Validate" at bounding box center [535, 325] width 54 height 29
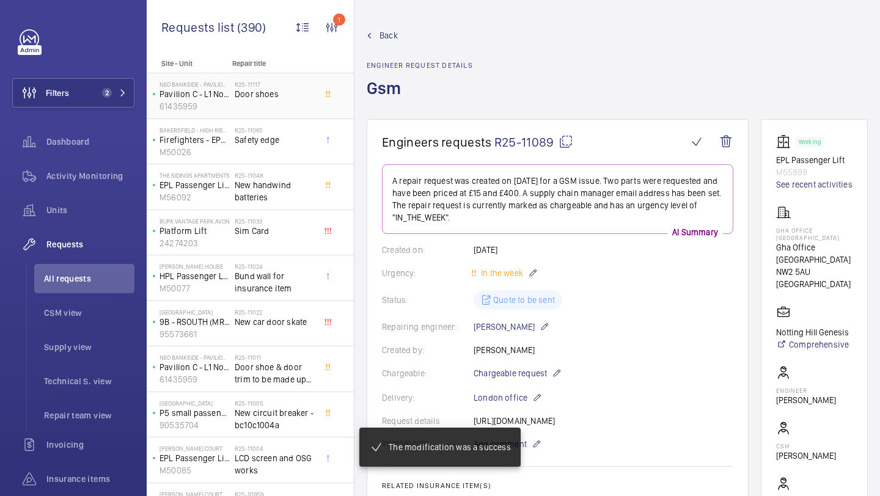
click at [268, 104] on div "R25-11117 Door shoes" at bounding box center [275, 98] width 81 height 35
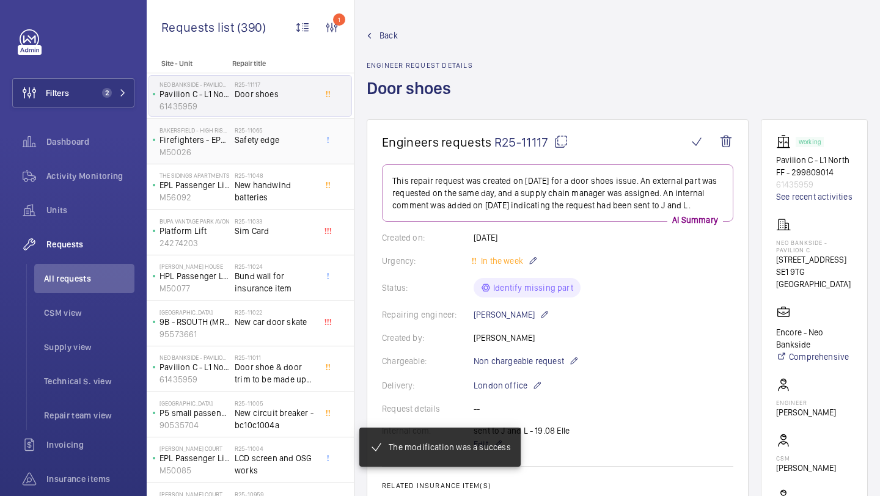
click at [289, 134] on span "Safety edge" at bounding box center [275, 140] width 81 height 12
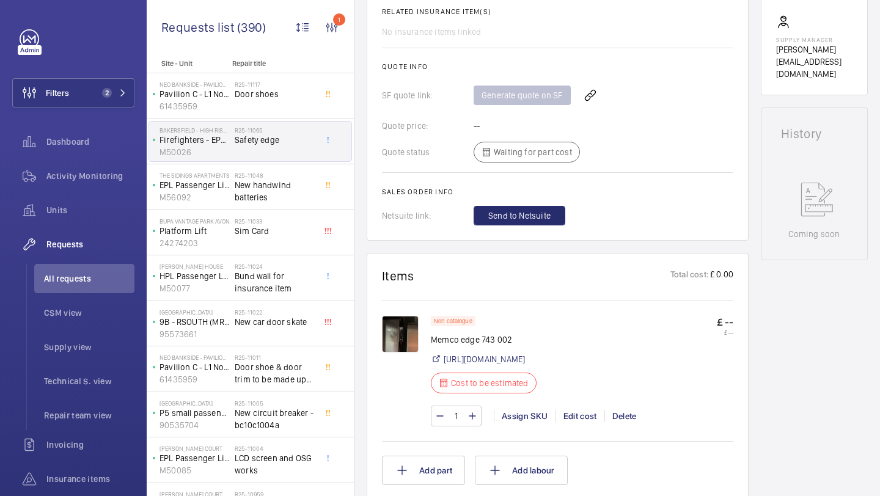
scroll to position [505, 0]
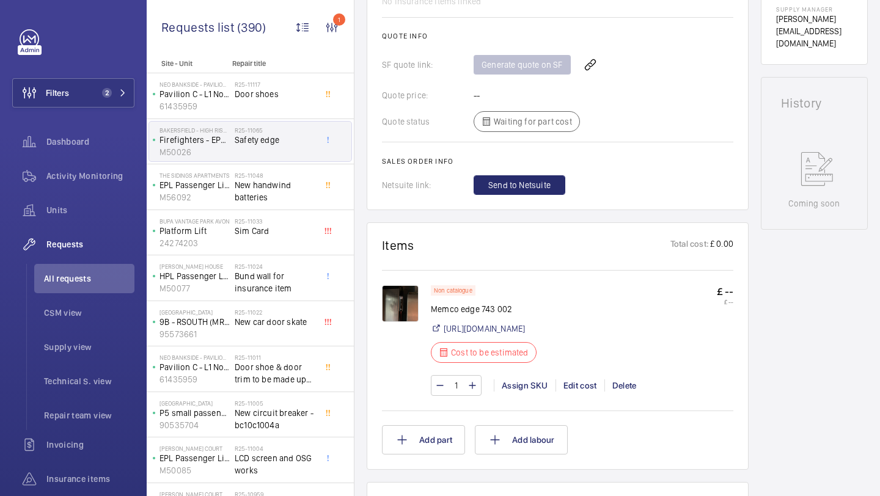
click at [406, 304] on img at bounding box center [400, 303] width 37 height 37
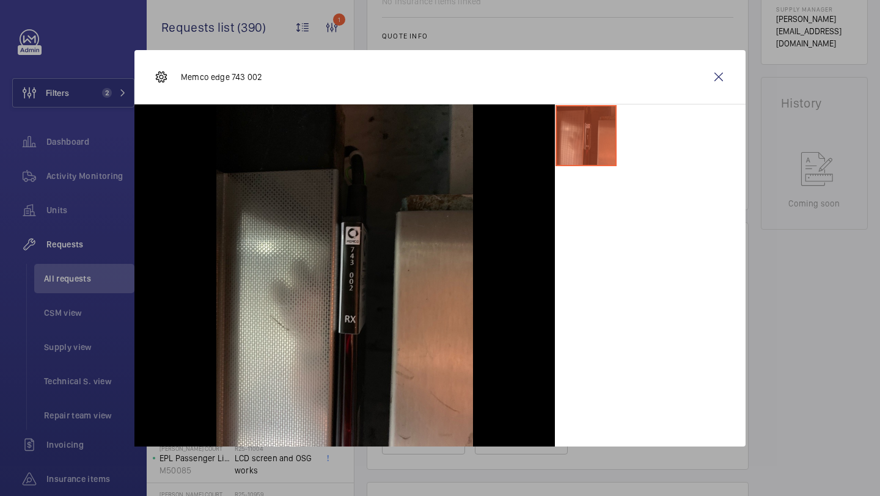
drag, startPoint x: 265, startPoint y: 76, endPoint x: 232, endPoint y: 76, distance: 33.6
click at [232, 76] on div "Memco edge 743 002" at bounding box center [439, 77] width 611 height 54
copy p "743 002"
click at [270, 81] on div "Memco edge 743 002" at bounding box center [439, 77] width 611 height 54
drag, startPoint x: 249, startPoint y: 72, endPoint x: 210, endPoint y: 72, distance: 39.1
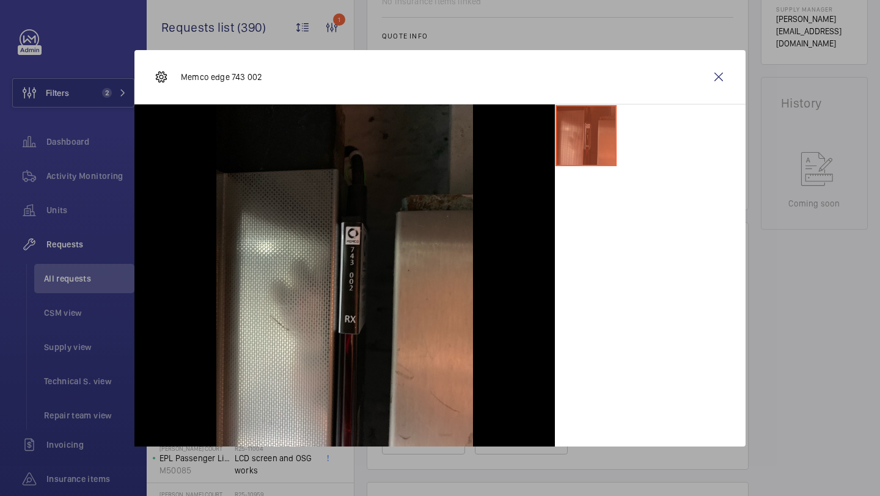
click at [201, 72] on p "Memco edge 743 002" at bounding box center [221, 77] width 81 height 12
drag, startPoint x: 262, startPoint y: 77, endPoint x: 178, endPoint y: 78, distance: 83.7
click at [178, 78] on div "Memco edge 743 002" at bounding box center [439, 77] width 611 height 54
copy p "Memco edge 743 002"
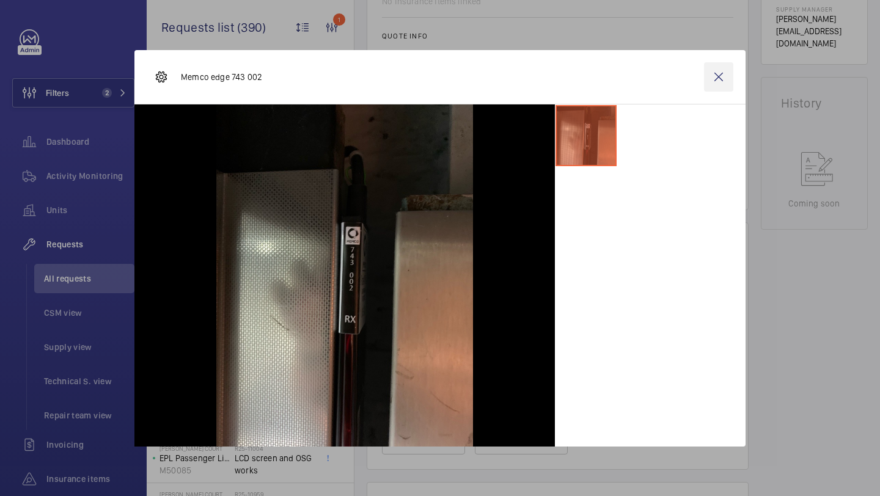
click at [718, 69] on wm-front-icon-button at bounding box center [718, 76] width 29 height 29
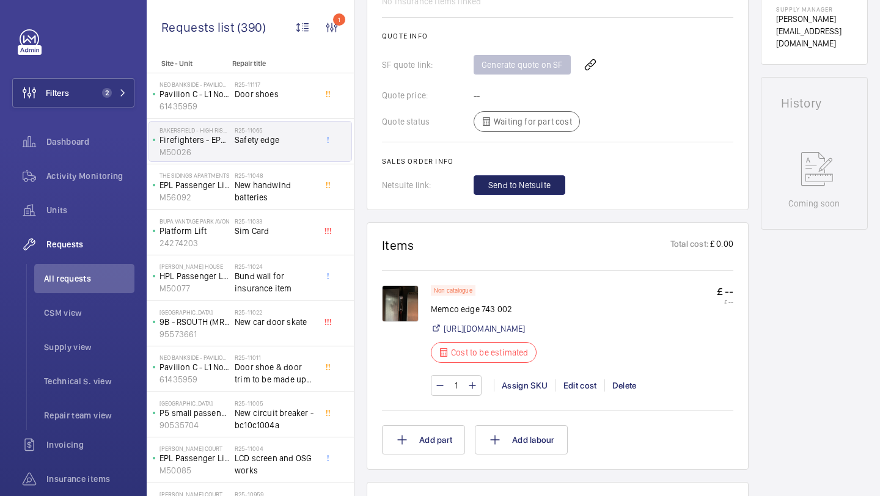
scroll to position [124, 0]
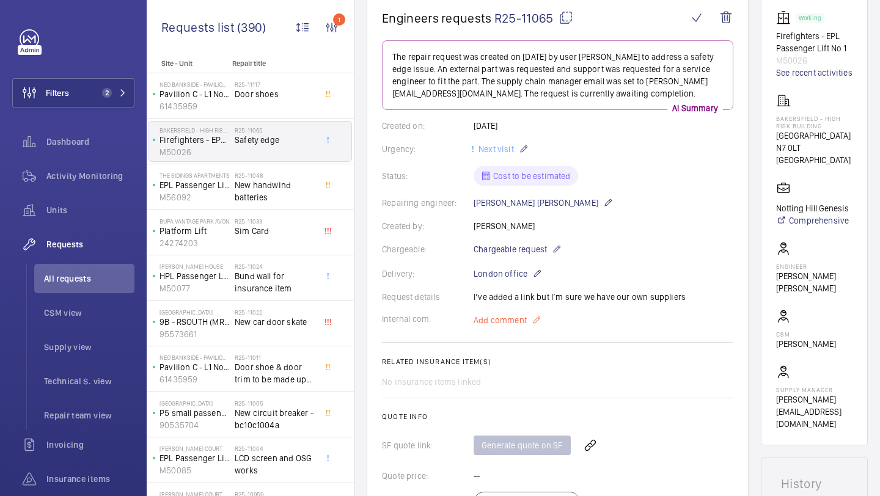
click at [543, 313] on p "Add comment" at bounding box center [520, 320] width 92 height 15
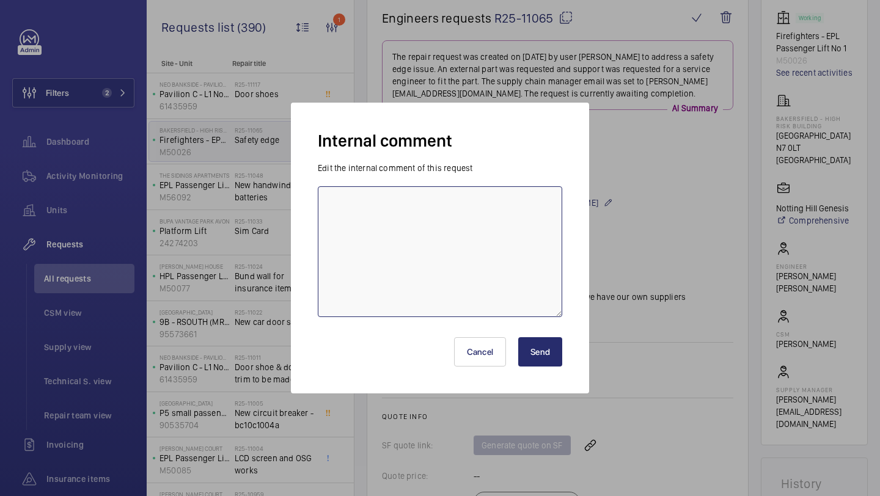
click at [434, 251] on textarea at bounding box center [440, 251] width 244 height 131
type textarea "e"
type textarea "awaiting updated price - 19.08 Elle"
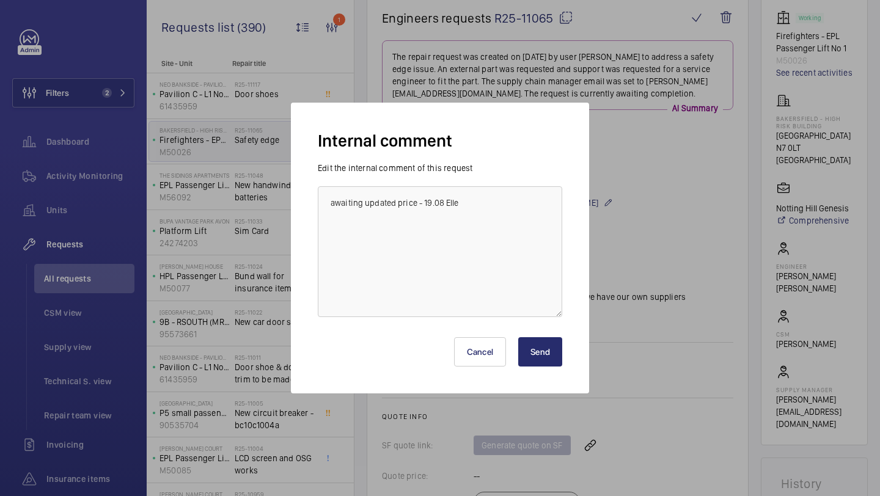
click at [536, 352] on button "Send" at bounding box center [540, 351] width 44 height 29
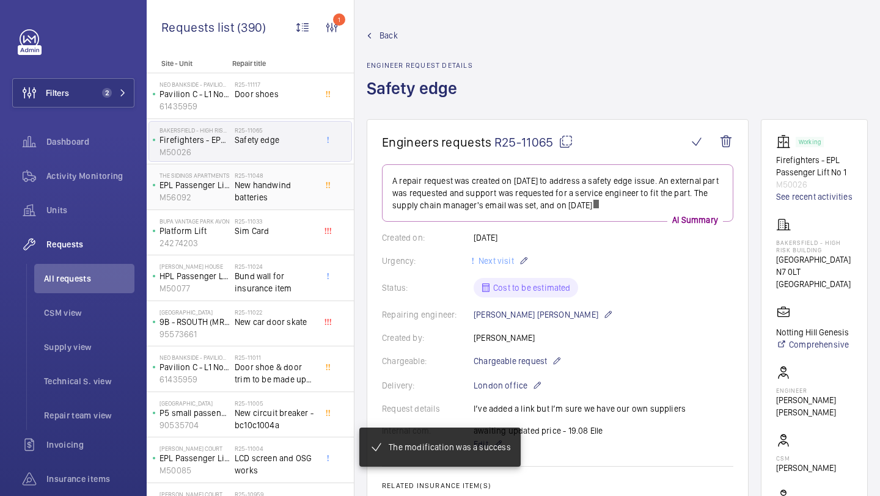
click at [270, 195] on span "New handwind batteries" at bounding box center [275, 191] width 81 height 24
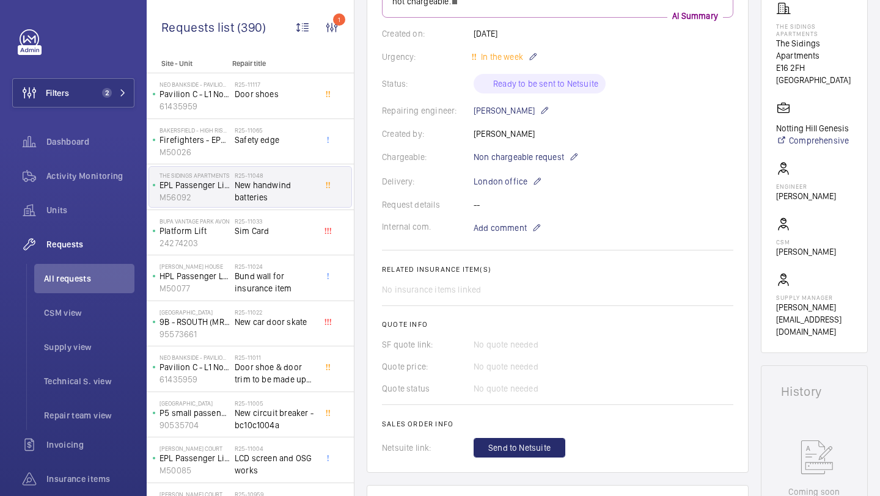
scroll to position [229, 0]
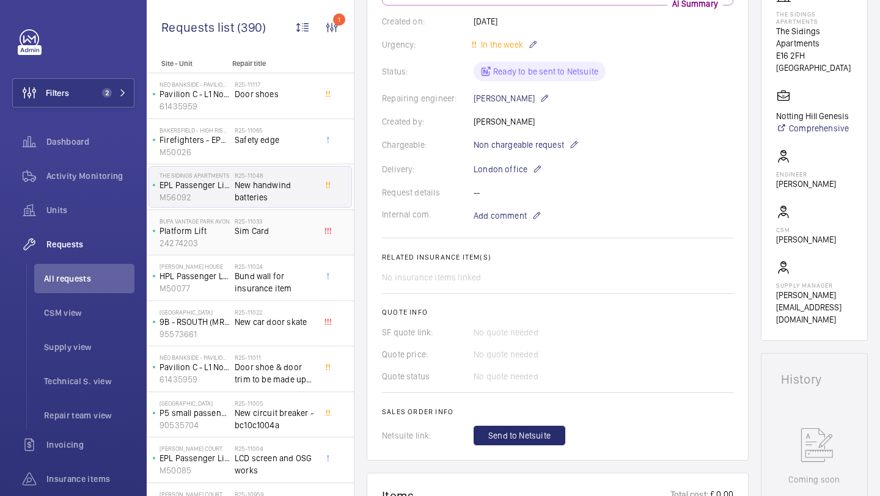
click at [297, 227] on span "Sim Card" at bounding box center [275, 231] width 81 height 12
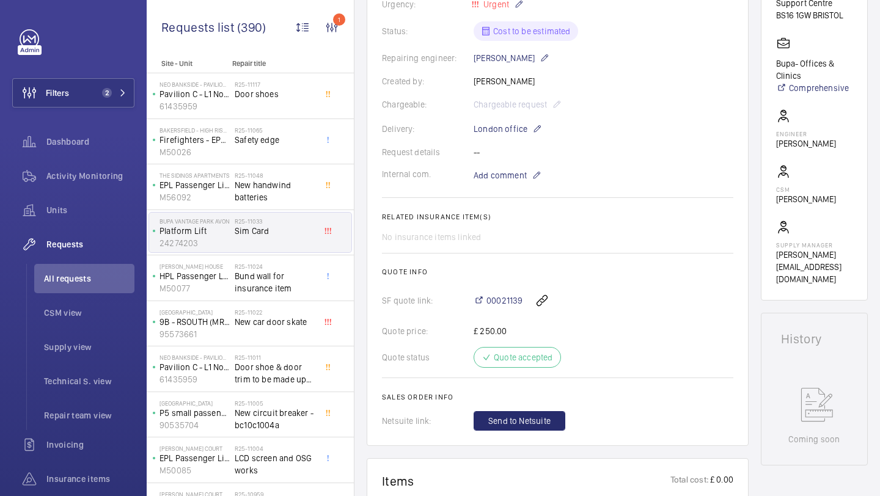
scroll to position [81, 0]
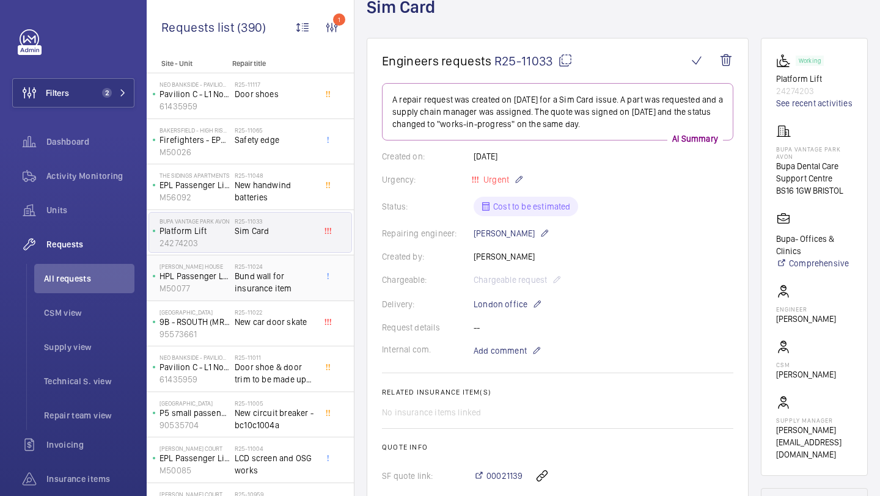
click at [296, 285] on span "Bund wall for insurance item" at bounding box center [275, 282] width 81 height 24
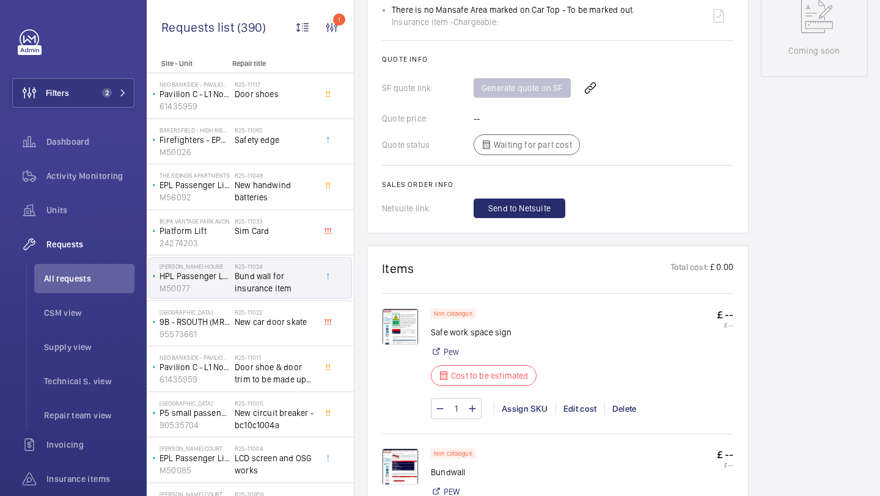
scroll to position [960, 0]
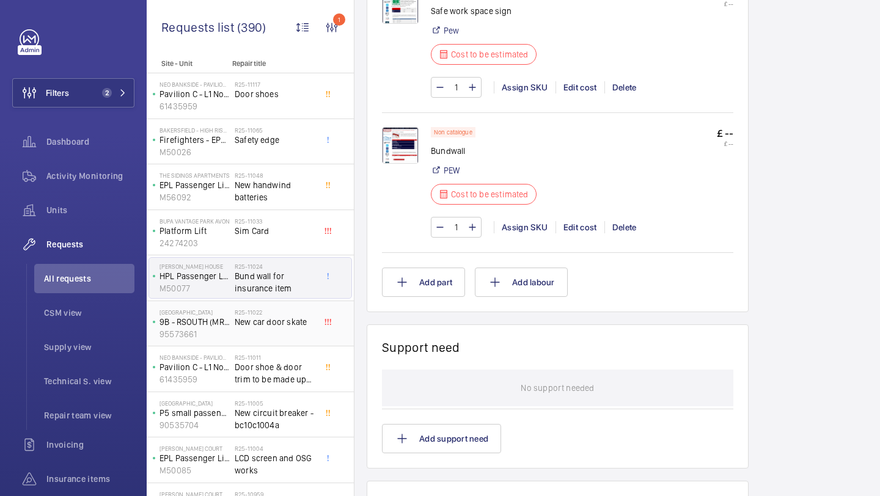
click at [282, 318] on span "New car door skate" at bounding box center [275, 322] width 81 height 12
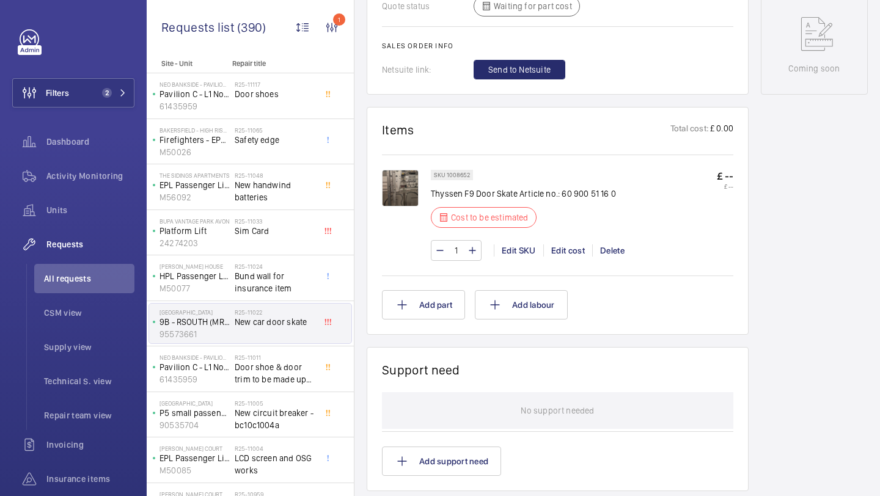
scroll to position [752, 0]
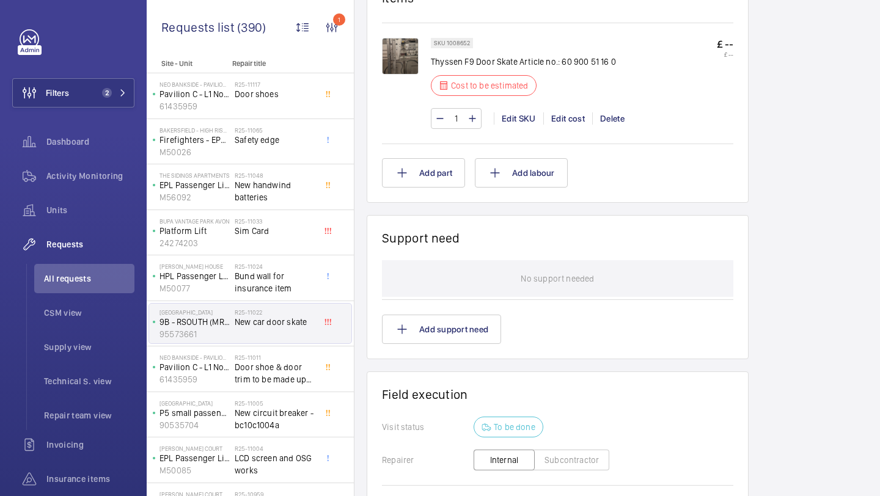
click at [403, 67] on img at bounding box center [400, 56] width 37 height 37
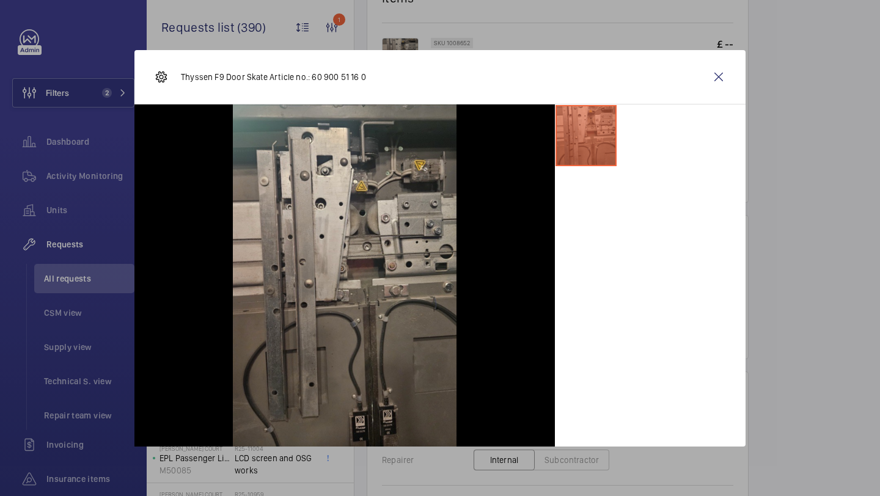
drag, startPoint x: 370, startPoint y: 78, endPoint x: 182, endPoint y: 79, distance: 187.6
click at [182, 80] on div "Thyssen F9 Door Skate Article no.: 60 900 51 16 0" at bounding box center [439, 77] width 611 height 54
click at [259, 78] on p "Thyssen F9 Door Skate Article no.: 60 900 51 16 0" at bounding box center [273, 77] width 185 height 12
drag, startPoint x: 265, startPoint y: 78, endPoint x: 181, endPoint y: 79, distance: 84.4
click at [181, 79] on p "Thyssen F9 Door Skate Article no.: 60 900 51 16 0" at bounding box center [273, 77] width 185 height 12
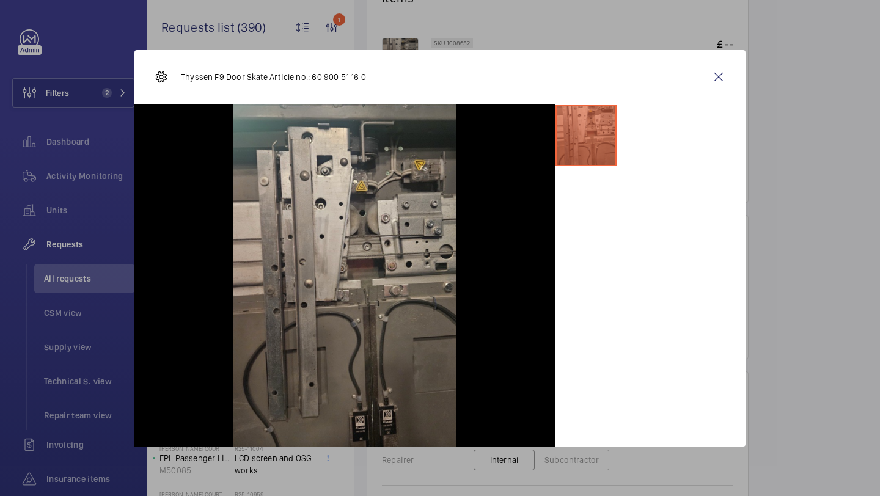
copy p "Thyssen F9 Door Skate"
click at [303, 80] on p "Thyssen F9 Door Skate Article no.: 60 900 51 16 0" at bounding box center [273, 77] width 185 height 12
drag, startPoint x: 366, startPoint y: 79, endPoint x: 172, endPoint y: 78, distance: 193.1
click at [172, 78] on div "Thyssen F9 Door Skate Article no.: 60 900 51 16 0" at bounding box center [439, 77] width 611 height 54
copy div "Thyssen F9 Door Skate Article no.: 60 900 51 16 0"
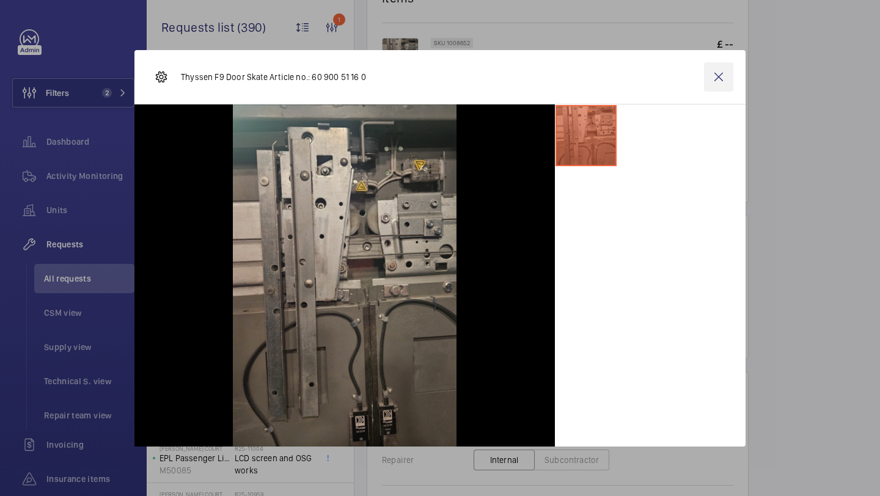
click at [711, 72] on wm-front-icon-button at bounding box center [718, 76] width 29 height 29
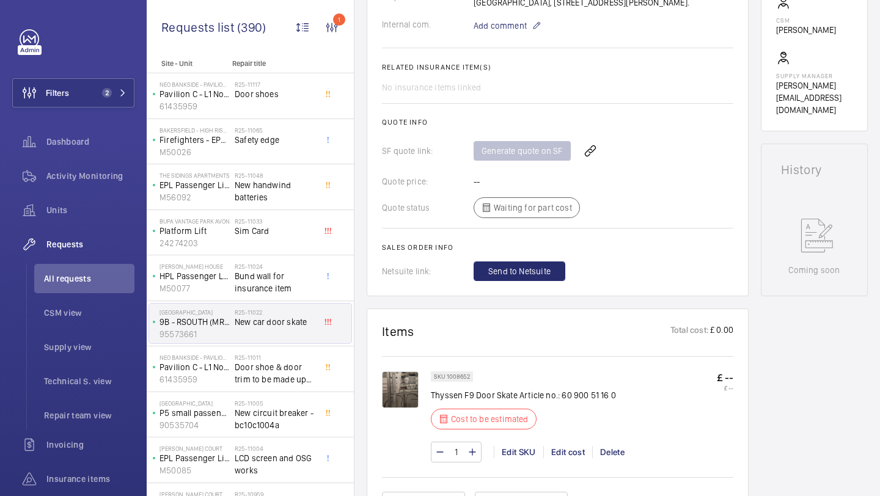
scroll to position [238, 0]
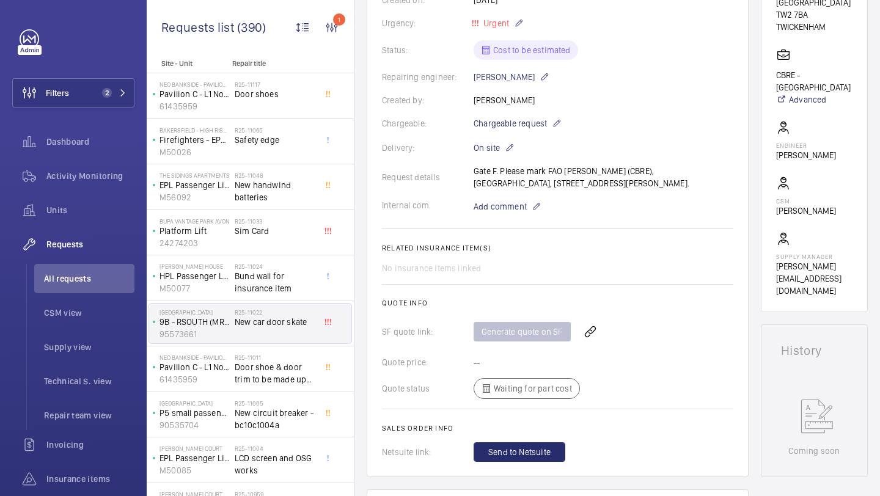
click at [527, 215] on wm-front-card-body "A new urgent repair request was created on 2025-08-18 for a car door issue. The…" at bounding box center [557, 194] width 351 height 535
click at [507, 205] on span "Add comment" at bounding box center [500, 206] width 53 height 12
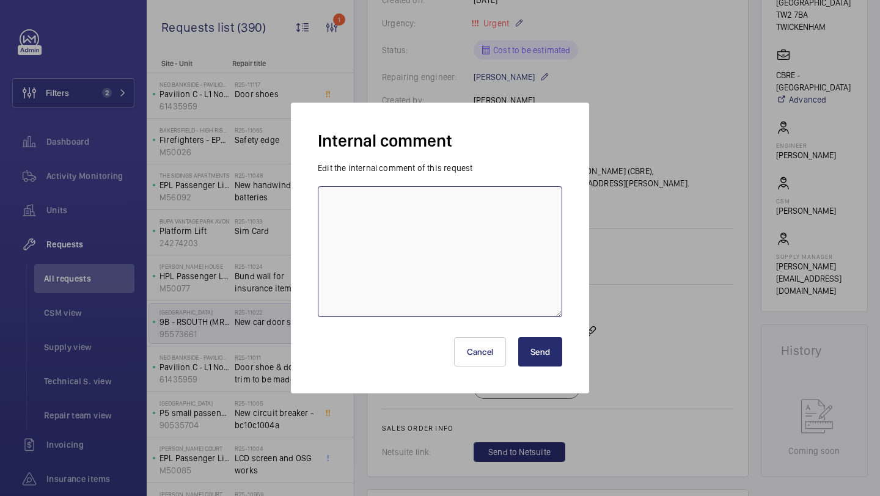
click at [473, 234] on textarea at bounding box center [440, 251] width 244 height 131
type textarea "awaiting quote from JandL - 19.09 Elle"
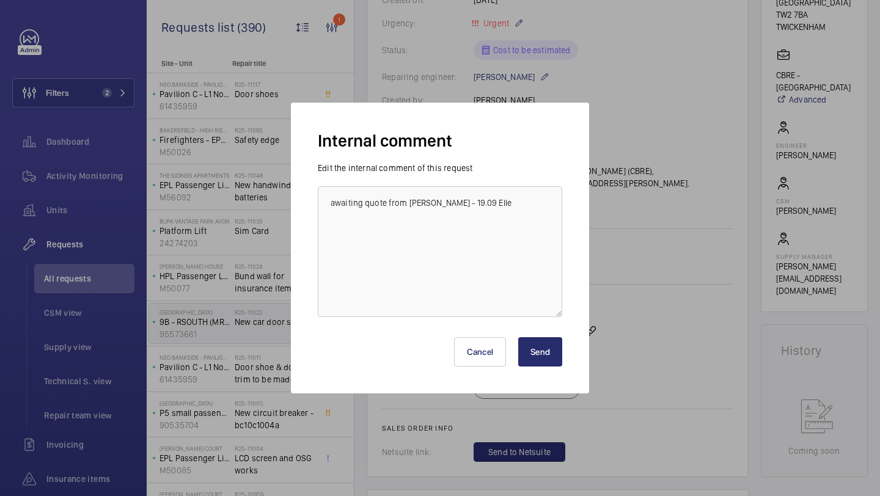
click at [553, 358] on button "Send" at bounding box center [540, 351] width 44 height 29
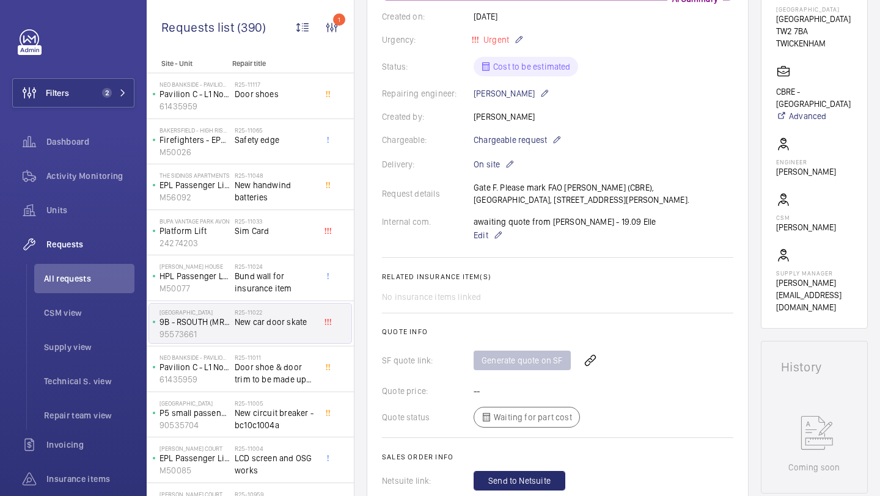
scroll to position [370, 0]
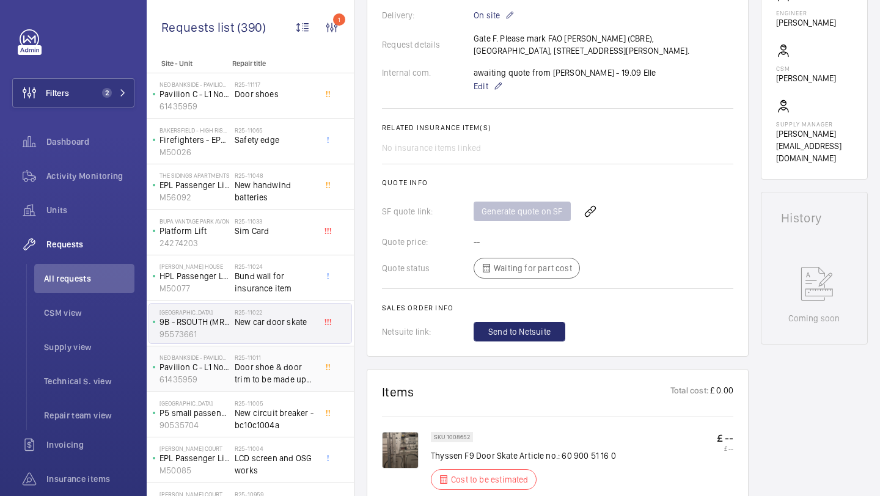
click at [236, 377] on span "Door shoe & door trim to be made up by Marcos" at bounding box center [275, 373] width 81 height 24
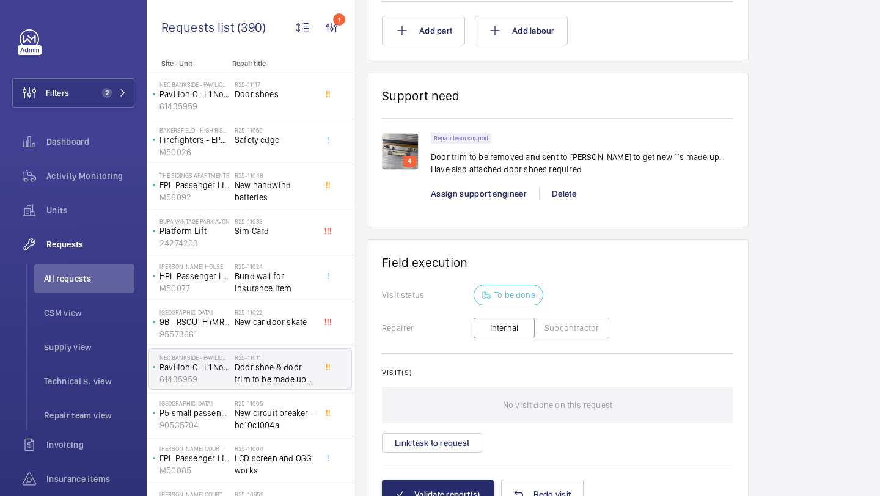
scroll to position [576, 0]
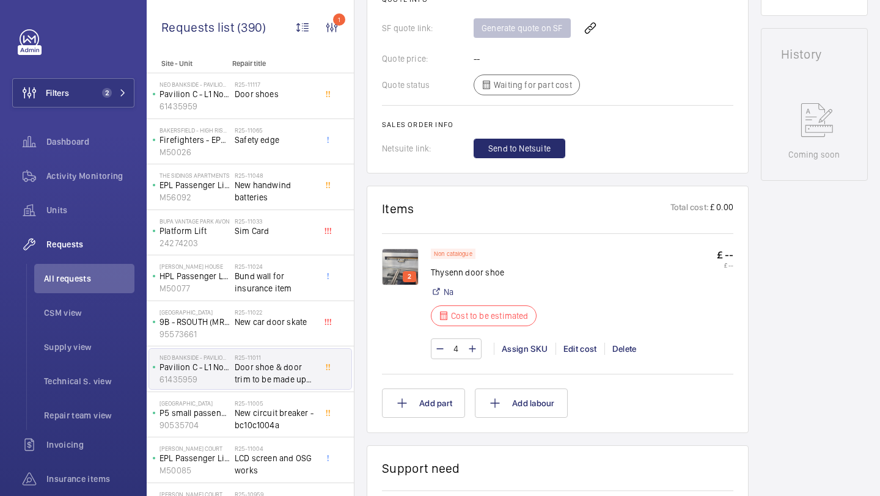
click at [401, 249] on img at bounding box center [400, 267] width 37 height 37
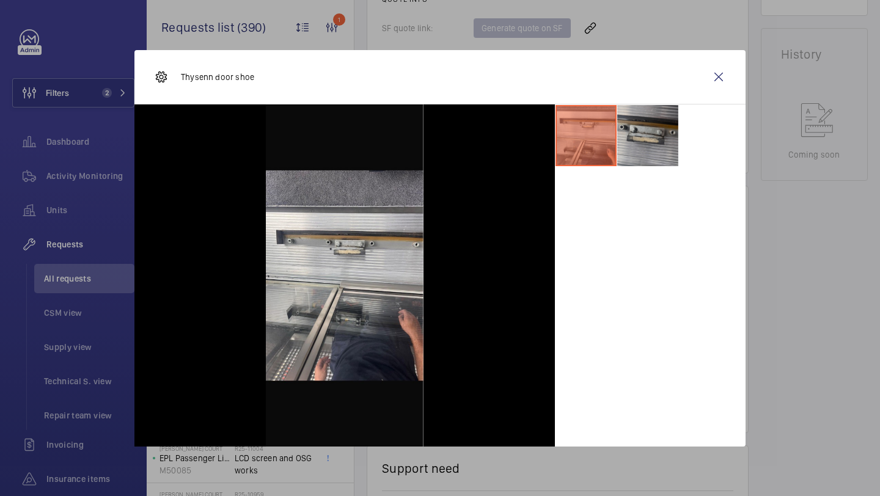
click at [632, 131] on li at bounding box center [647, 135] width 61 height 61
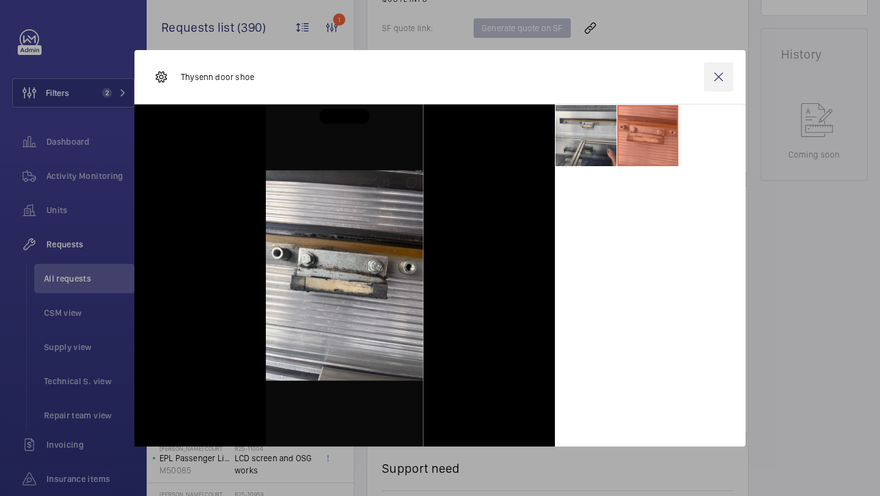
click at [711, 90] on wm-front-icon-button at bounding box center [718, 76] width 29 height 29
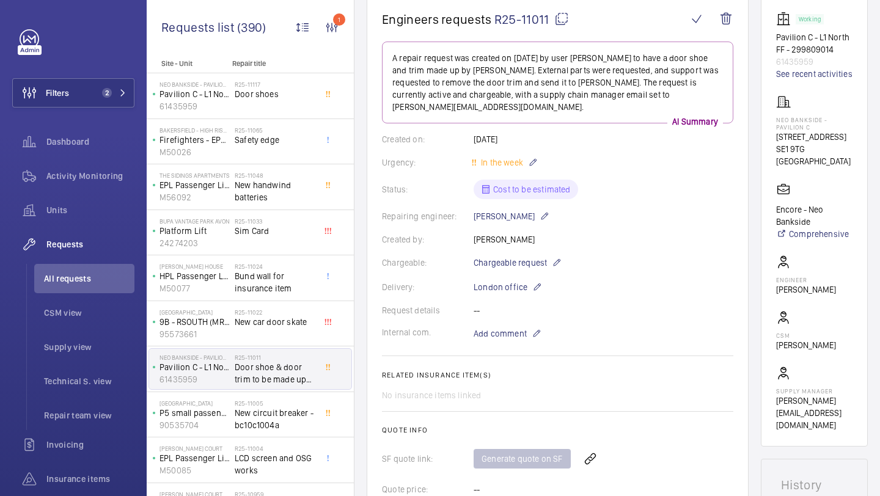
scroll to position [722, 0]
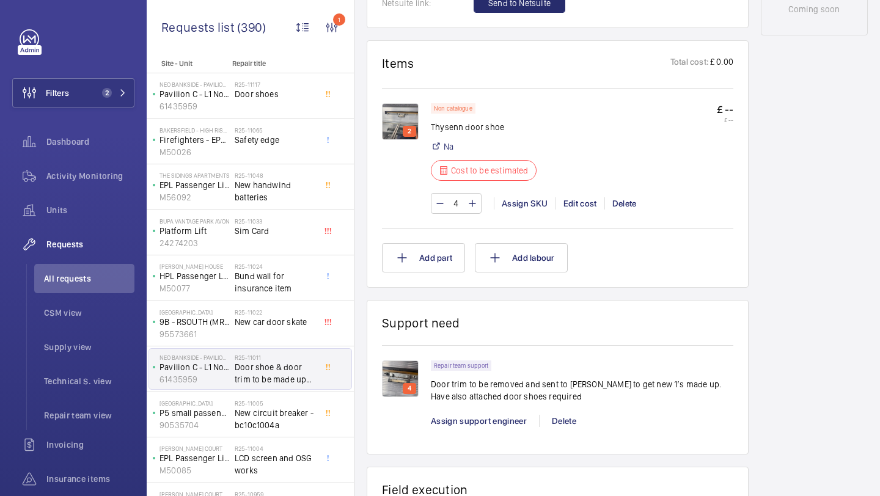
click at [403, 103] on img at bounding box center [400, 121] width 37 height 37
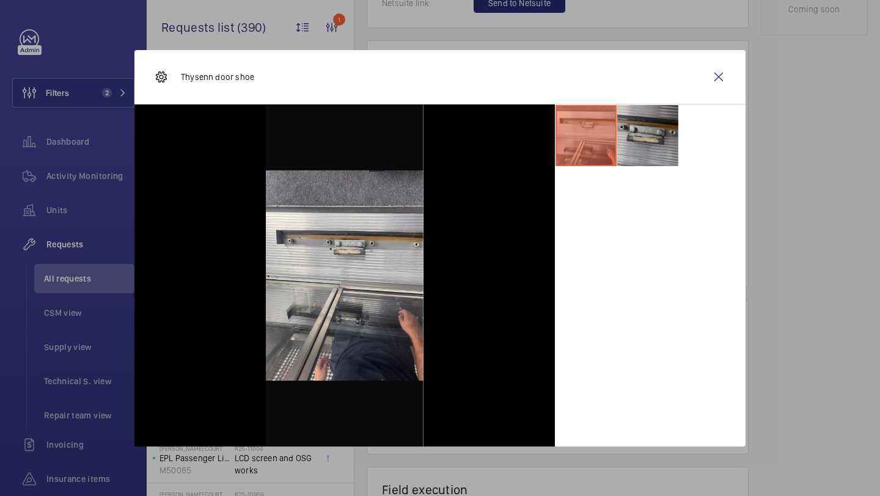
click at [644, 127] on li at bounding box center [647, 135] width 61 height 61
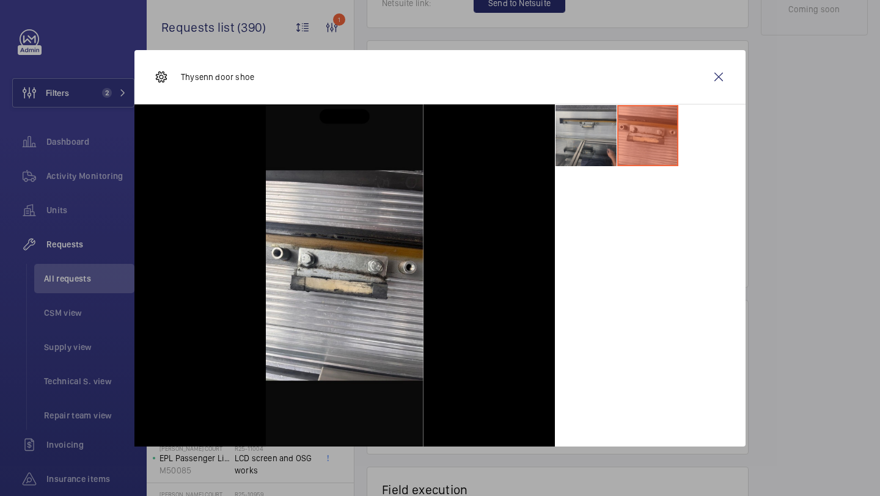
click at [586, 141] on li at bounding box center [586, 135] width 61 height 61
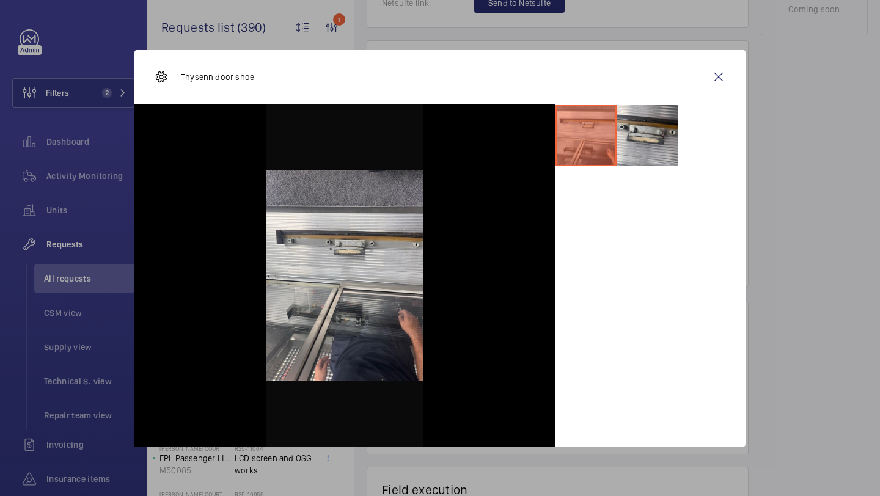
drag, startPoint x: 248, startPoint y: 81, endPoint x: 179, endPoint y: 81, distance: 69.1
click at [179, 81] on div "Thysenn door shoe" at bounding box center [439, 77] width 611 height 54
copy p "Thysenn door shoe"
click at [714, 84] on wm-front-icon-button at bounding box center [718, 76] width 29 height 29
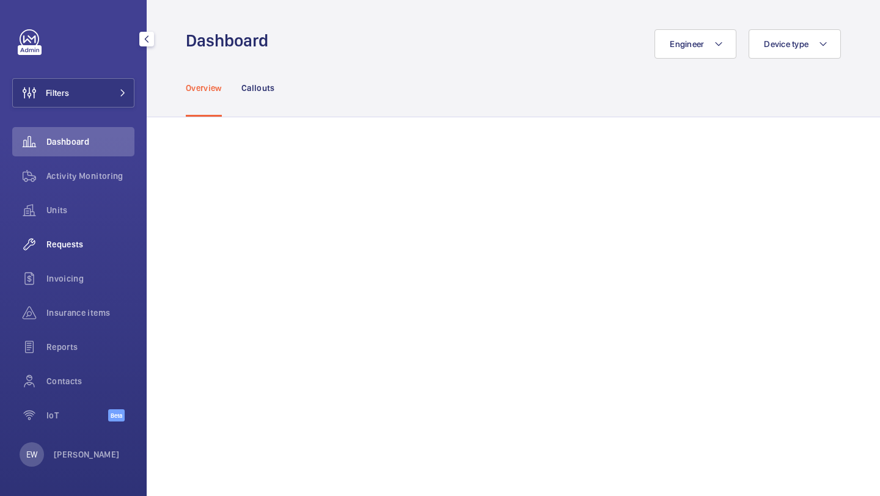
click at [100, 242] on span "Requests" at bounding box center [90, 244] width 88 height 12
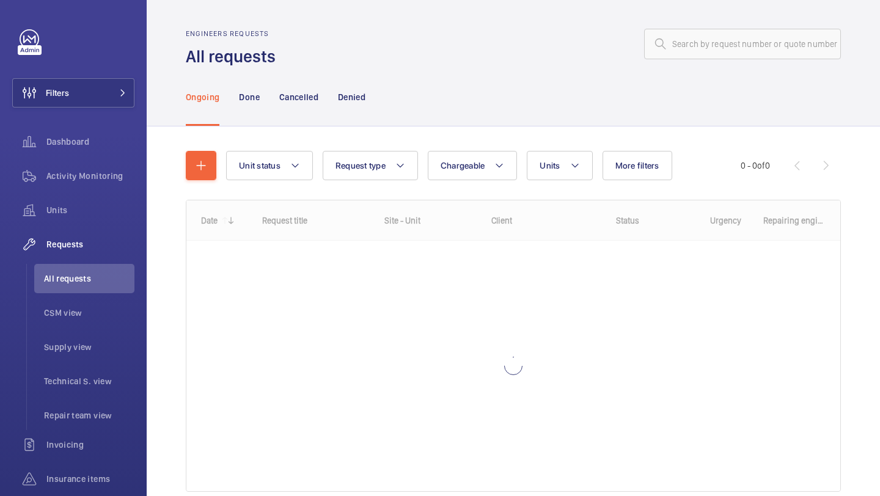
click at [334, 72] on nav "Ongoing Done Cancelled Denied" at bounding box center [276, 97] width 180 height 58
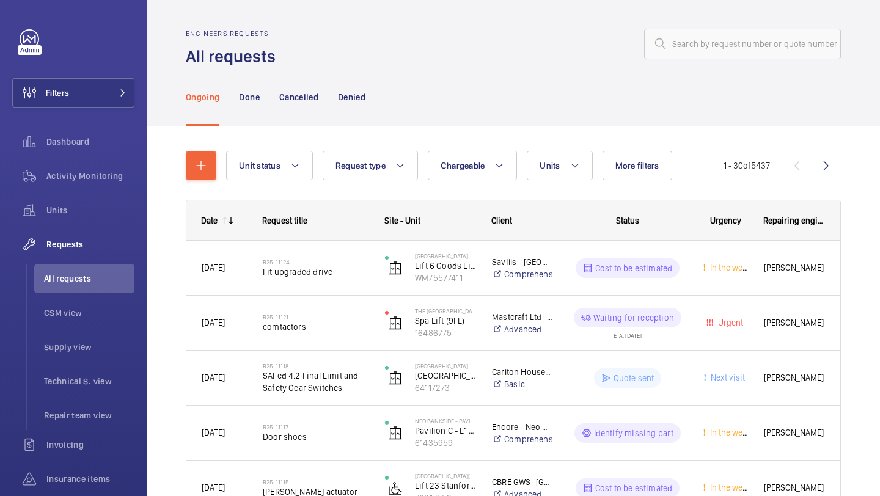
scroll to position [24, 0]
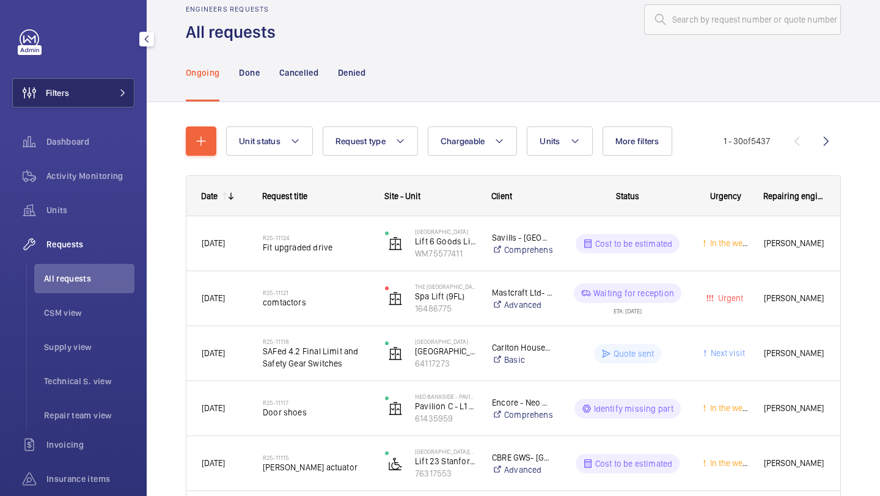
click at [101, 97] on button "Filters" at bounding box center [73, 92] width 122 height 29
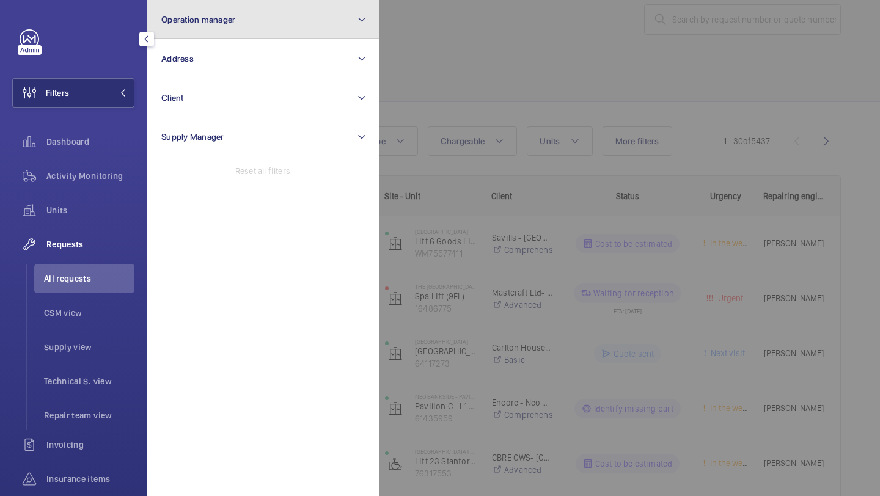
click at [222, 35] on button "Operation manager" at bounding box center [263, 19] width 232 height 39
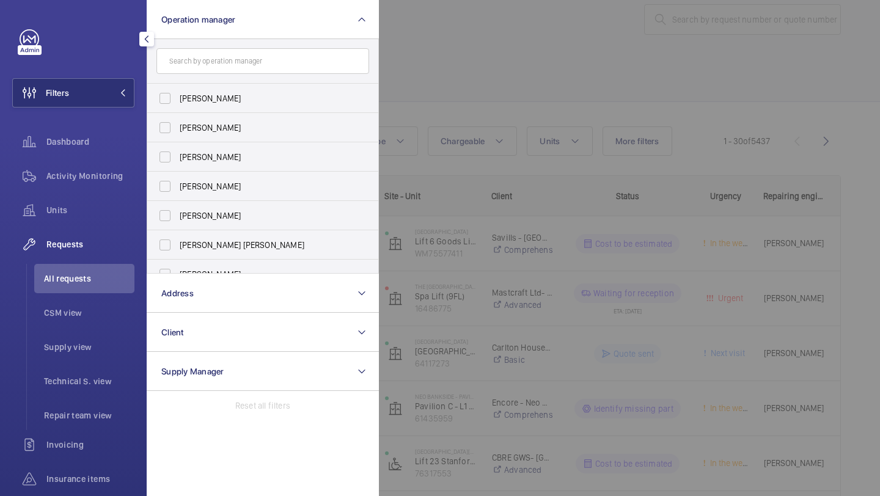
click at [419, 79] on div at bounding box center [819, 248] width 880 height 496
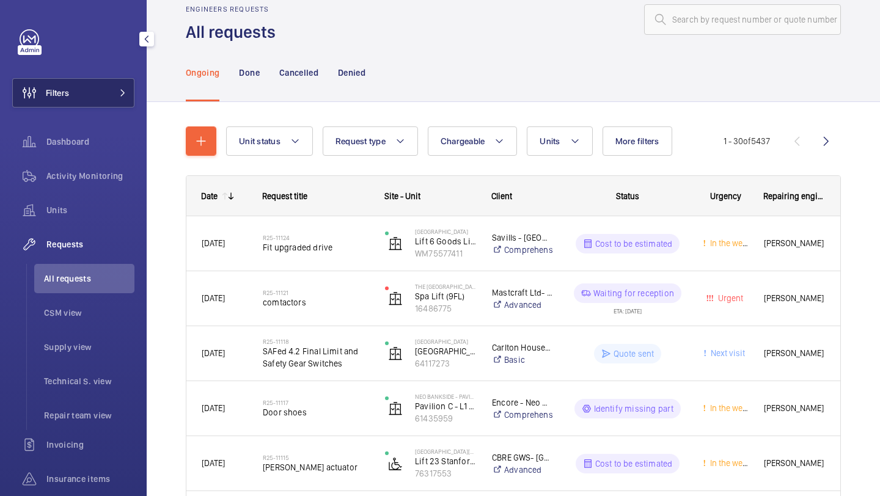
click at [114, 95] on span at bounding box center [119, 92] width 15 height 7
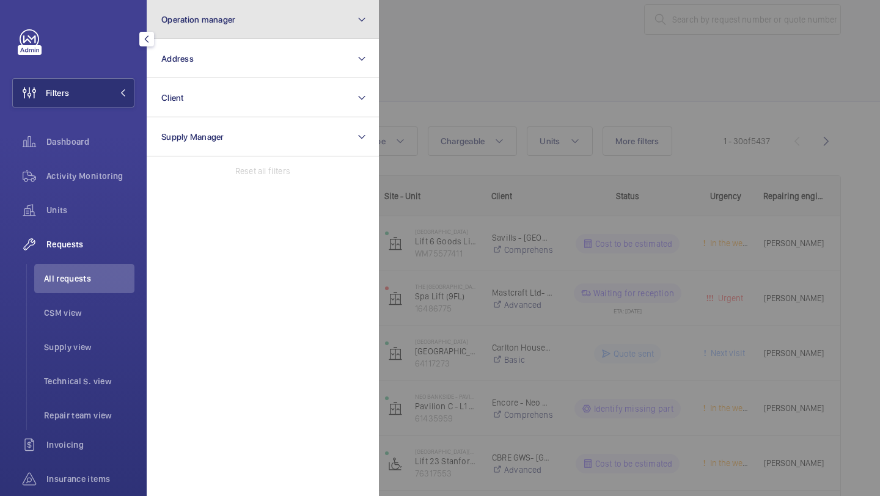
click at [219, 13] on button "Operation manager" at bounding box center [263, 19] width 232 height 39
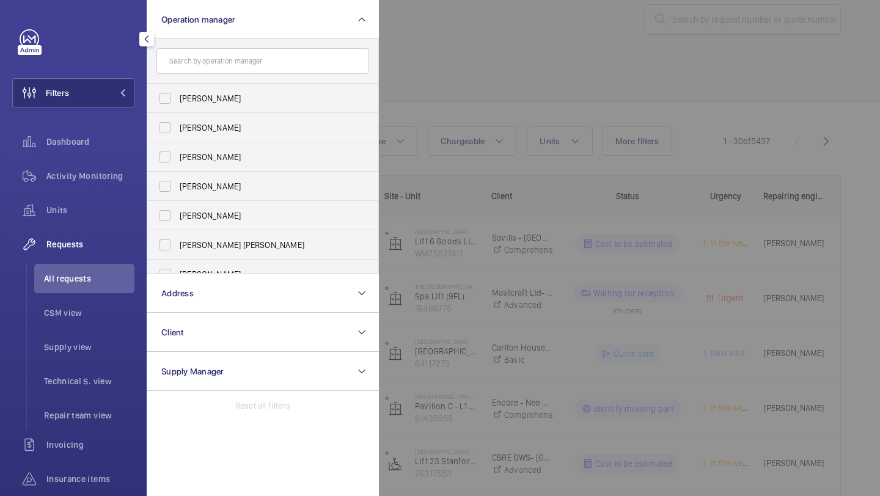
click at [462, 80] on div at bounding box center [819, 248] width 880 height 496
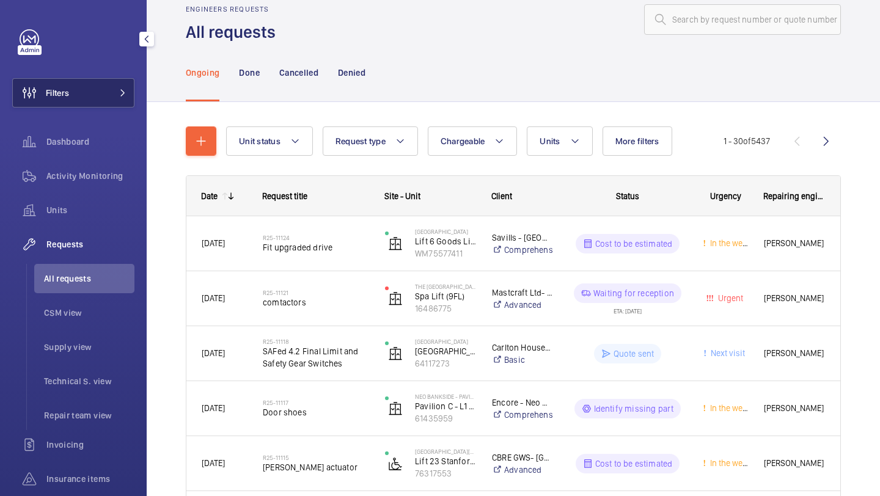
click at [120, 94] on mat-icon at bounding box center [122, 92] width 7 height 7
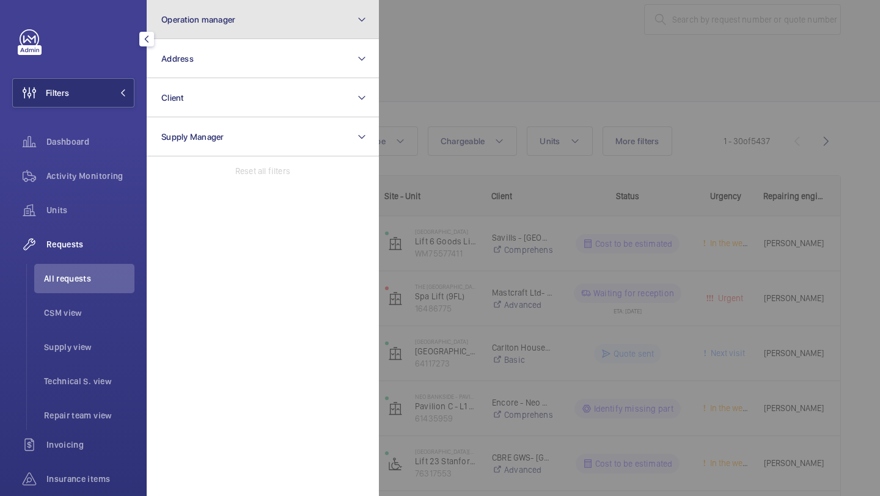
click at [223, 30] on button "Operation manager" at bounding box center [263, 19] width 232 height 39
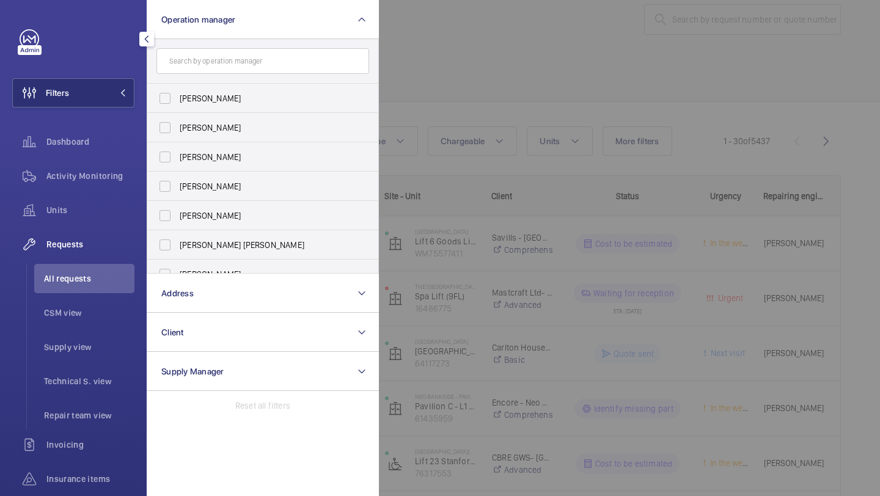
click at [487, 101] on div at bounding box center [819, 248] width 880 height 496
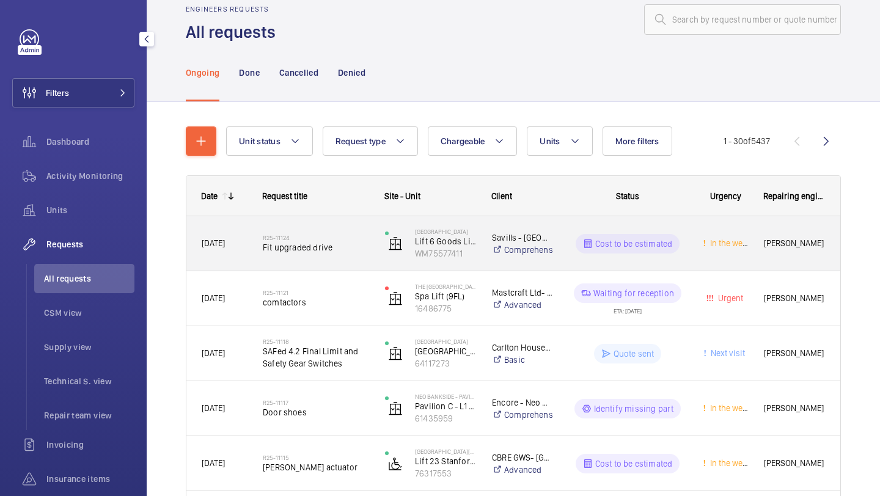
click at [336, 230] on div "R25-[STREET_ADDRESS]" at bounding box center [316, 243] width 106 height 35
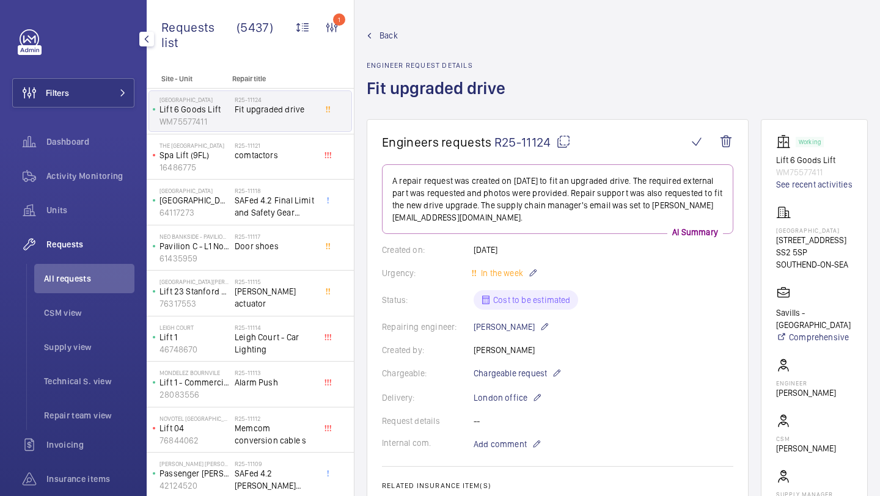
scroll to position [971, 0]
